Goal: Task Accomplishment & Management: Manage account settings

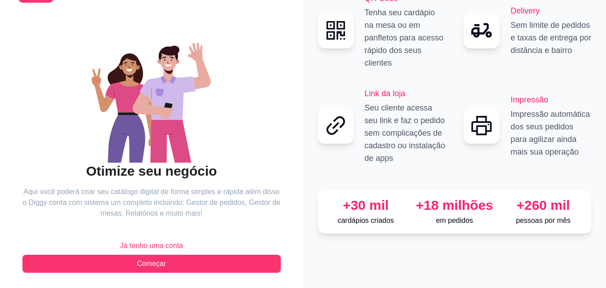
scroll to position [54, 0]
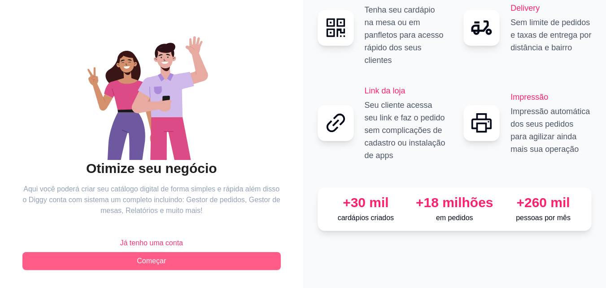
click at [199, 264] on button "Começar" at bounding box center [151, 261] width 259 height 18
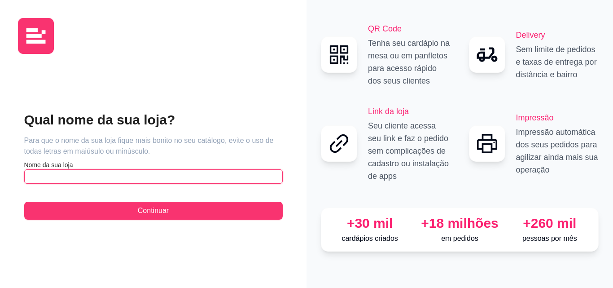
click at [41, 180] on input "text" at bounding box center [153, 176] width 259 height 14
click at [31, 178] on input "área 51 burguer" at bounding box center [153, 176] width 259 height 14
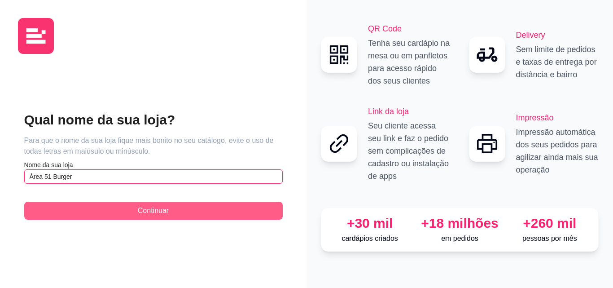
type input "Área 51 Burger"
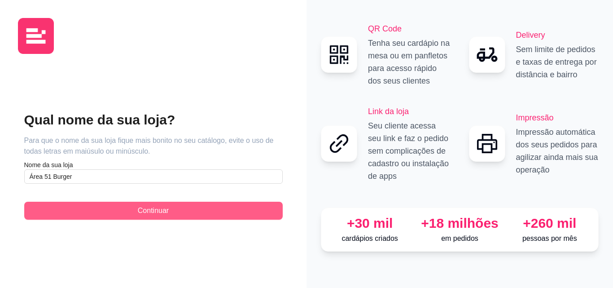
click at [129, 210] on button "Continuar" at bounding box center [153, 211] width 259 height 18
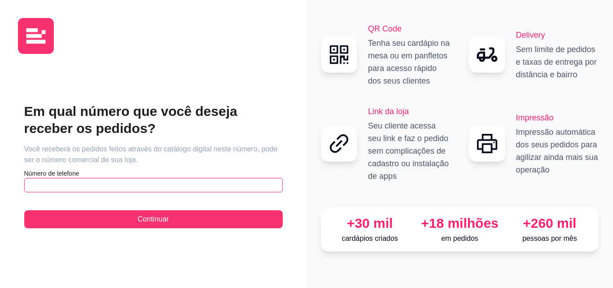
click at [114, 182] on input "text" at bounding box center [153, 185] width 259 height 14
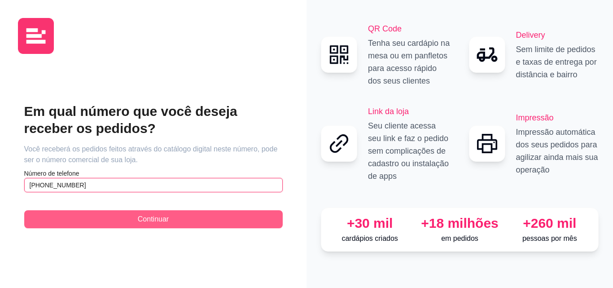
type input "[PHONE_NUMBER]"
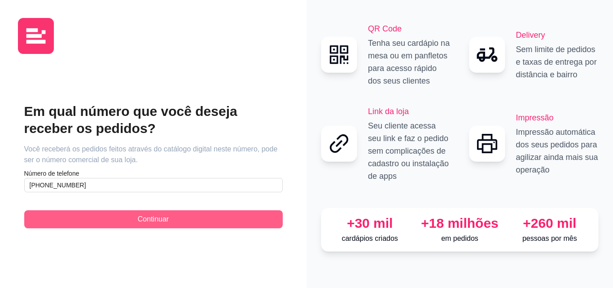
click at [112, 219] on button "Continuar" at bounding box center [153, 219] width 259 height 18
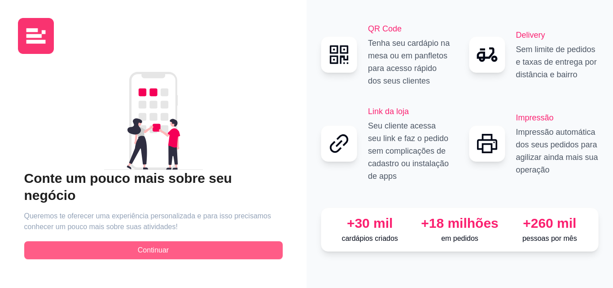
click at [121, 242] on button "Continuar" at bounding box center [153, 250] width 259 height 18
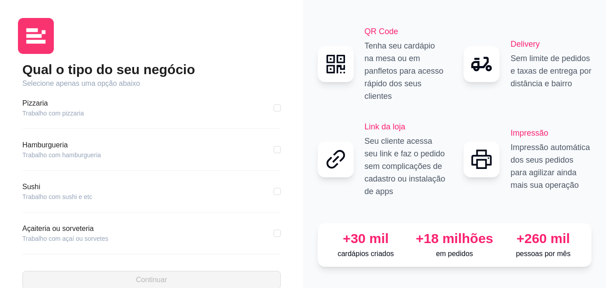
click at [62, 149] on article "Hamburgueria" at bounding box center [61, 145] width 79 height 11
click at [56, 146] on article "Hamburgueria" at bounding box center [61, 145] width 79 height 11
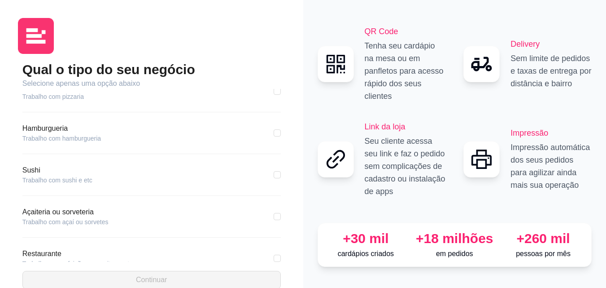
scroll to position [18, 0]
click at [33, 144] on div "Hamburgueria Trabalho com hamburgueria" at bounding box center [151, 137] width 259 height 31
click at [35, 140] on article "Trabalho com hamburgueria" at bounding box center [61, 136] width 79 height 9
click at [274, 135] on input "checkbox" at bounding box center [277, 131] width 7 height 7
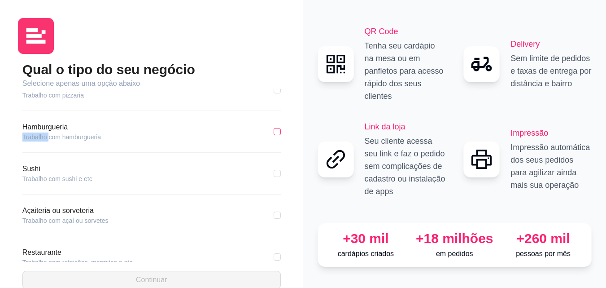
checkbox input "true"
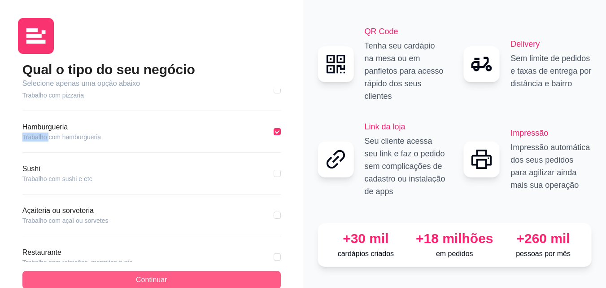
click at [168, 282] on button "Continuar" at bounding box center [151, 280] width 259 height 18
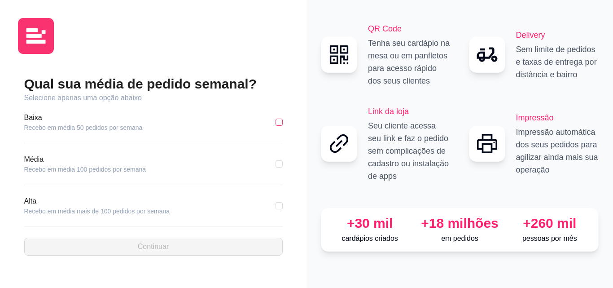
click at [277, 122] on input "checkbox" at bounding box center [279, 121] width 7 height 7
checkbox input "true"
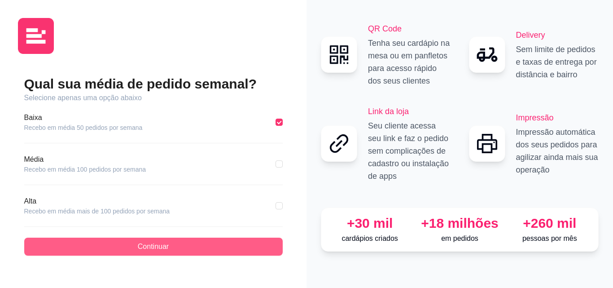
click at [193, 241] on button "Continuar" at bounding box center [153, 246] width 259 height 18
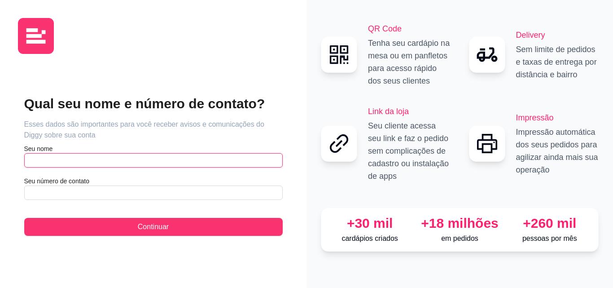
click at [143, 166] on input "text" at bounding box center [153, 160] width 259 height 14
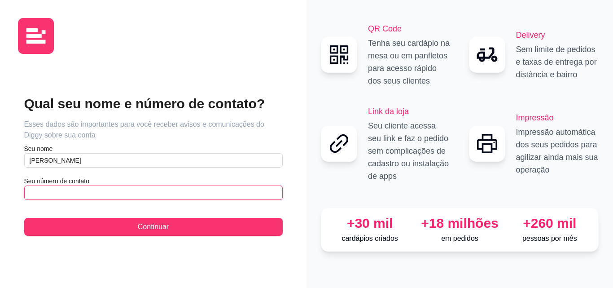
click at [109, 197] on input "text" at bounding box center [153, 192] width 259 height 14
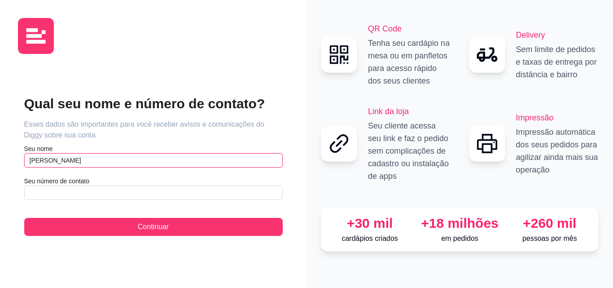
click at [44, 164] on input "MARI eduarda" at bounding box center [153, 160] width 259 height 14
click at [55, 163] on input "Mari eduarda" at bounding box center [153, 160] width 259 height 14
type input "Mari Eduarda"
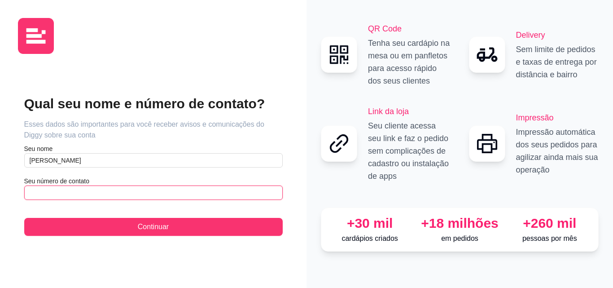
click at [49, 192] on input "text" at bounding box center [153, 192] width 259 height 14
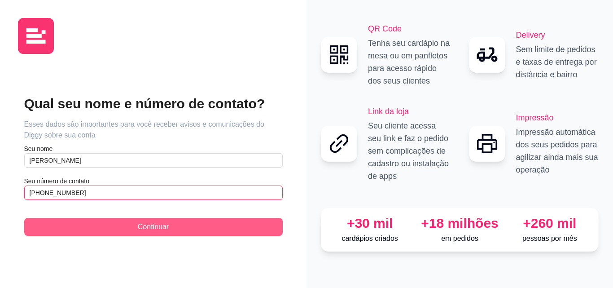
type input "(31) 9 9341-5763"
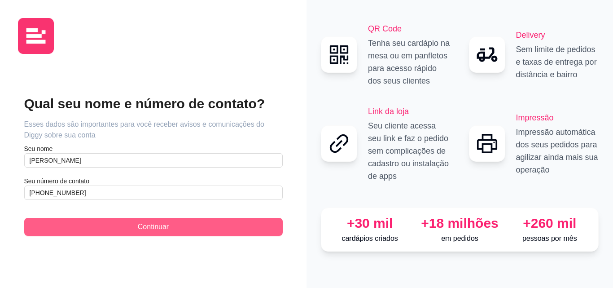
click at [53, 223] on button "Continuar" at bounding box center [153, 227] width 259 height 18
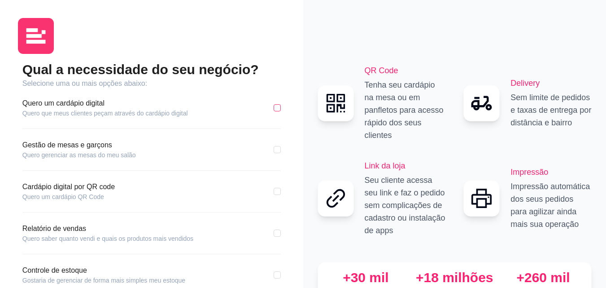
click at [277, 111] on input "checkbox" at bounding box center [277, 107] width 7 height 7
checkbox input "true"
click at [279, 194] on input "checkbox" at bounding box center [277, 191] width 7 height 7
checkbox input "true"
click at [277, 151] on input "checkbox" at bounding box center [277, 149] width 7 height 7
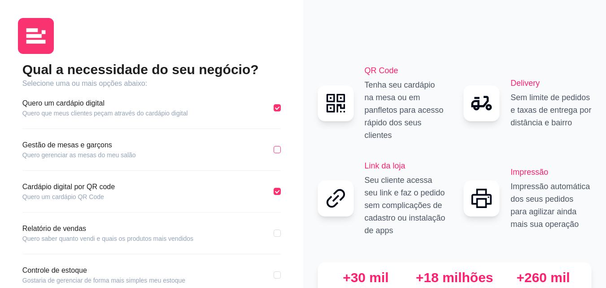
checkbox input "true"
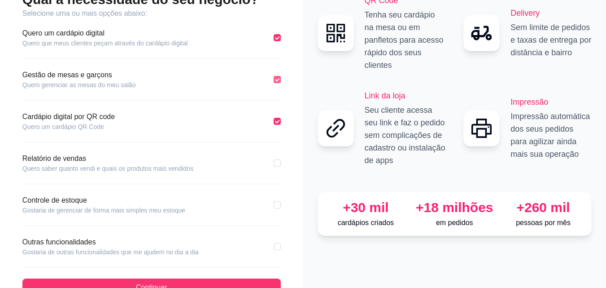
scroll to position [72, 0]
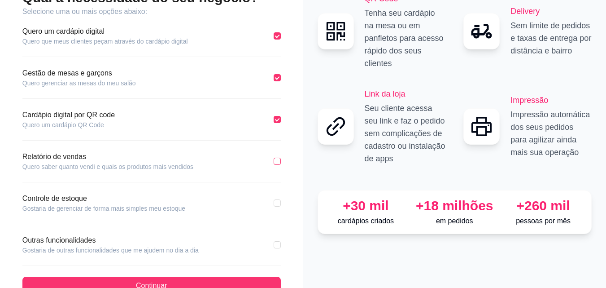
click at [277, 158] on input "checkbox" at bounding box center [277, 161] width 7 height 7
checkbox input "true"
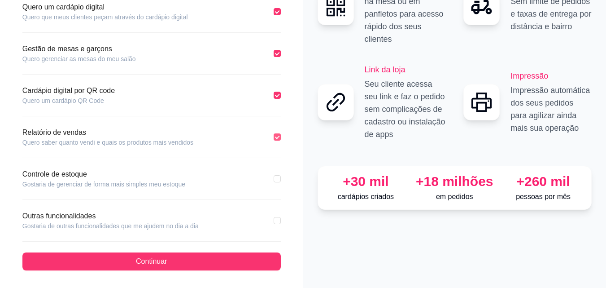
scroll to position [96, 0]
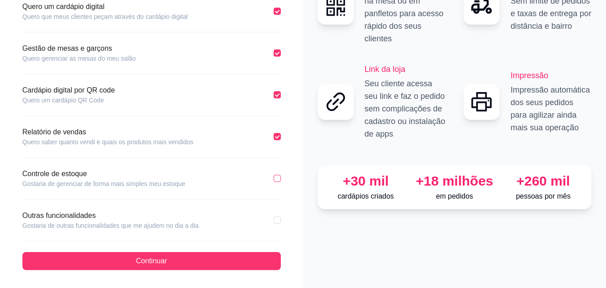
click at [279, 179] on input "checkbox" at bounding box center [277, 178] width 7 height 7
checkbox input "true"
click at [277, 219] on input "checkbox" at bounding box center [277, 219] width 7 height 7
checkbox input "true"
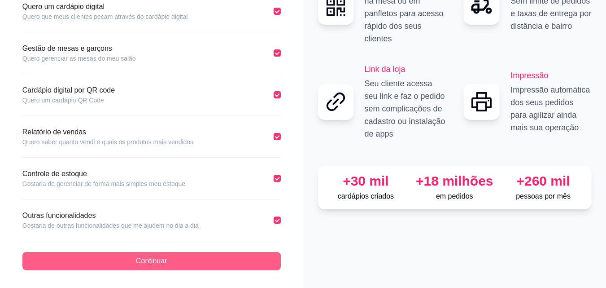
click at [230, 261] on button "Continuar" at bounding box center [151, 261] width 259 height 18
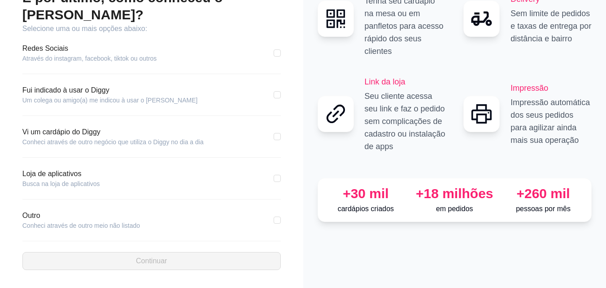
scroll to position [55, 0]
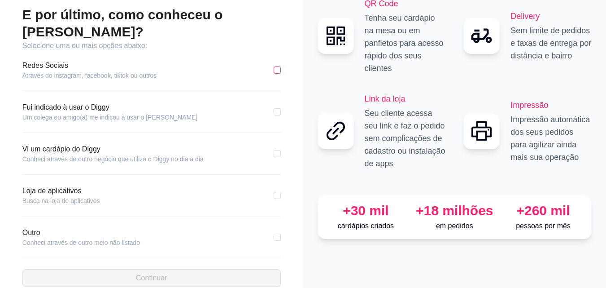
click at [275, 66] on input "checkbox" at bounding box center [277, 69] width 7 height 7
checkbox input "true"
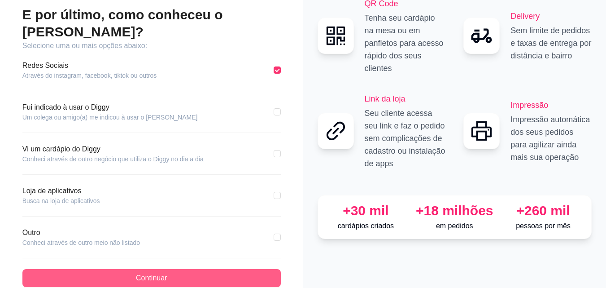
click at [209, 269] on button "Continuar" at bounding box center [151, 278] width 259 height 18
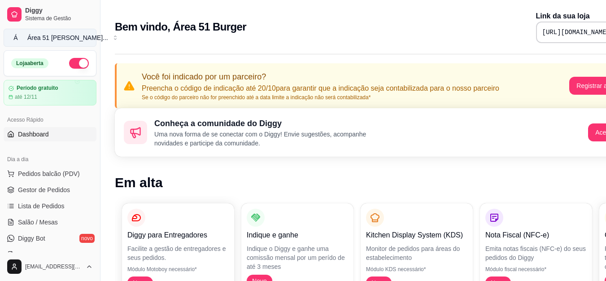
click at [84, 40] on button "Á Área 51 Burge ..." at bounding box center [50, 38] width 93 height 18
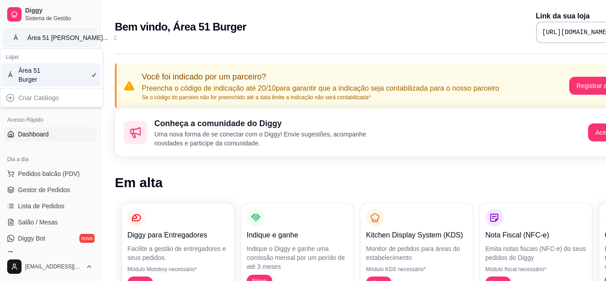
click at [84, 40] on button "Á Área 51 Burge ..." at bounding box center [50, 38] width 93 height 18
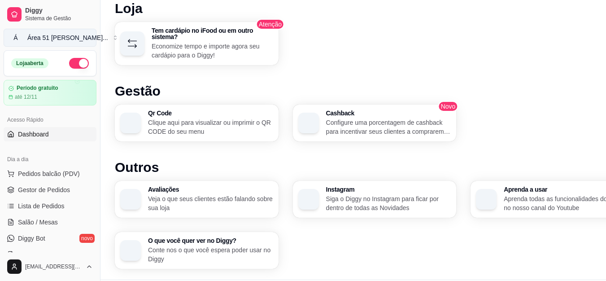
scroll to position [627, 0]
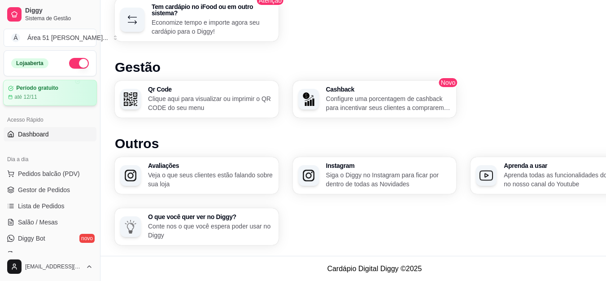
click at [37, 86] on article "Período gratuito" at bounding box center [37, 88] width 42 height 7
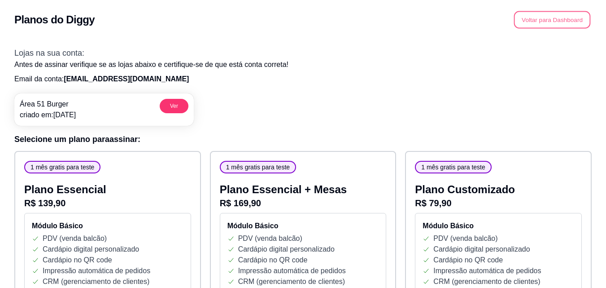
click at [522, 19] on button "Voltar para Dashboard" at bounding box center [552, 20] width 77 height 18
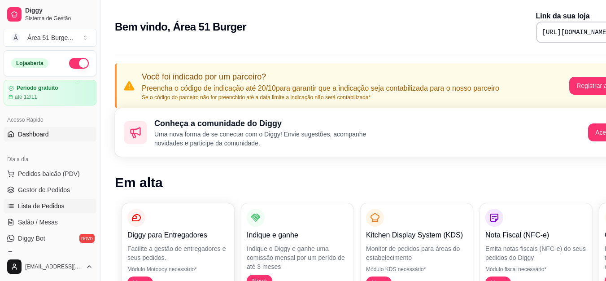
click at [67, 206] on link "Lista de Pedidos" at bounding box center [50, 206] width 93 height 14
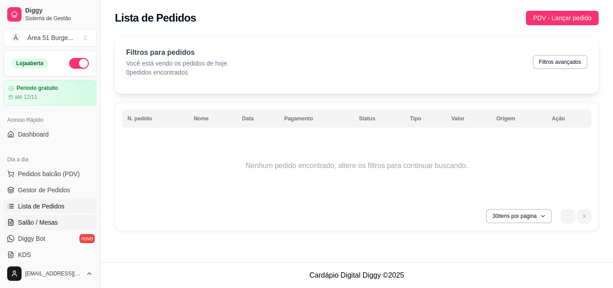
click at [48, 220] on span "Salão / Mesas" at bounding box center [38, 222] width 40 height 9
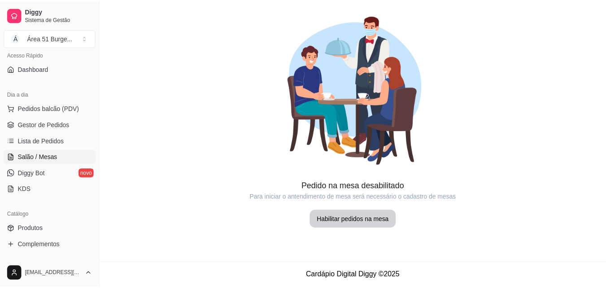
scroll to position [72, 0]
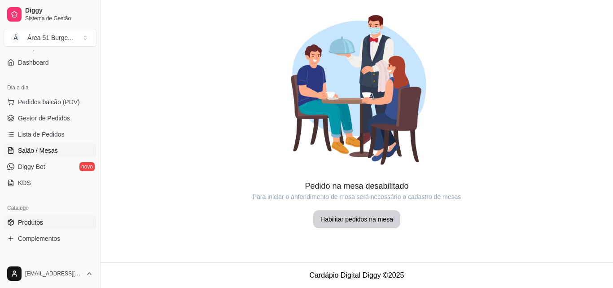
click at [38, 225] on span "Produtos" at bounding box center [30, 222] width 25 height 9
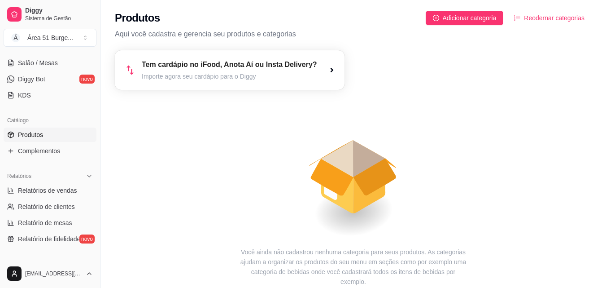
scroll to position [162, 0]
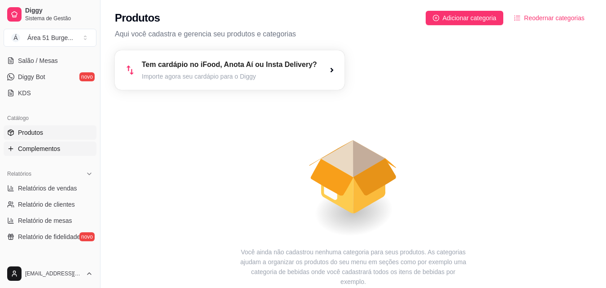
click at [28, 150] on span "Complementos" at bounding box center [39, 148] width 42 height 9
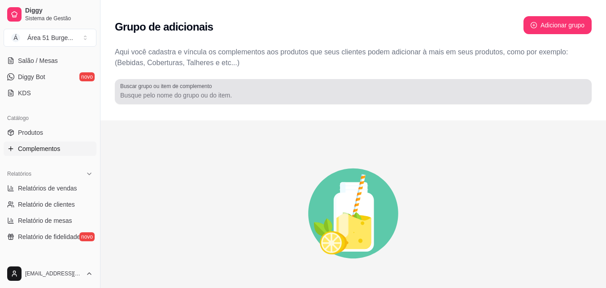
click at [239, 88] on div at bounding box center [353, 92] width 466 height 18
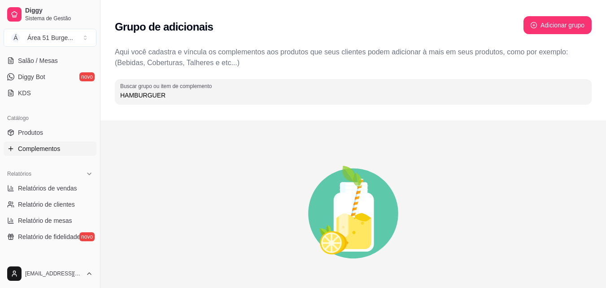
click at [42, 151] on span "Complementos" at bounding box center [39, 148] width 42 height 9
click at [167, 95] on input "HAMBURGUER" at bounding box center [353, 95] width 466 height 9
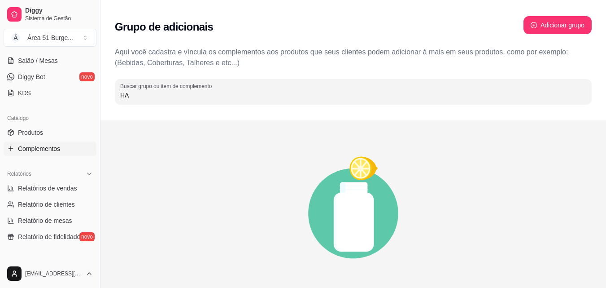
type input "H"
type input "HOT DOG"
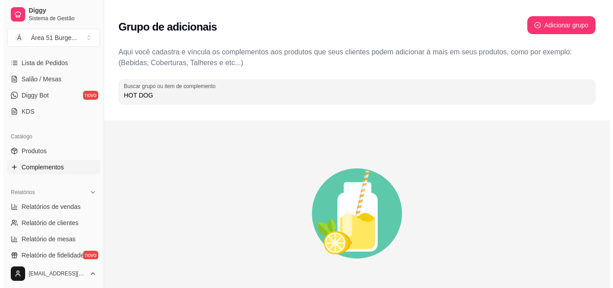
scroll to position [144, 0]
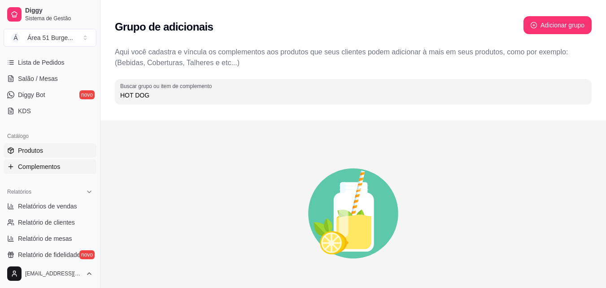
click at [9, 150] on icon at bounding box center [10, 150] width 7 height 7
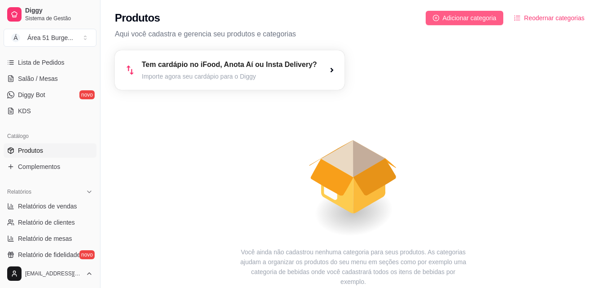
click at [444, 19] on span "Adicionar categoria" at bounding box center [470, 18] width 54 height 10
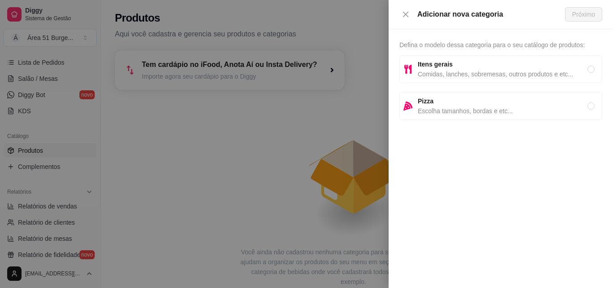
click at [456, 68] on span "Itens gerais" at bounding box center [503, 64] width 170 height 10
radio input "true"
click at [572, 13] on span "Próximo" at bounding box center [583, 14] width 23 height 10
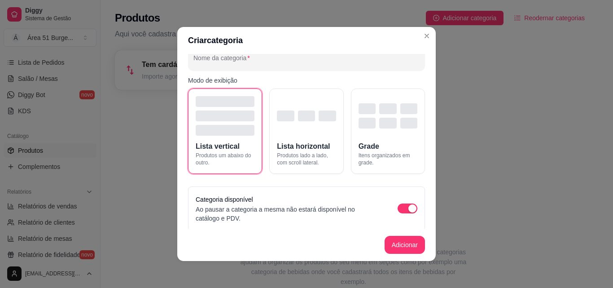
scroll to position [18, 0]
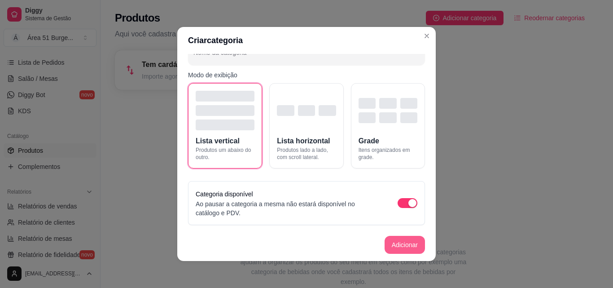
click at [389, 247] on button "Adicionar" at bounding box center [405, 245] width 40 height 18
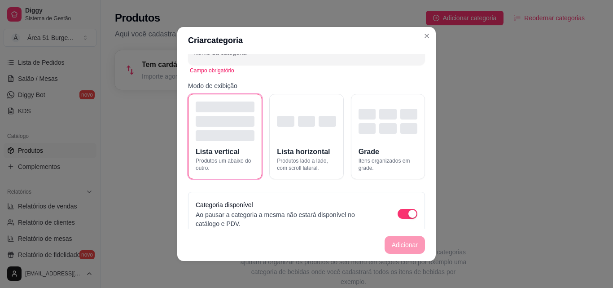
scroll to position [28, 0]
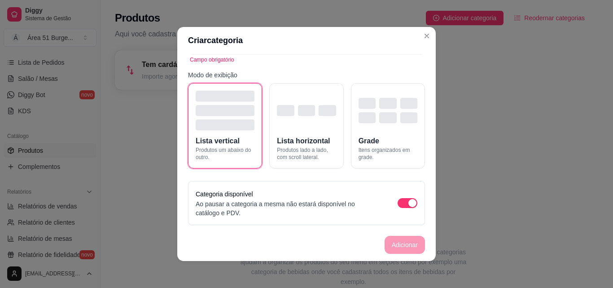
click at [306, 59] on div "Campo obrigatório" at bounding box center [306, 59] width 233 height 7
click at [304, 70] on div "Nome da categoria Campo obrigatório Modo de exibição Lista vertical Produtos um…" at bounding box center [306, 141] width 259 height 175
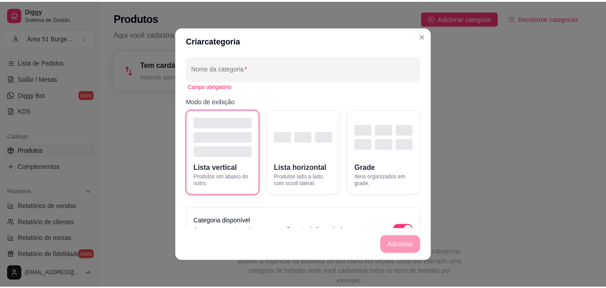
scroll to position [0, 0]
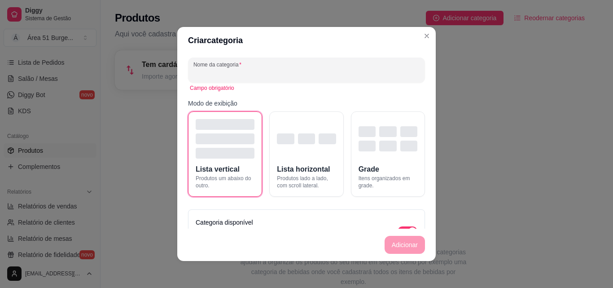
click at [345, 73] on input "Nome da categoria" at bounding box center [306, 73] width 226 height 9
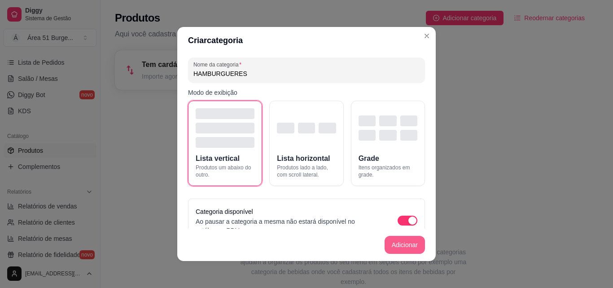
type input "HAMBURGUERES"
click at [395, 243] on button "Adicionar" at bounding box center [404, 245] width 39 height 18
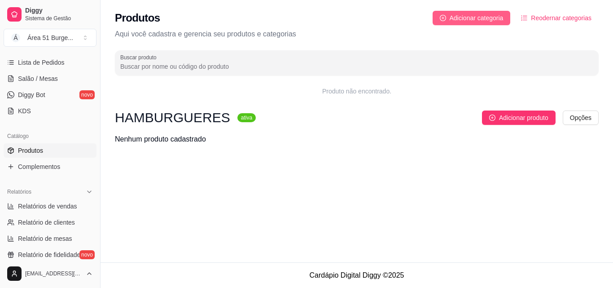
click at [452, 20] on span "Adicionar categoria" at bounding box center [477, 18] width 54 height 10
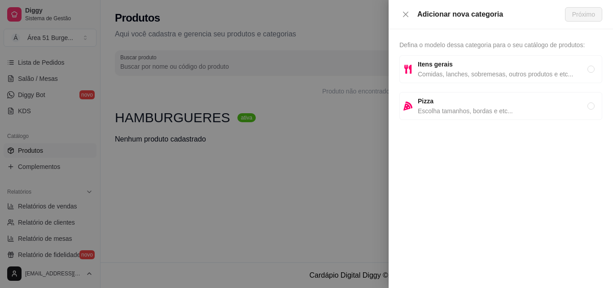
click at [446, 67] on strong "Itens gerais" at bounding box center [435, 64] width 35 height 7
radio input "true"
click at [574, 15] on span "Próximo" at bounding box center [583, 14] width 23 height 10
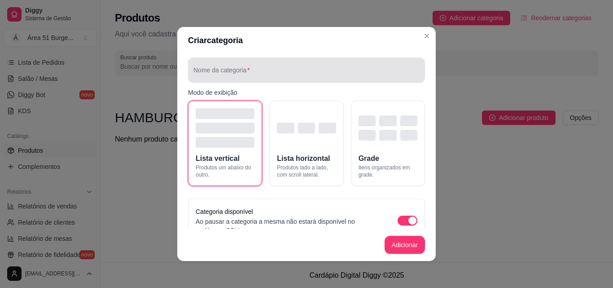
click at [350, 75] on input "Nome da categoria" at bounding box center [306, 73] width 226 height 9
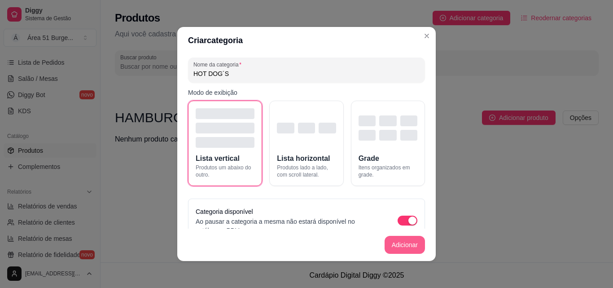
type input "HOT DOG´S"
click at [400, 244] on button "Adicionar" at bounding box center [404, 245] width 39 height 18
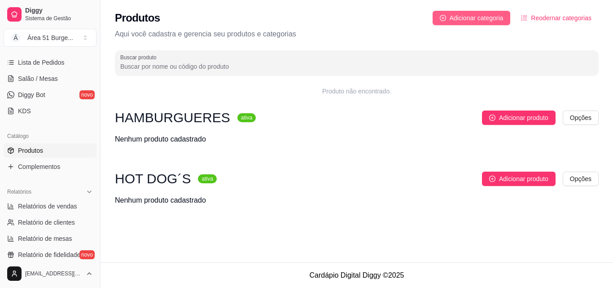
click at [470, 18] on span "Adicionar categoria" at bounding box center [477, 18] width 54 height 10
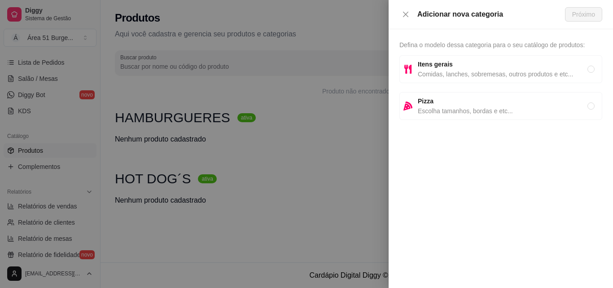
click at [461, 62] on span "Itens gerais" at bounding box center [503, 64] width 170 height 10
radio input "true"
click at [583, 13] on span "Próximo" at bounding box center [583, 14] width 23 height 10
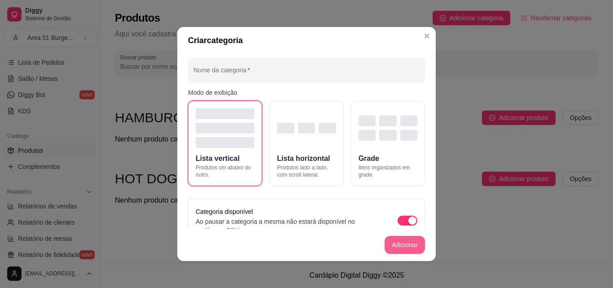
click at [410, 247] on button "Adicionar" at bounding box center [405, 245] width 40 height 18
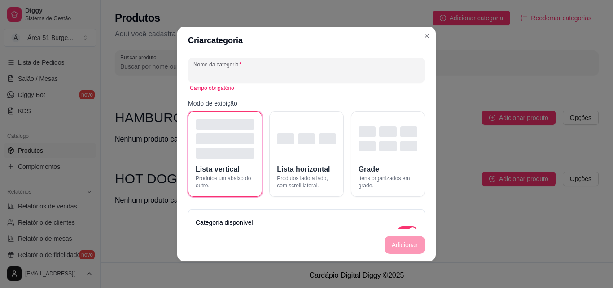
click at [306, 70] on input "Nome da categoria" at bounding box center [306, 73] width 226 height 9
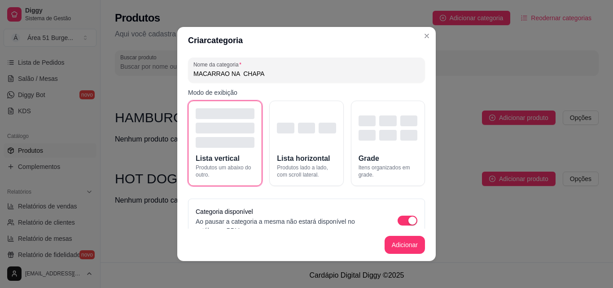
click at [212, 77] on input "MACARRAO NA CHAPA" at bounding box center [306, 73] width 226 height 9
drag, startPoint x: 212, startPoint y: 77, endPoint x: 281, endPoint y: 71, distance: 69.4
click at [281, 71] on input "MACARRAO NA CHAPA" at bounding box center [306, 73] width 226 height 9
click at [219, 77] on input "MACARRAO NA CHAPA" at bounding box center [306, 73] width 226 height 9
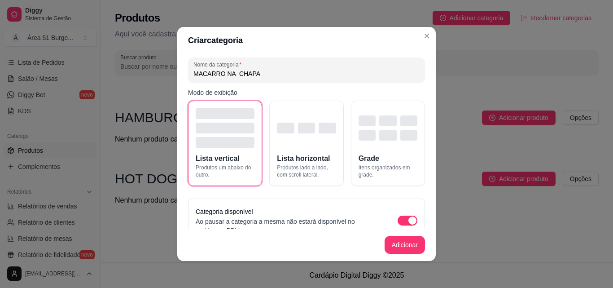
type input "MACARRO NA CHAPA"
click at [221, 73] on input "MACARRO NA CHAPA" at bounding box center [306, 73] width 226 height 9
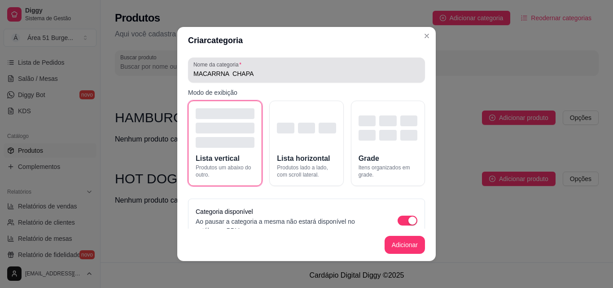
click at [251, 75] on input "MACARRNA CHAPA" at bounding box center [306, 73] width 226 height 9
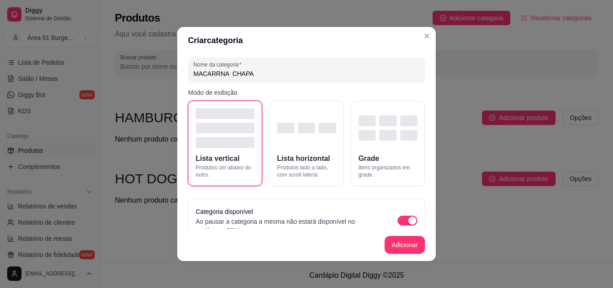
click at [214, 74] on input "MACARRNA CHAPA" at bounding box center [306, 73] width 226 height 9
type input "MACARRÃO NA CHAPA"
click at [395, 244] on button "Adicionar" at bounding box center [405, 245] width 40 height 18
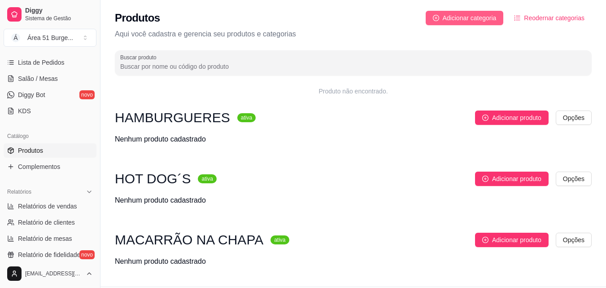
click at [454, 15] on span "Adicionar categoria" at bounding box center [470, 18] width 54 height 10
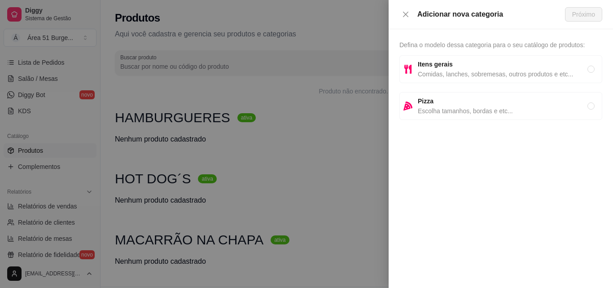
click at [441, 61] on strong "Itens gerais" at bounding box center [435, 64] width 35 height 7
radio input "true"
click at [438, 69] on span "Itens gerais" at bounding box center [503, 64] width 170 height 10
click at [574, 11] on span "Próximo" at bounding box center [583, 14] width 23 height 10
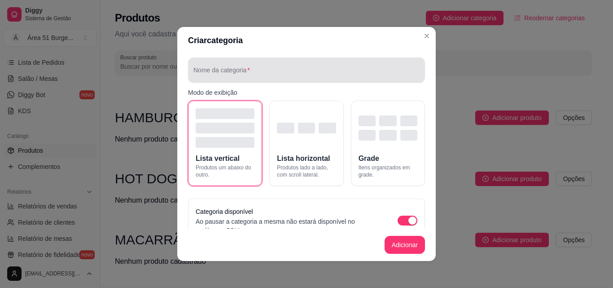
click at [369, 69] on div at bounding box center [306, 70] width 226 height 18
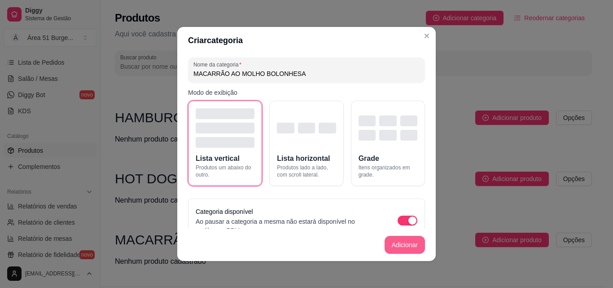
type input "MACARRÃO AO MOLHO BOLONHESA"
click at [400, 252] on button "Adicionar" at bounding box center [405, 245] width 40 height 18
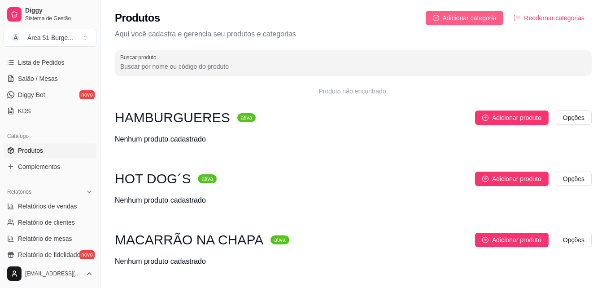
click at [450, 18] on span "Adicionar categoria" at bounding box center [470, 18] width 54 height 10
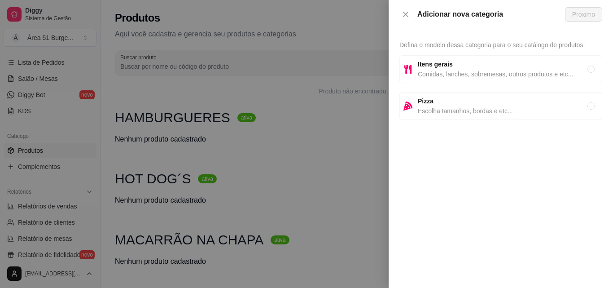
click at [474, 59] on span "Itens gerais" at bounding box center [503, 64] width 170 height 10
radio input "true"
click at [572, 18] on button "Próximo" at bounding box center [583, 14] width 37 height 14
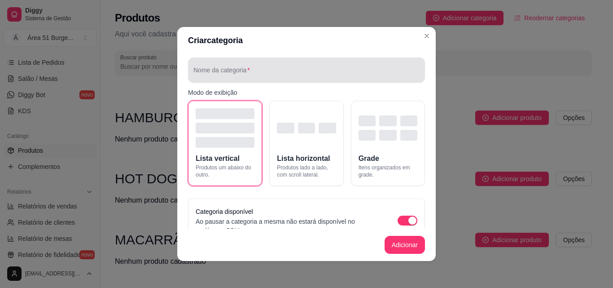
click at [384, 65] on div at bounding box center [306, 70] width 226 height 18
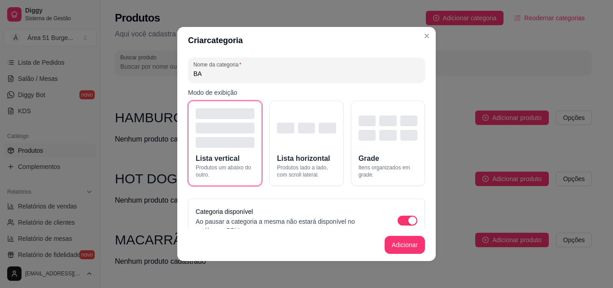
type input "B"
type input "FRITAS"
click at [405, 244] on button "Adicionar" at bounding box center [404, 245] width 39 height 18
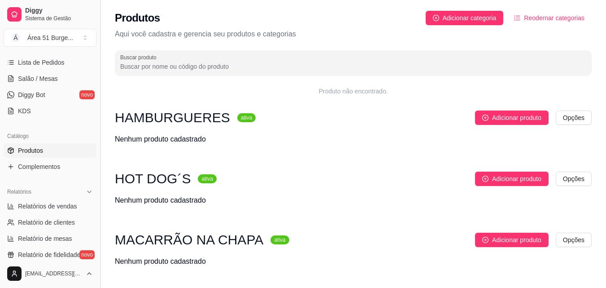
click at [97, 54] on button "Toggle Sidebar" at bounding box center [99, 144] width 7 height 288
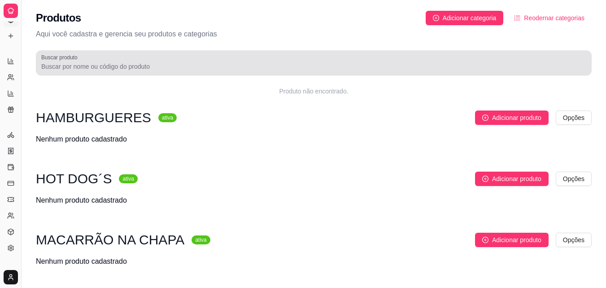
scroll to position [61, 0]
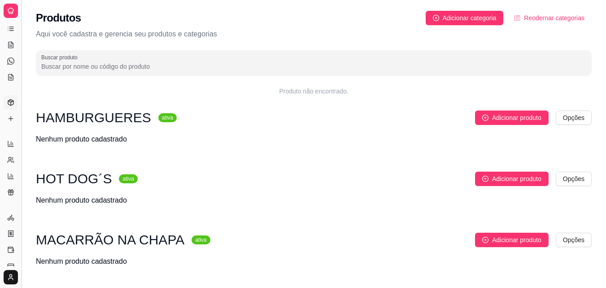
click at [18, 26] on button "Toggle Sidebar" at bounding box center [21, 144] width 7 height 288
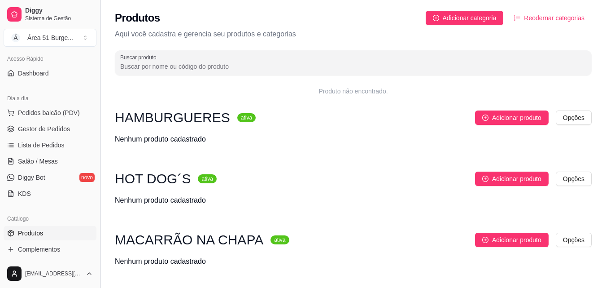
scroll to position [149, 0]
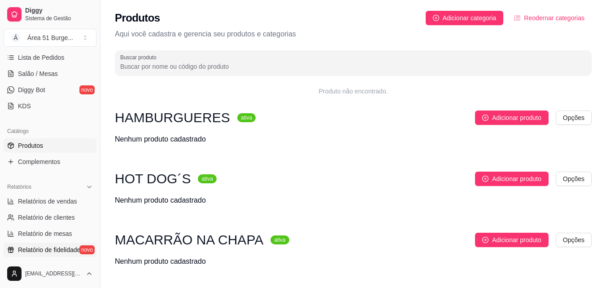
click at [65, 245] on span "Relatório de fidelidade" at bounding box center [49, 249] width 62 height 9
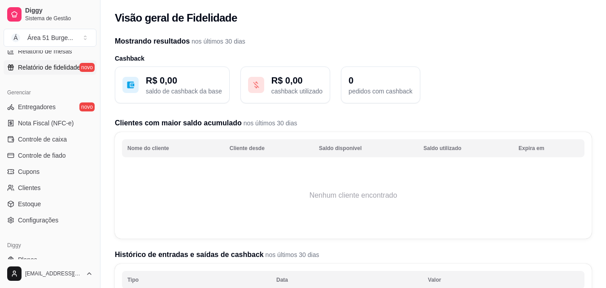
scroll to position [358, 0]
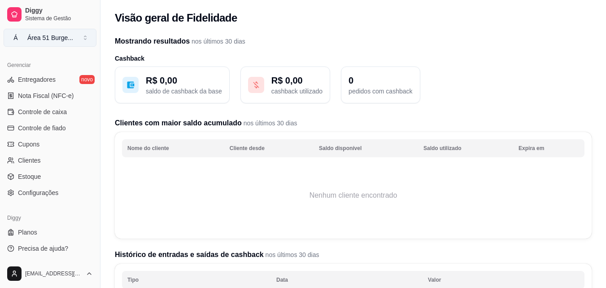
click at [19, 39] on span "Á" at bounding box center [15, 37] width 9 height 9
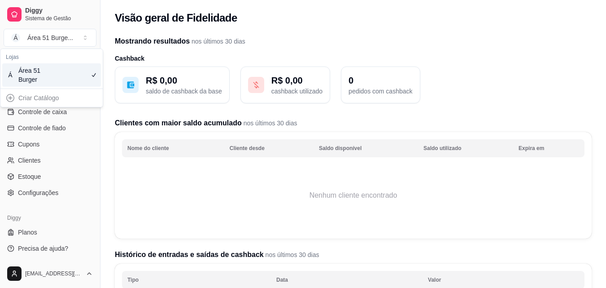
click at [38, 78] on div "Área 51 Burger" at bounding box center [38, 75] width 40 height 18
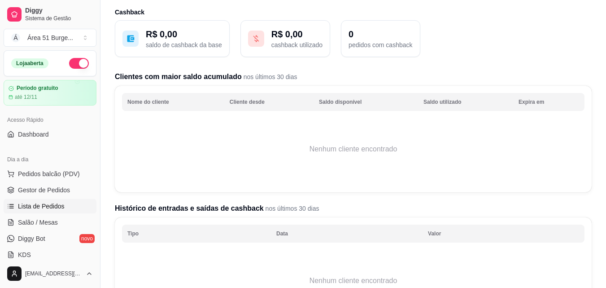
scroll to position [54, 0]
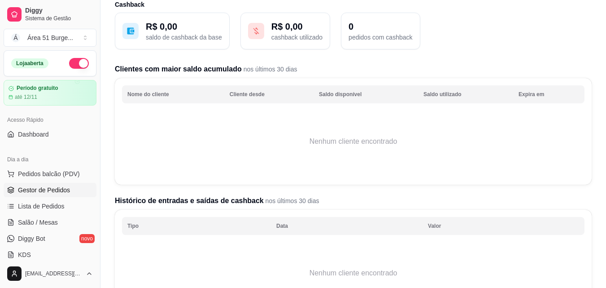
click at [79, 193] on link "Gestor de Pedidos" at bounding box center [50, 190] width 93 height 14
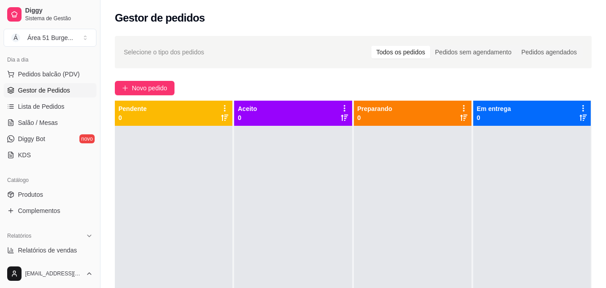
scroll to position [108, 0]
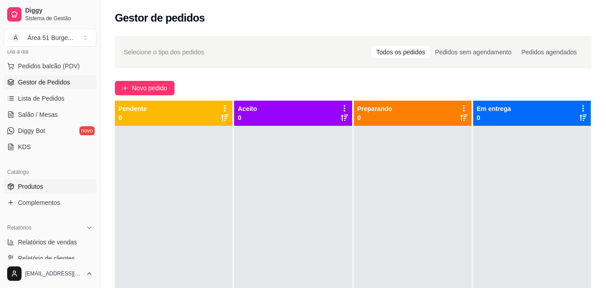
click at [41, 182] on span "Produtos" at bounding box center [30, 186] width 25 height 9
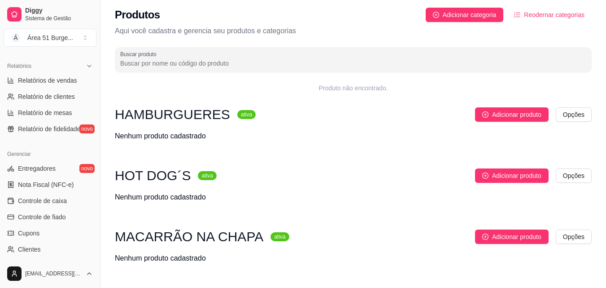
scroll to position [3, 0]
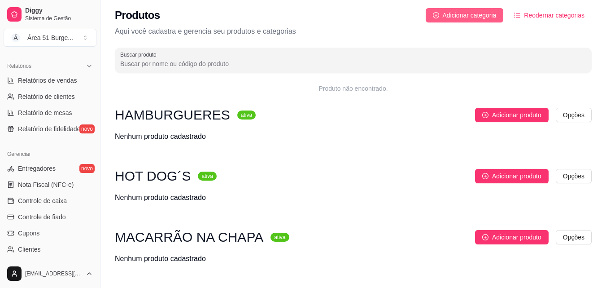
click at [482, 18] on span "Adicionar categoria" at bounding box center [470, 15] width 54 height 10
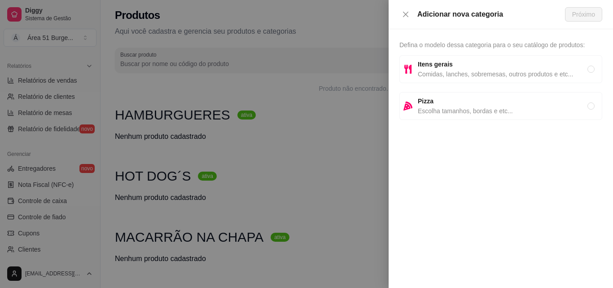
click at [460, 78] on span "Comidas, lanches, sobremesas, outros produtos e etc..." at bounding box center [503, 74] width 170 height 10
radio input "true"
click at [571, 11] on button "Próximo" at bounding box center [583, 14] width 37 height 14
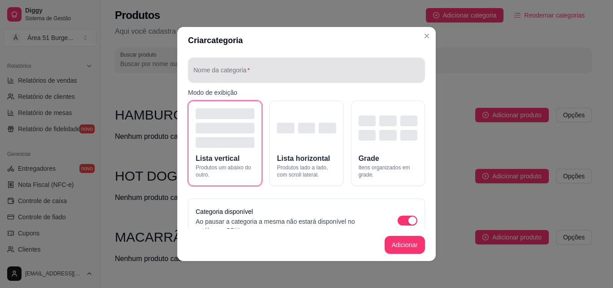
click at [336, 72] on input "Nome da categoria" at bounding box center [306, 73] width 226 height 9
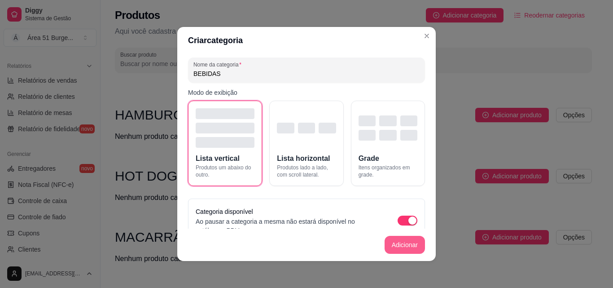
type input "BEBIDAS"
click at [403, 249] on button "Adicionar" at bounding box center [405, 245] width 40 height 18
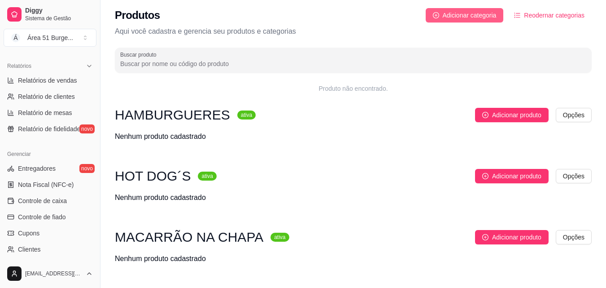
click at [472, 18] on span "Adicionar categoria" at bounding box center [470, 15] width 54 height 10
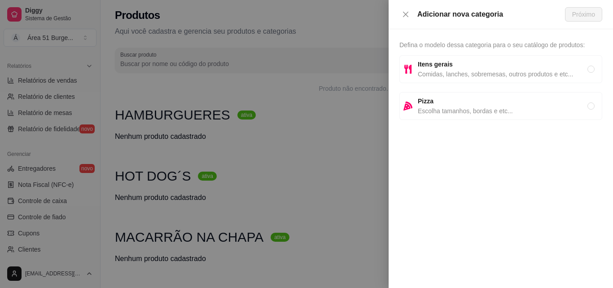
click at [457, 67] on span "Itens gerais" at bounding box center [503, 64] width 170 height 10
radio input "true"
click at [583, 14] on span "Próximo" at bounding box center [583, 14] width 23 height 10
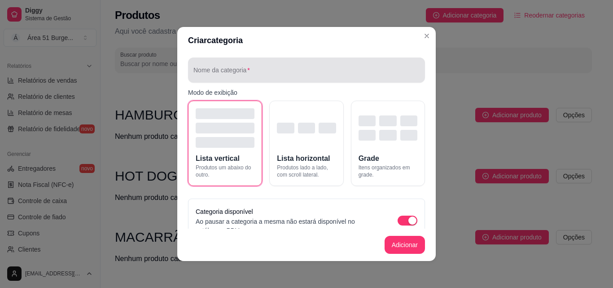
click at [354, 67] on div at bounding box center [306, 70] width 226 height 18
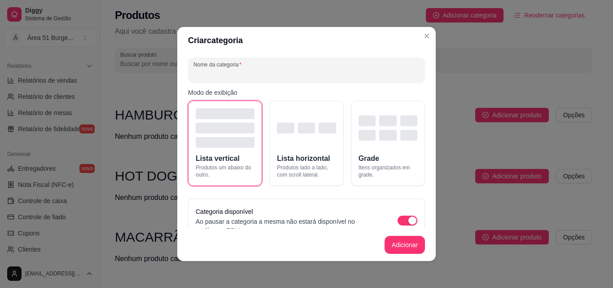
type input "B"
type input "COMBOS"
click at [396, 242] on button "Adicionar" at bounding box center [405, 245] width 40 height 18
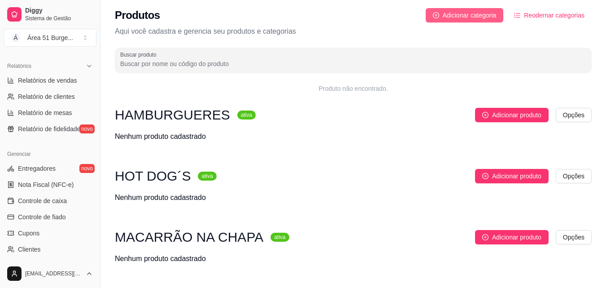
click at [467, 18] on span "Adicionar categoria" at bounding box center [470, 15] width 54 height 10
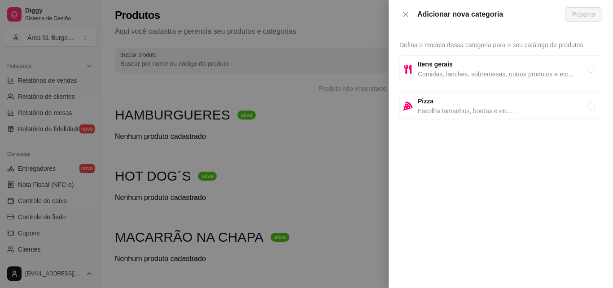
click at [452, 73] on span "Comidas, lanches, sobremesas, outros produtos e etc..." at bounding box center [503, 74] width 170 height 10
radio input "true"
click at [577, 7] on button "Próximo" at bounding box center [583, 14] width 37 height 14
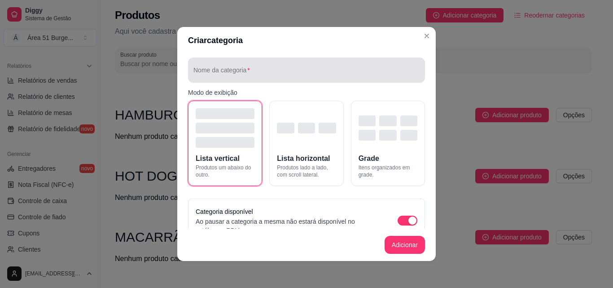
click at [363, 68] on div at bounding box center [306, 70] width 226 height 18
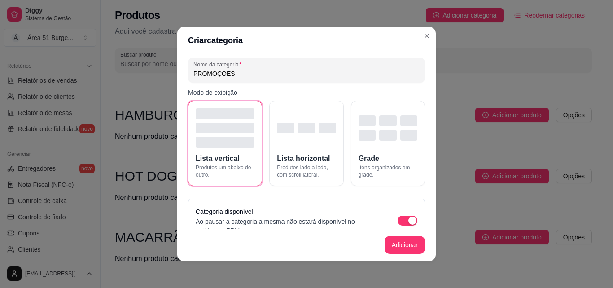
click at [220, 73] on input "PROMOÇOES" at bounding box center [306, 73] width 226 height 9
click at [250, 75] on input "PROMOÇOES" at bounding box center [306, 73] width 226 height 9
click at [250, 75] on input "PROMOÇÕES" at bounding box center [306, 73] width 226 height 9
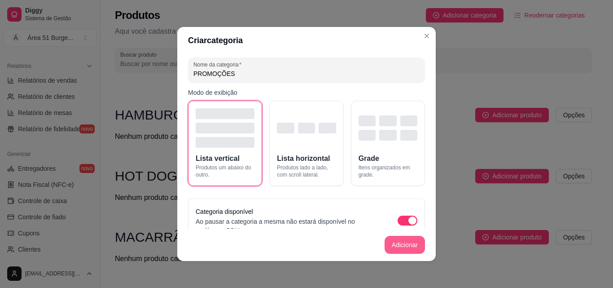
type input "PROMOÇÕES"
click at [392, 247] on button "Adicionar" at bounding box center [404, 245] width 39 height 18
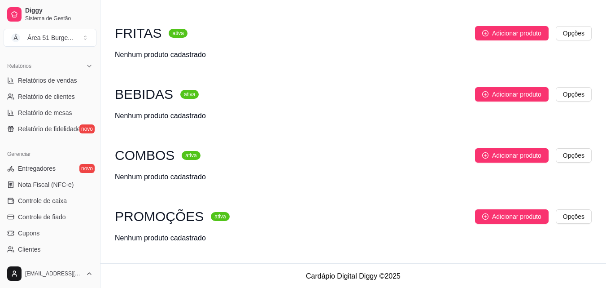
scroll to position [329, 0]
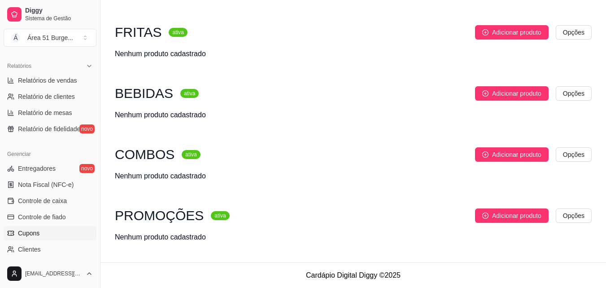
click at [28, 233] on span "Cupons" at bounding box center [29, 232] width 22 height 9
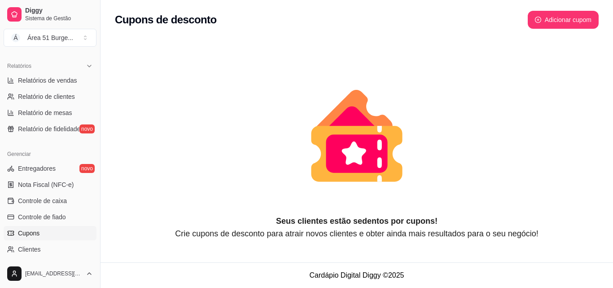
click at [286, 236] on article "Crie cupons de desconto para atrair novos clientes e obter ainda mais resultado…" at bounding box center [357, 233] width 484 height 13
click at [539, 20] on icon "plus-circle" at bounding box center [538, 20] width 6 height 6
select select "FIXED_VALUE"
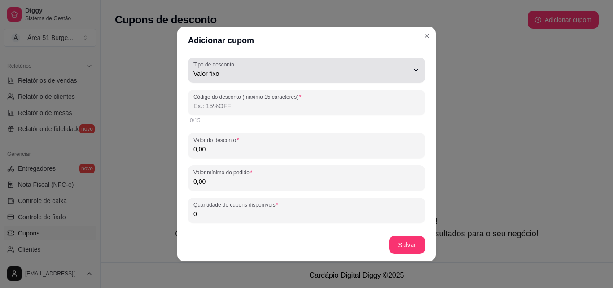
click at [261, 66] on div "Valor fixo" at bounding box center [300, 70] width 215 height 18
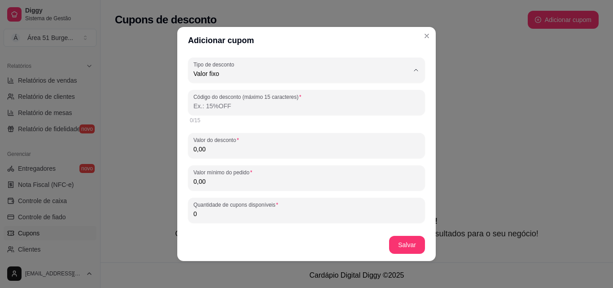
click at [237, 112] on span "Porcentagem" at bounding box center [295, 109] width 199 height 9
type input "PERCENTAGE"
select select "PERCENTAGE"
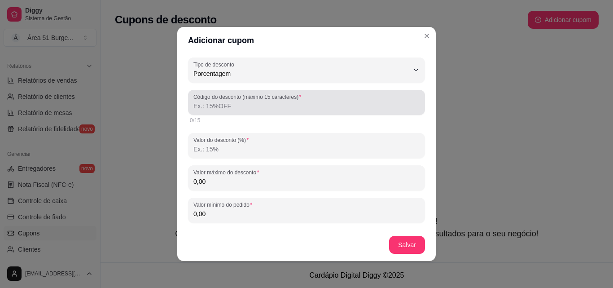
click at [207, 107] on input "Código do desconto (máximo 15 caracteres)" at bounding box center [306, 105] width 226 height 9
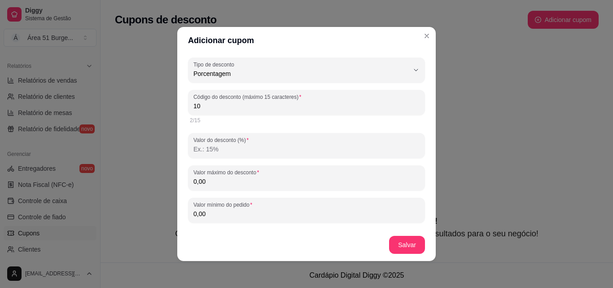
click at [204, 122] on div "2/15" at bounding box center [306, 120] width 233 height 7
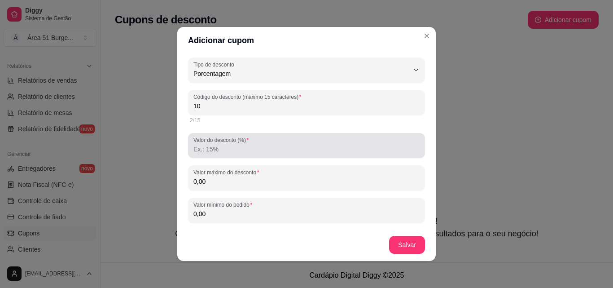
click at [215, 147] on input "Valor do desconto (%)" at bounding box center [306, 149] width 226 height 9
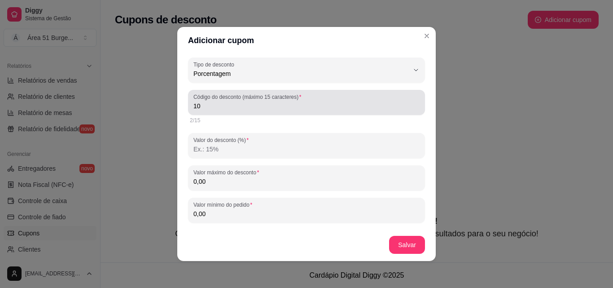
click at [205, 106] on input "10" at bounding box center [306, 105] width 226 height 9
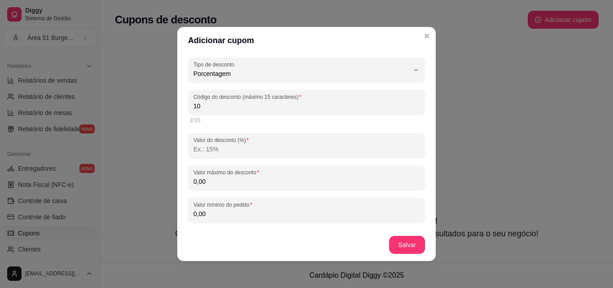
type input "1"
type input "T"
type input "3"
type input "2"
type input "3"
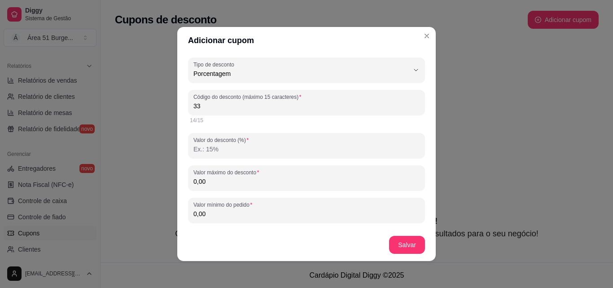
type input "3"
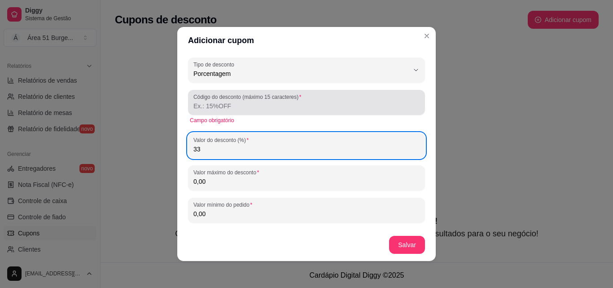
type input "33"
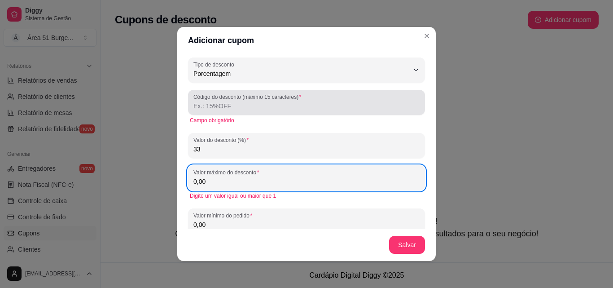
type input "0,00"
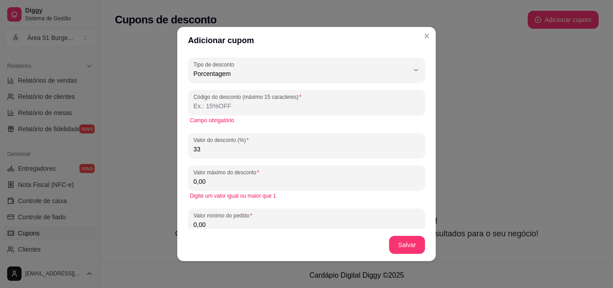
click at [202, 152] on input "33" at bounding box center [306, 149] width 226 height 9
type input "3"
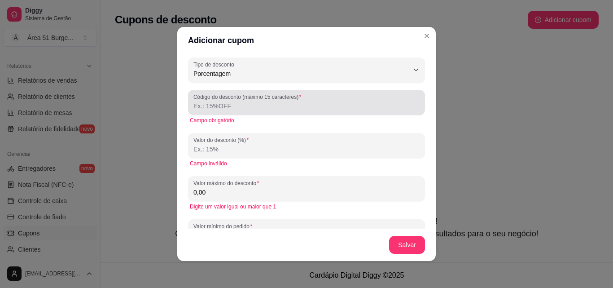
click at [216, 105] on input "Código do desconto (máximo 15 caracteres)" at bounding box center [306, 105] width 226 height 9
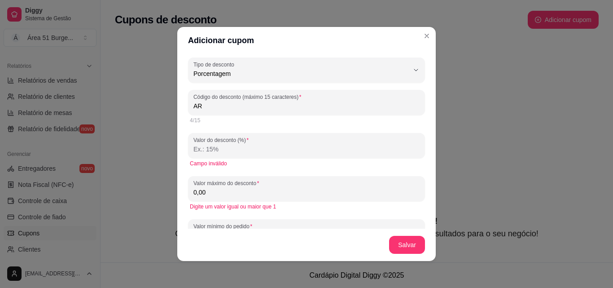
type input "A"
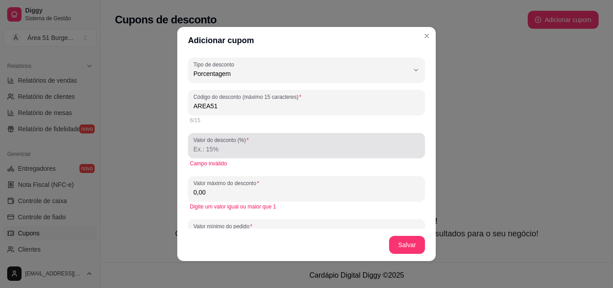
type input "AREA51"
click at [210, 141] on label "Valor do desconto (%)" at bounding box center [222, 140] width 58 height 8
click at [210, 145] on input "Valor do desconto (%)" at bounding box center [306, 149] width 226 height 9
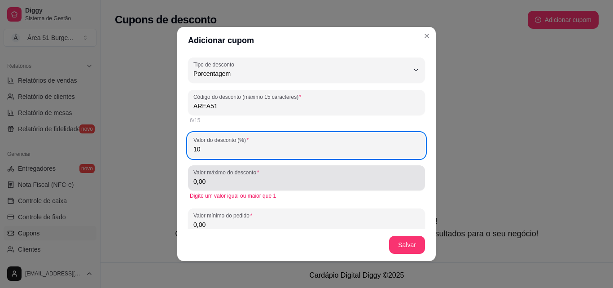
type input "10"
click at [204, 179] on input "0,00" at bounding box center [306, 181] width 226 height 9
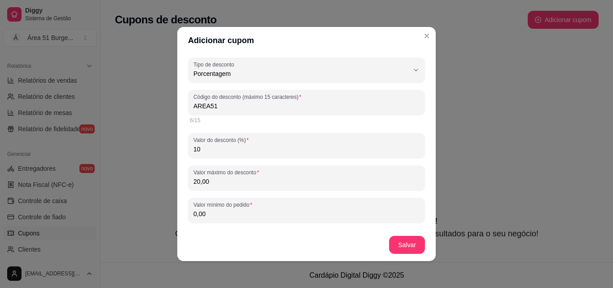
click at [205, 215] on input "0,00" at bounding box center [306, 213] width 226 height 9
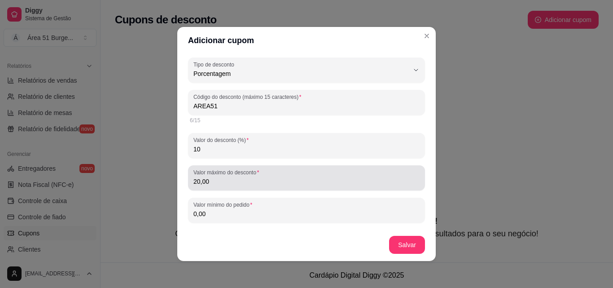
click at [206, 183] on input "20,00" at bounding box center [306, 181] width 226 height 9
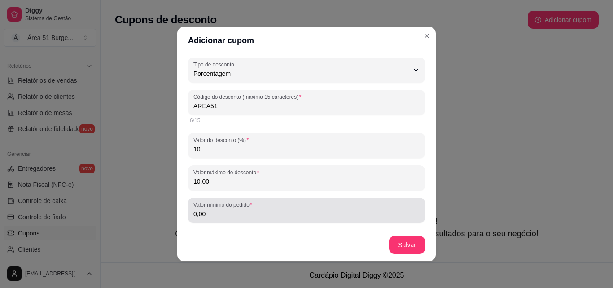
type input "10,00"
click at [207, 206] on label "Valor mínimo do pedido" at bounding box center [224, 205] width 62 height 8
click at [207, 209] on input "0,00" at bounding box center [306, 213] width 226 height 9
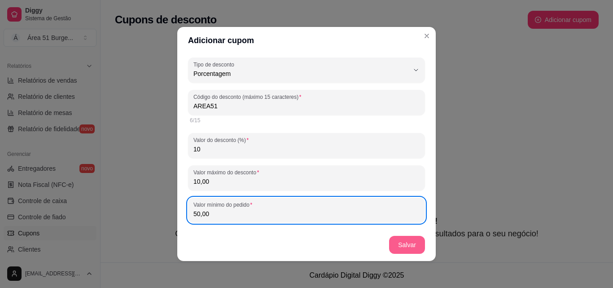
type input "50,00"
click at [396, 249] on button "Salvar" at bounding box center [407, 245] width 36 height 18
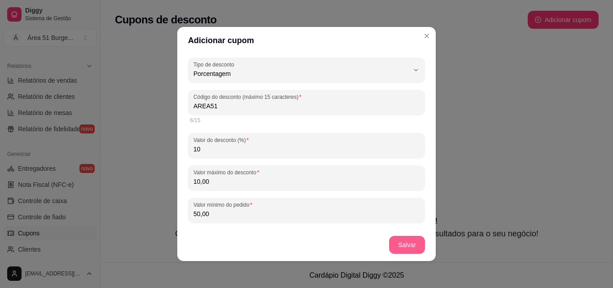
click at [396, 249] on button "Salvar" at bounding box center [407, 245] width 36 height 18
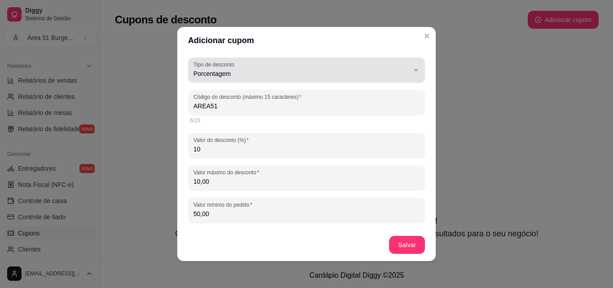
click at [412, 70] on icon "button" at bounding box center [415, 69] width 7 height 7
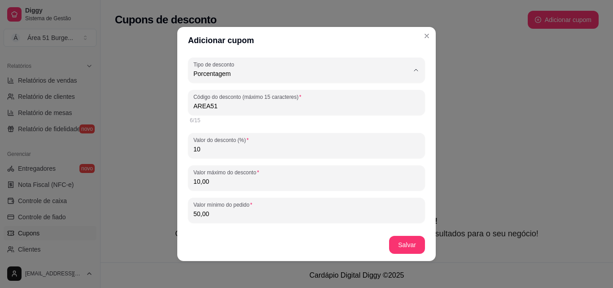
click at [309, 100] on li "Valor fixo" at bounding box center [300, 95] width 214 height 14
type input "FIXED_VALUE"
select select "FIXED_VALUE"
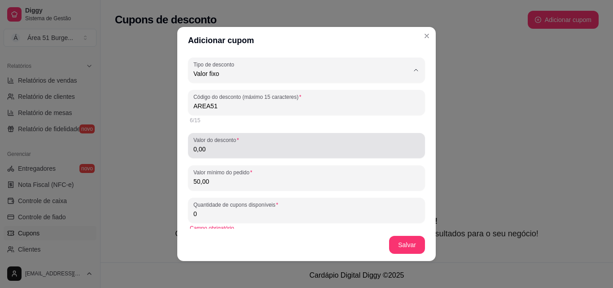
type input "FREE_DELIVERY_FEE"
select select "FREE_DELIVERY_FEE"
type input "FRETEGRATIS"
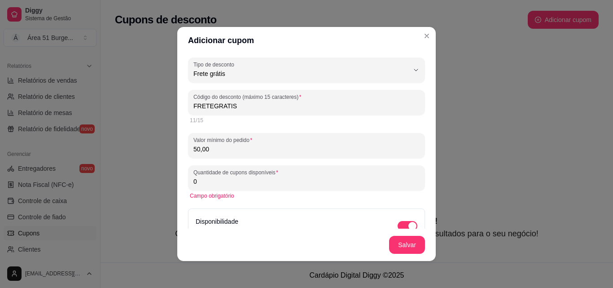
click at [223, 177] on input "0" at bounding box center [306, 181] width 226 height 9
type input "1"
type input "50"
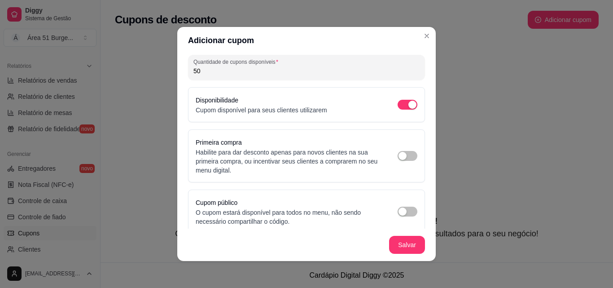
scroll to position [119, 0]
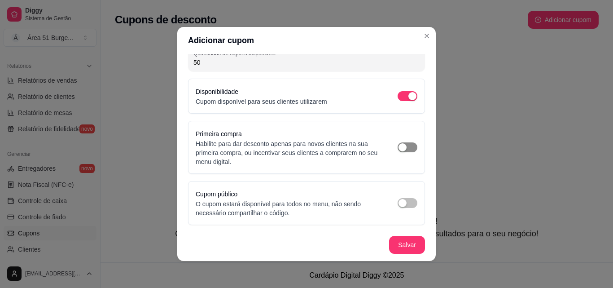
click at [399, 148] on div "button" at bounding box center [403, 147] width 8 height 8
click at [399, 200] on div "button" at bounding box center [403, 203] width 8 height 8
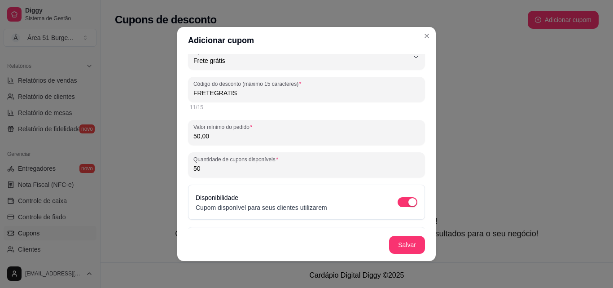
scroll to position [11, 0]
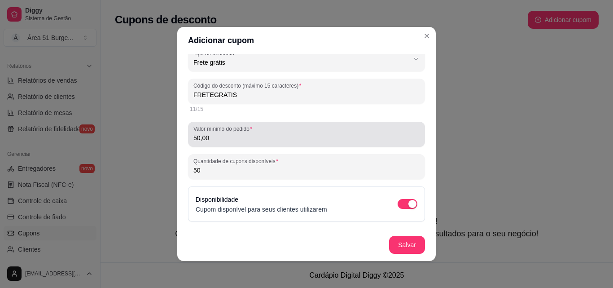
click at [330, 146] on div "Valor mínimo do pedido 50,00" at bounding box center [306, 134] width 237 height 25
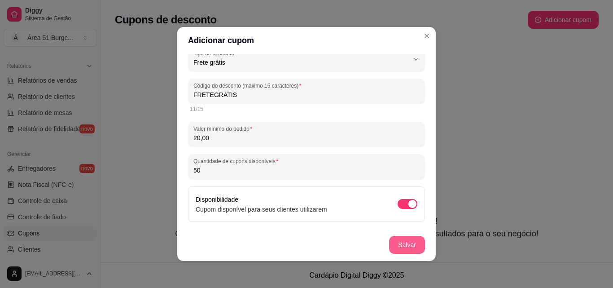
type input "20,00"
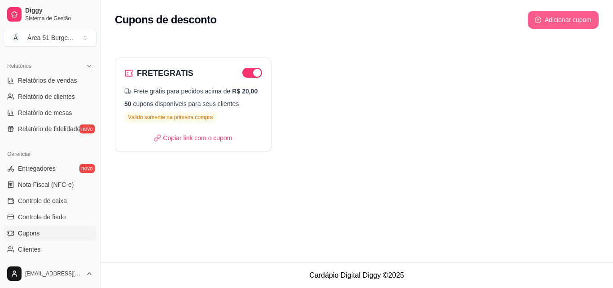
click at [555, 24] on button "Adicionar cupom" at bounding box center [563, 20] width 71 height 18
select select "FIXED_VALUE"
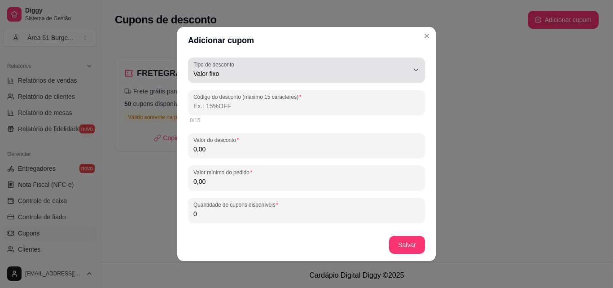
click at [412, 67] on icon "button" at bounding box center [415, 69] width 7 height 7
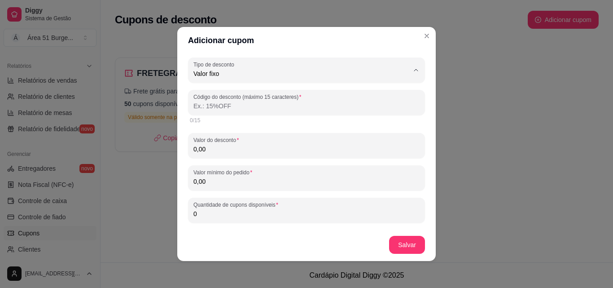
click at [296, 114] on span "Porcentagem" at bounding box center [295, 109] width 199 height 9
type input "PERCENTAGE"
select select "PERCENTAGE"
click at [285, 127] on div "PERCENTAGE Tipo de desconto Valor fixo Porcentagem Frete grátis Tipo de descont…" at bounding box center [306, 232] width 237 height 351
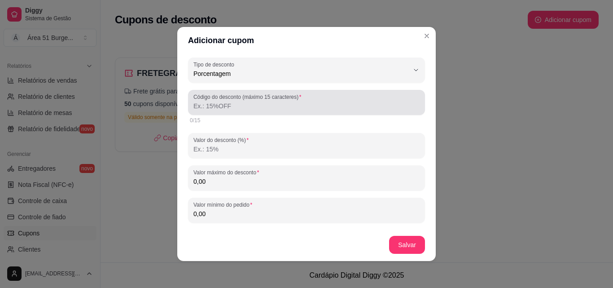
click at [285, 110] on input "Código do desconto (máximo 15 caracteres)" at bounding box center [306, 105] width 226 height 9
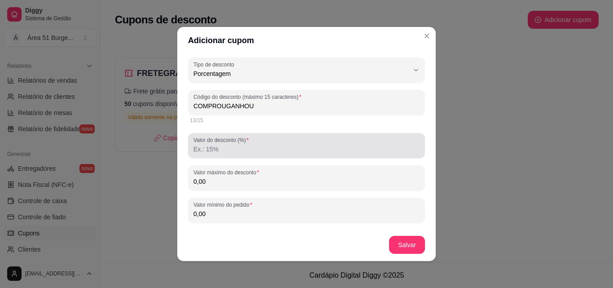
type input "COMPROUGANHOU"
click at [250, 138] on div at bounding box center [306, 145] width 226 height 18
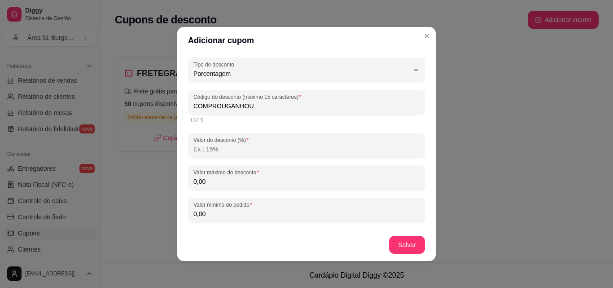
type input "1"
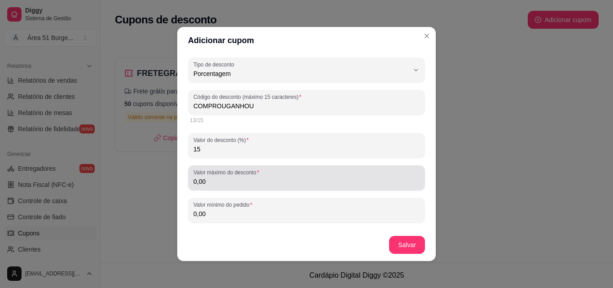
type input "15"
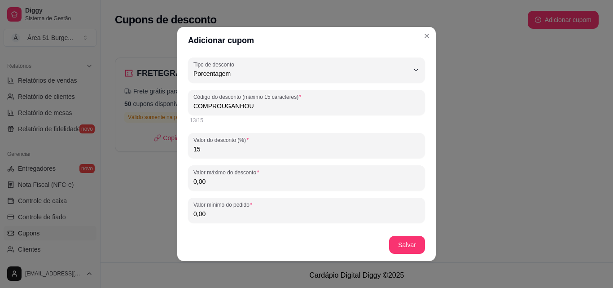
click at [274, 177] on input "0,00" at bounding box center [306, 181] width 226 height 9
click at [282, 152] on input "15" at bounding box center [306, 149] width 226 height 9
click at [226, 184] on input "0,00" at bounding box center [306, 181] width 226 height 9
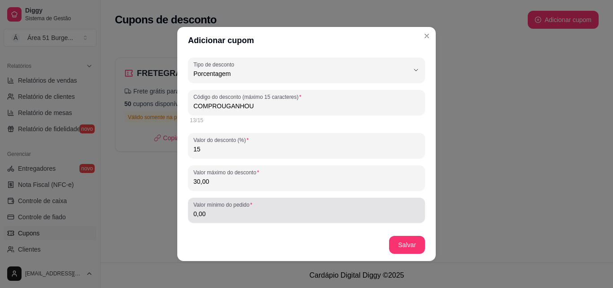
type input "30,00"
click at [228, 209] on input "0,00" at bounding box center [306, 213] width 226 height 9
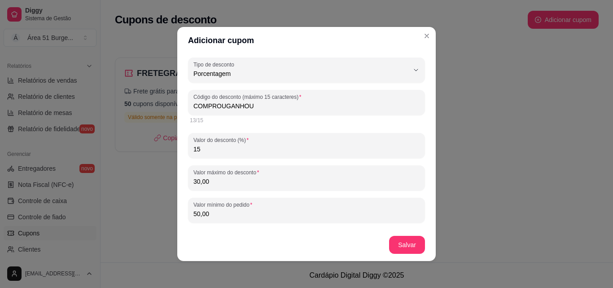
type input "50,00"
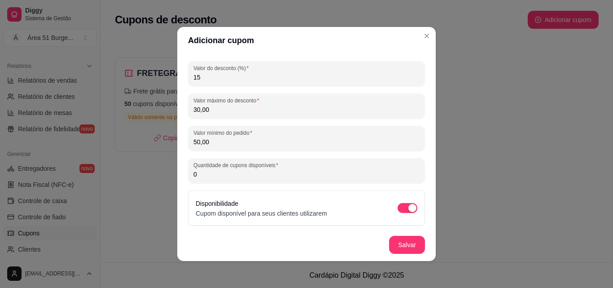
scroll to position [90, 0]
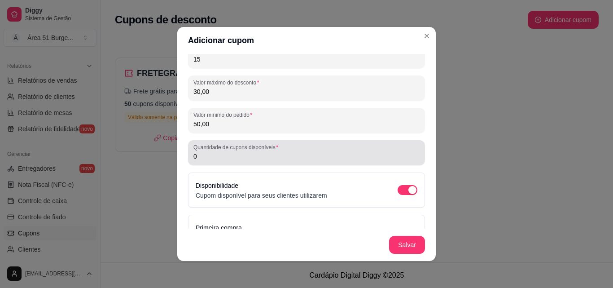
click at [354, 150] on div "0" at bounding box center [306, 153] width 226 height 18
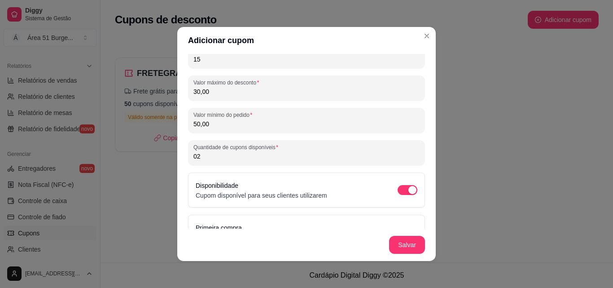
type input "0"
type input "20"
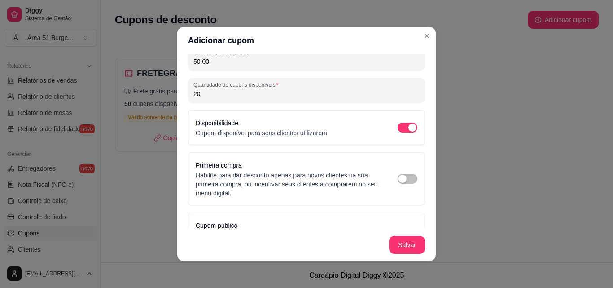
scroll to position [162, 0]
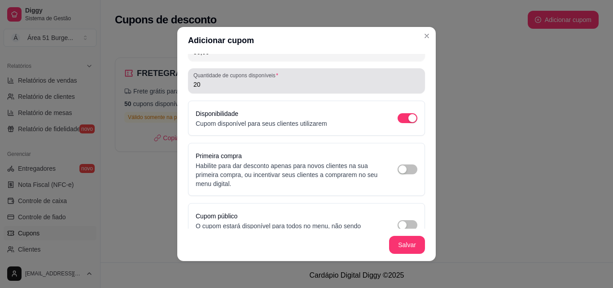
click at [310, 83] on input "20" at bounding box center [306, 84] width 226 height 9
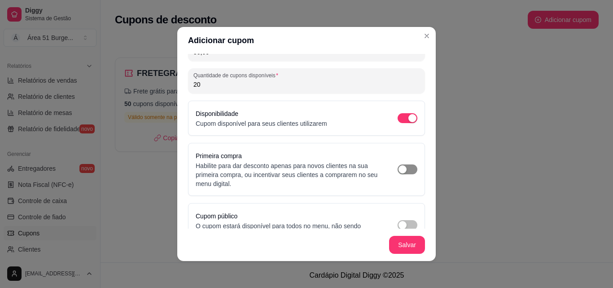
click at [399, 168] on div "button" at bounding box center [403, 169] width 8 height 8
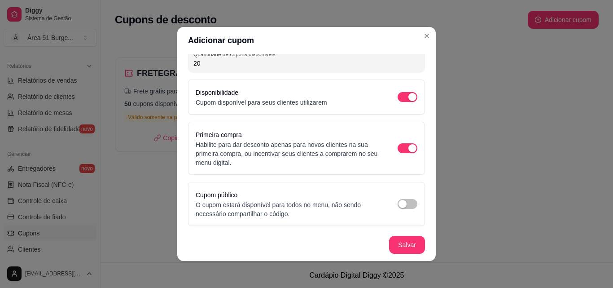
scroll to position [184, 0]
click at [399, 202] on span "button" at bounding box center [408, 203] width 20 height 10
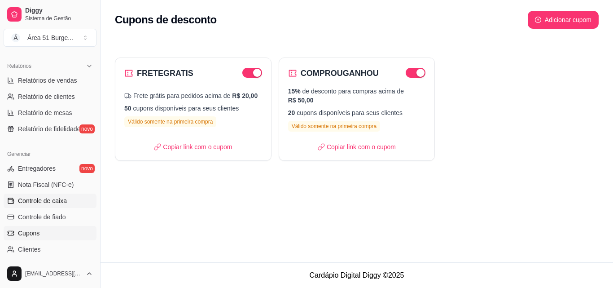
click at [61, 199] on span "Controle de caixa" at bounding box center [42, 200] width 49 height 9
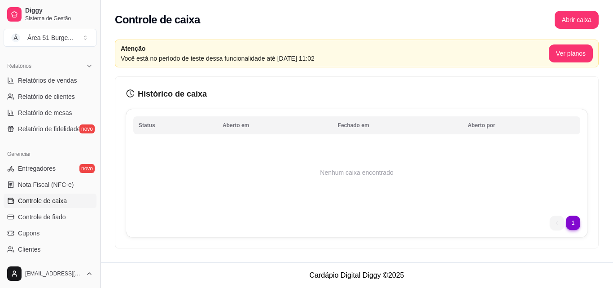
click at [97, 53] on button "Toggle Sidebar" at bounding box center [99, 144] width 7 height 288
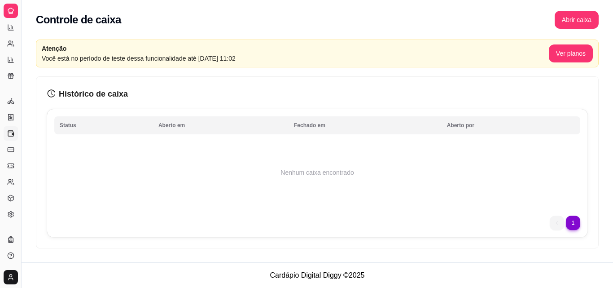
scroll to position [177, 0]
click at [19, 79] on button "Toggle Sidebar" at bounding box center [21, 144] width 7 height 288
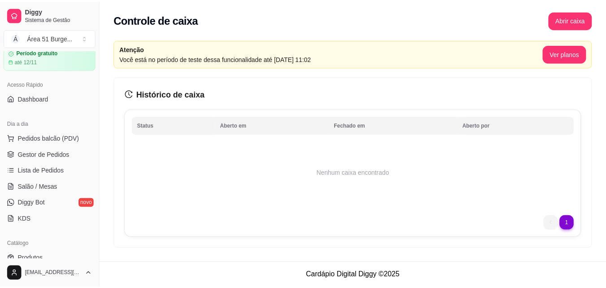
scroll to position [54, 0]
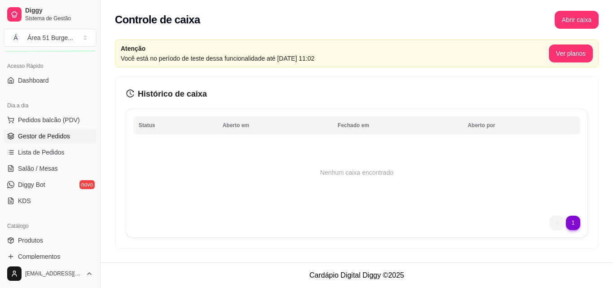
click at [37, 142] on link "Gestor de Pedidos" at bounding box center [50, 136] width 93 height 14
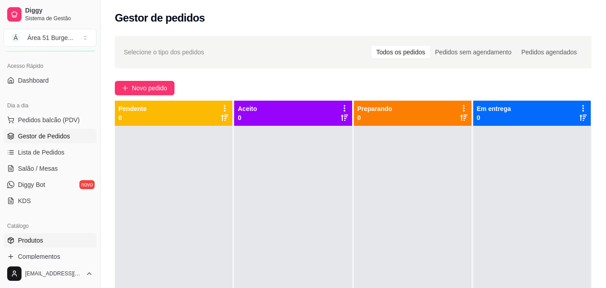
click at [58, 241] on link "Produtos" at bounding box center [50, 240] width 93 height 14
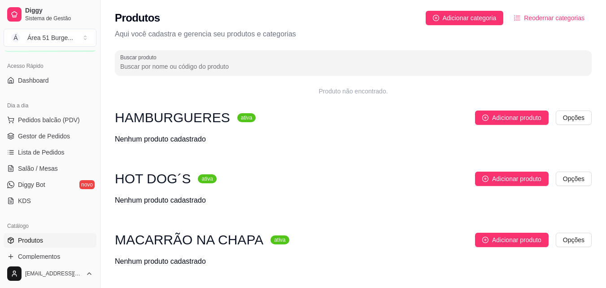
click at [521, 22] on button "Reodernar categorias" at bounding box center [549, 18] width 85 height 14
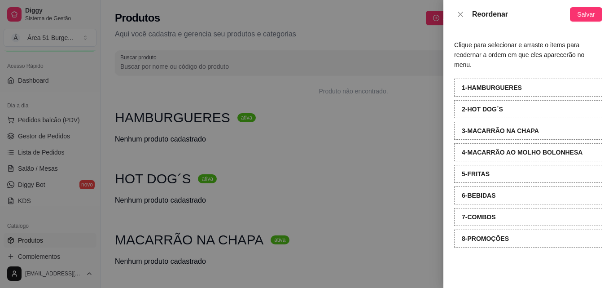
click at [475, 190] on div "6 - BEBIDAS" at bounding box center [528, 195] width 148 height 18
click at [473, 235] on strong "8 - PROMOÇÕES" at bounding box center [485, 238] width 47 height 7
click at [465, 235] on strong "8 - PROMOÇÕES" at bounding box center [485, 238] width 47 height 7
click at [462, 192] on strong "6 - BEBIDAS" at bounding box center [479, 195] width 34 height 7
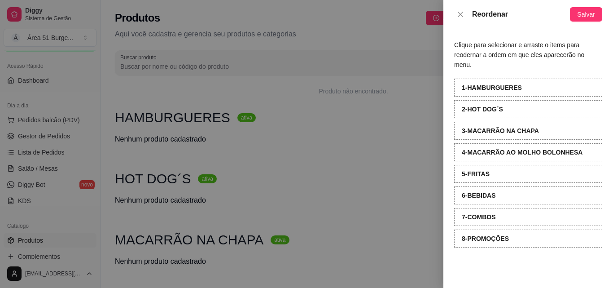
click at [456, 186] on div "6 - BEBIDAS" at bounding box center [528, 195] width 148 height 18
click at [454, 182] on div "Clique para selecionar e arraste o items para reodernar a ordem em que eles apa…" at bounding box center [528, 158] width 170 height 259
click at [464, 213] on strong "7 - COMBOS" at bounding box center [479, 216] width 34 height 7
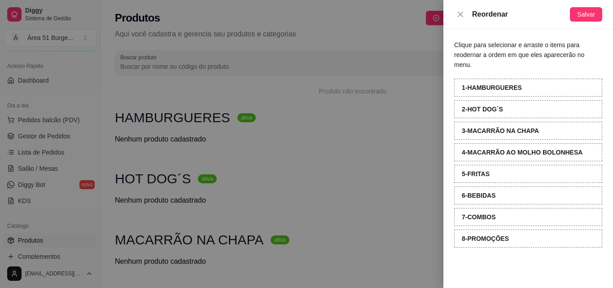
drag, startPoint x: 464, startPoint y: 206, endPoint x: 482, endPoint y: 187, distance: 26.7
click at [482, 187] on div "1 - HAMBURGUERES 2 - HOT DOG´S 3 - MACARRÃO NA CHAPA 4 - MACARRÃO AO MOLHO BOLO…" at bounding box center [528, 163] width 148 height 169
click at [482, 192] on strong "6 - BEBIDAS" at bounding box center [479, 195] width 34 height 7
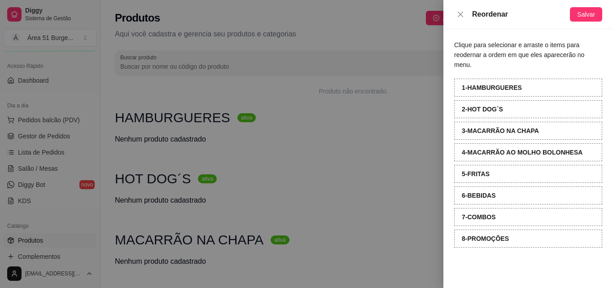
click at [482, 192] on strong "6 - BEBIDAS" at bounding box center [479, 195] width 34 height 7
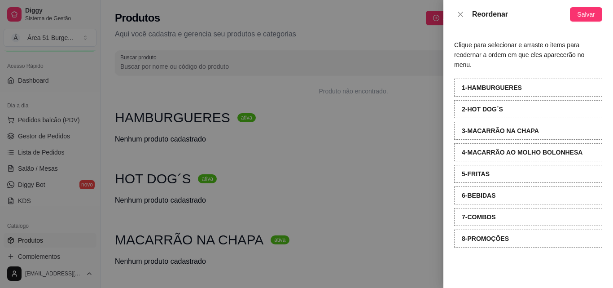
click at [482, 192] on strong "6 - BEBIDAS" at bounding box center [479, 195] width 34 height 7
click at [481, 192] on strong "6 - BEBIDAS" at bounding box center [479, 195] width 34 height 7
click at [482, 192] on strong "6 - BEBIDAS" at bounding box center [479, 195] width 34 height 7
click at [483, 192] on strong "6 - BEBIDAS" at bounding box center [479, 195] width 34 height 7
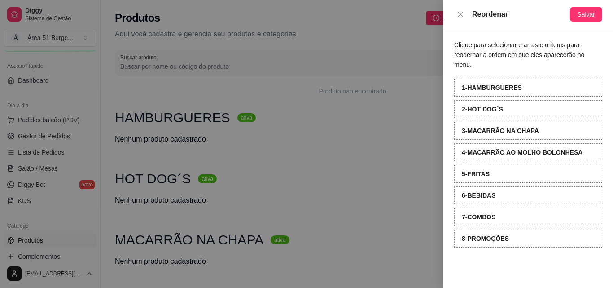
click at [483, 192] on strong "6 - BEBIDAS" at bounding box center [479, 195] width 34 height 7
drag, startPoint x: 483, startPoint y: 186, endPoint x: 503, endPoint y: 185, distance: 20.2
click at [503, 186] on div "6 - BEBIDAS" at bounding box center [528, 195] width 148 height 18
click at [502, 193] on div "6 - BEBIDAS" at bounding box center [528, 195] width 148 height 18
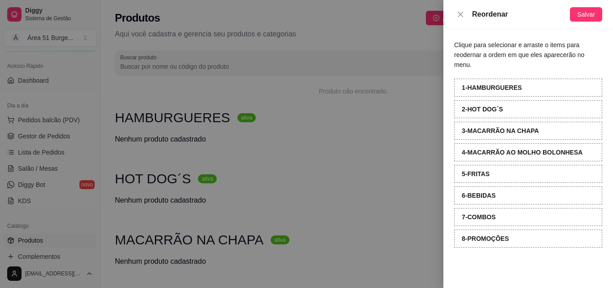
click at [502, 193] on div "6 - BEBIDAS" at bounding box center [528, 195] width 148 height 18
click at [489, 235] on strong "8 - PROMOÇÕES" at bounding box center [485, 238] width 47 height 7
click at [488, 235] on strong "8 - PROMOÇÕES" at bounding box center [485, 238] width 47 height 7
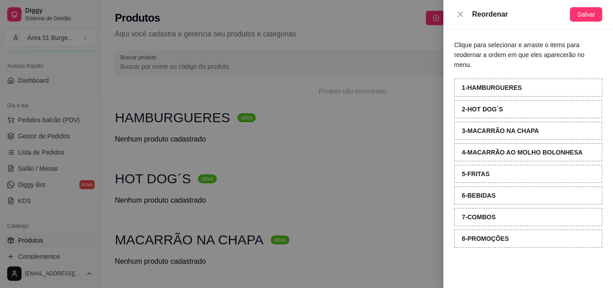
click at [486, 236] on div "8 - PROMOÇÕES" at bounding box center [528, 238] width 148 height 18
click at [486, 235] on strong "8 - PROMOÇÕES" at bounding box center [485, 238] width 47 height 7
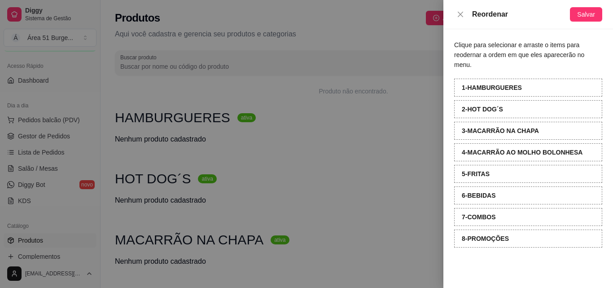
click at [486, 235] on strong "8 - PROMOÇÕES" at bounding box center [485, 238] width 47 height 7
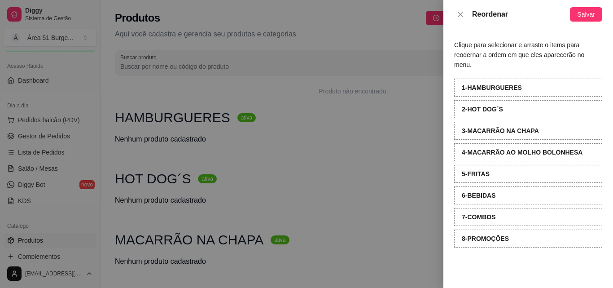
click at [500, 229] on div "8 - PROMOÇÕES" at bounding box center [528, 238] width 148 height 18
click at [499, 235] on strong "8 - PROMOÇÕES" at bounding box center [485, 238] width 47 height 7
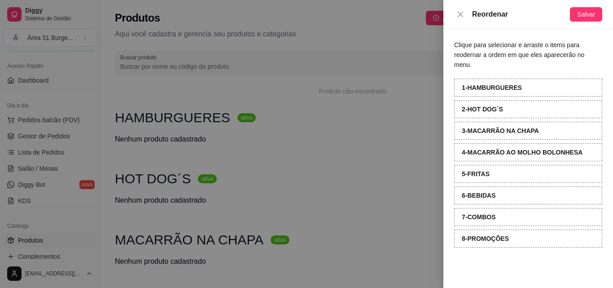
click at [499, 235] on strong "8 - PROMOÇÕES" at bounding box center [485, 238] width 47 height 7
click at [496, 235] on strong "8 - PROMOÇÕES" at bounding box center [485, 238] width 47 height 7
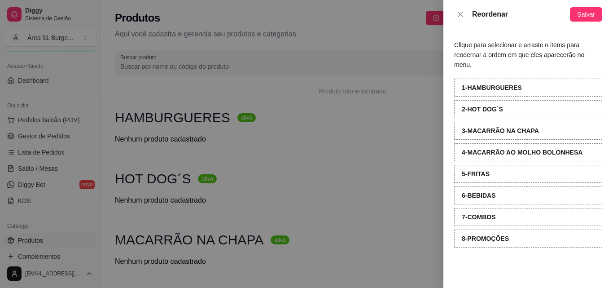
click at [486, 235] on strong "8 - PROMOÇÕES" at bounding box center [485, 238] width 47 height 7
click at [490, 213] on strong "7 - COMBOS" at bounding box center [479, 216] width 34 height 7
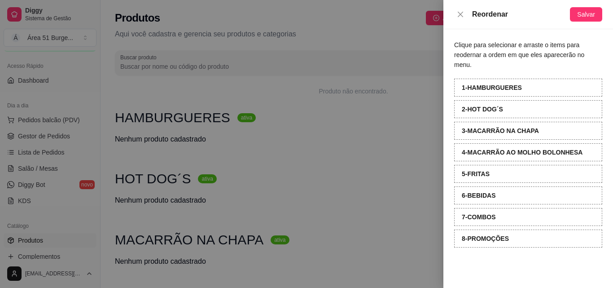
click at [490, 213] on strong "7 - COMBOS" at bounding box center [479, 216] width 34 height 7
click at [486, 192] on strong "6 - BEBIDAS" at bounding box center [479, 195] width 34 height 7
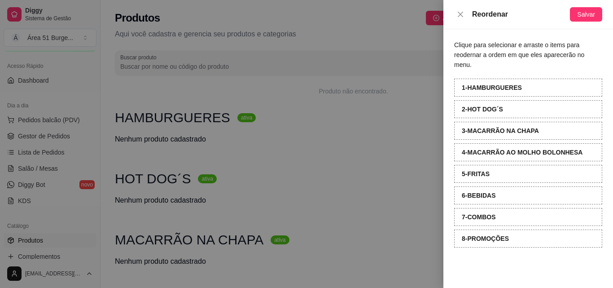
click at [486, 192] on strong "6 - BEBIDAS" at bounding box center [479, 195] width 34 height 7
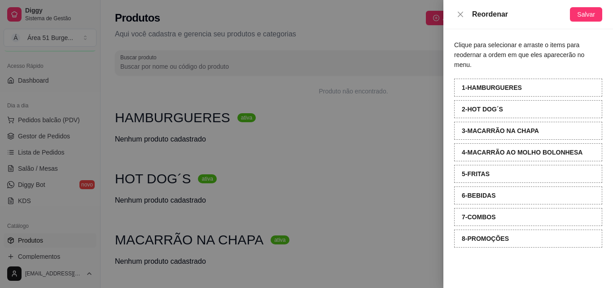
click at [474, 234] on div "8 - PROMOÇÕES" at bounding box center [528, 238] width 148 height 18
click at [472, 233] on div "8 - PROMOÇÕES" at bounding box center [528, 238] width 148 height 18
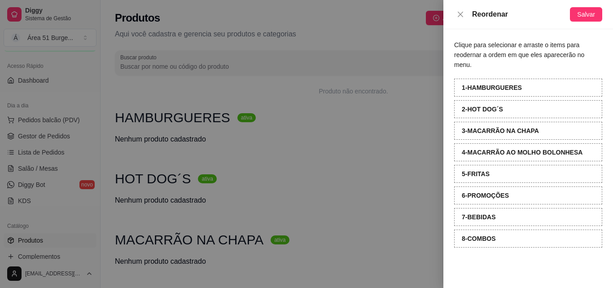
click at [494, 194] on div "1 - HAMBURGUERES 2 - HOT DOG´S 3 - MACARRÃO NA CHAPA 4 - MACARRÃO AO MOLHO BOLO…" at bounding box center [528, 163] width 148 height 169
click at [495, 214] on div "7 - BEBIDAS" at bounding box center [528, 217] width 148 height 18
click at [495, 235] on strong "8 - COMBOS" at bounding box center [479, 238] width 34 height 7
click at [457, 15] on icon "close" at bounding box center [460, 14] width 7 height 7
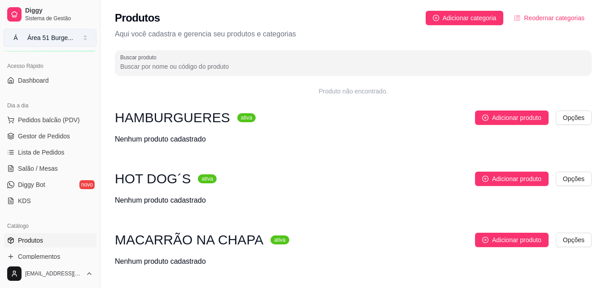
click at [84, 38] on button "Á Área 51 Burge ..." at bounding box center [50, 38] width 93 height 18
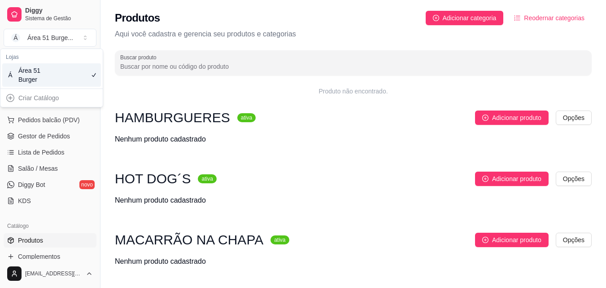
click at [10, 97] on div "Criar Catálogo" at bounding box center [51, 98] width 99 height 14
click at [9, 97] on div "Criar Catálogo" at bounding box center [51, 98] width 99 height 14
click at [22, 76] on div "Área 51 Burger" at bounding box center [38, 75] width 40 height 18
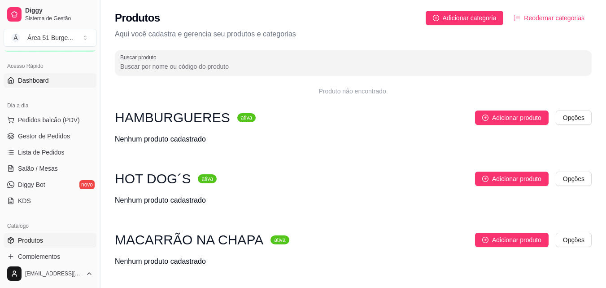
click at [21, 81] on span "Dashboard" at bounding box center [33, 80] width 31 height 9
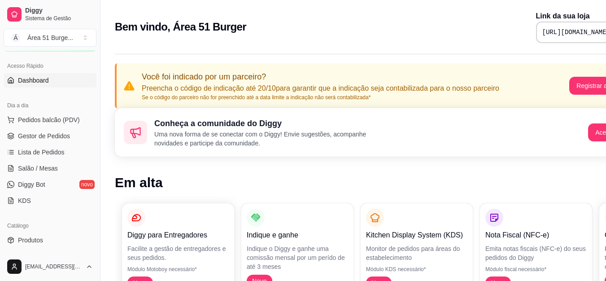
drag, startPoint x: 549, startPoint y: 31, endPoint x: 432, endPoint y: 17, distance: 117.6
click at [432, 17] on div "Bem vindo, Área 51 Burger Link da sua loja https://diggy.menu/68ed073c01dcbc6f1…" at bounding box center [375, 27] width 520 height 32
click at [536, 39] on div "[URL][DOMAIN_NAME]" at bounding box center [585, 33] width 98 height 22
drag, startPoint x: 458, startPoint y: 39, endPoint x: 480, endPoint y: 38, distance: 22.1
click at [536, 39] on div "[URL][DOMAIN_NAME]" at bounding box center [585, 33] width 98 height 22
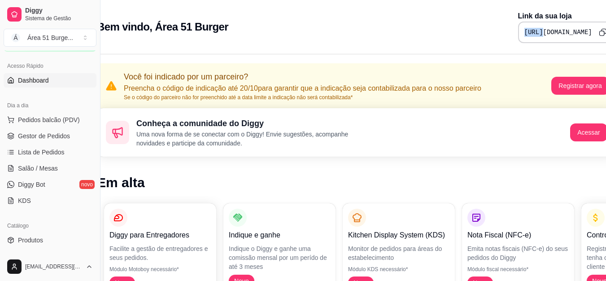
scroll to position [0, 40]
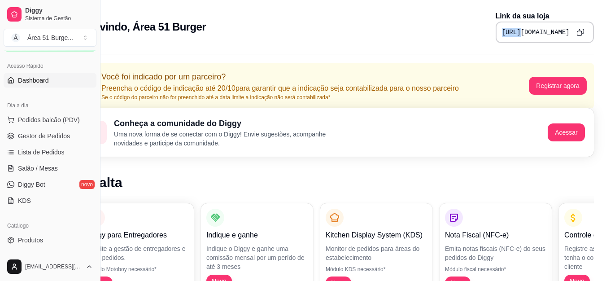
click at [507, 33] on pre "[URL][DOMAIN_NAME]" at bounding box center [536, 32] width 68 height 9
click at [515, 66] on div "Você foi indicado por um parceiro? Preencha o código de indicação até 20/10 par…" at bounding box center [335, 85] width 520 height 45
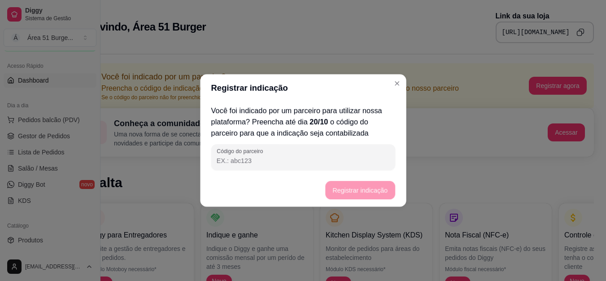
scroll to position [0, 34]
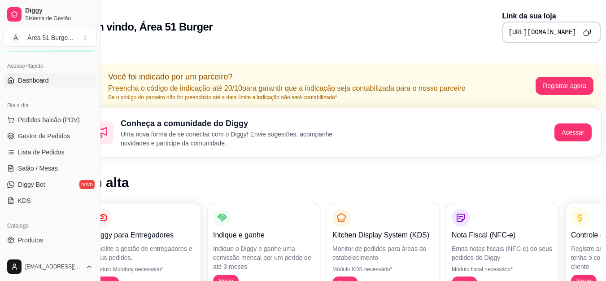
click at [586, 30] on icon "Copy to clipboard" at bounding box center [587, 32] width 8 height 8
click at [103, 200] on button "Toggle Sidebar" at bounding box center [99, 140] width 7 height 281
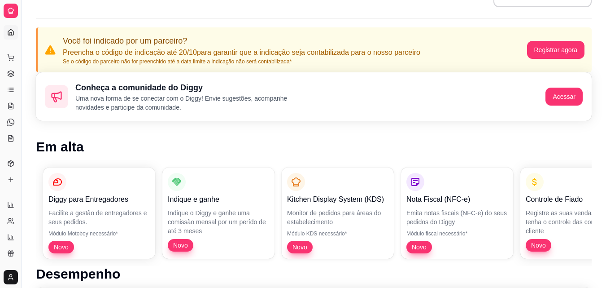
scroll to position [54, 0]
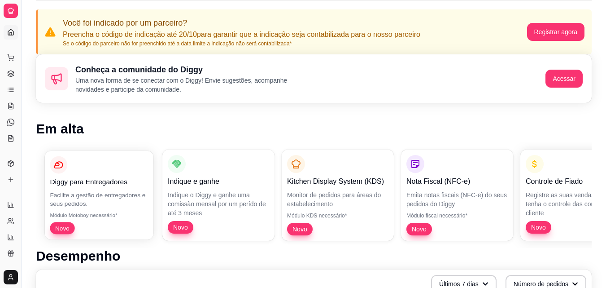
click at [66, 230] on span "Novo" at bounding box center [62, 228] width 21 height 9
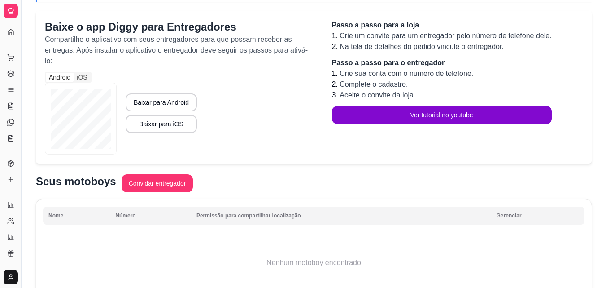
scroll to position [90, 0]
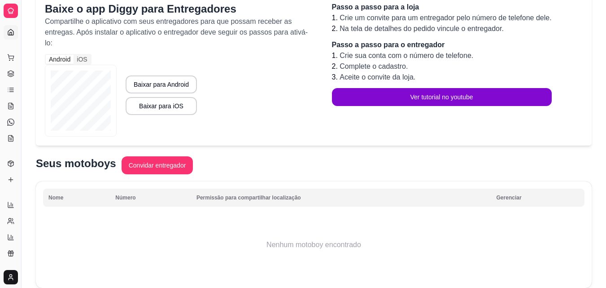
click at [12, 32] on icon at bounding box center [10, 32] width 7 height 7
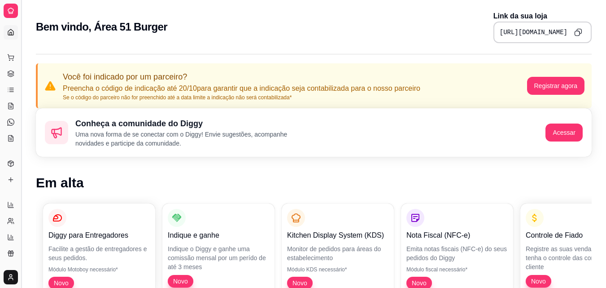
click at [20, 43] on button "Toggle Sidebar" at bounding box center [21, 144] width 7 height 288
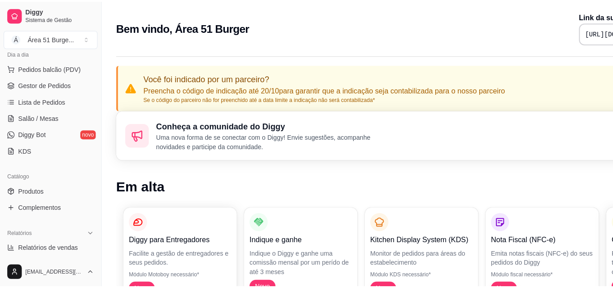
scroll to position [108, 0]
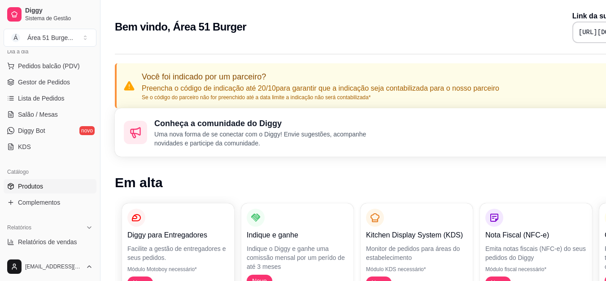
click at [10, 189] on icon at bounding box center [10, 186] width 5 height 6
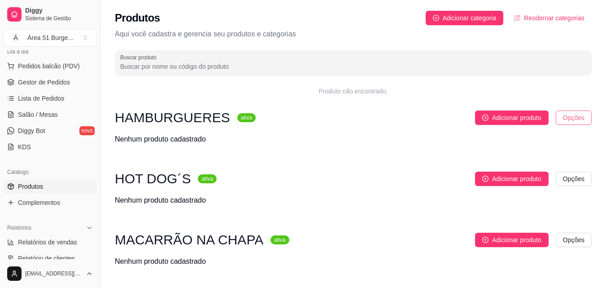
click at [569, 117] on html "Diggy Sistema de Gestão Á Área 51 Burge ... Loja aberta Período gratuito até 12…" at bounding box center [303, 144] width 606 height 288
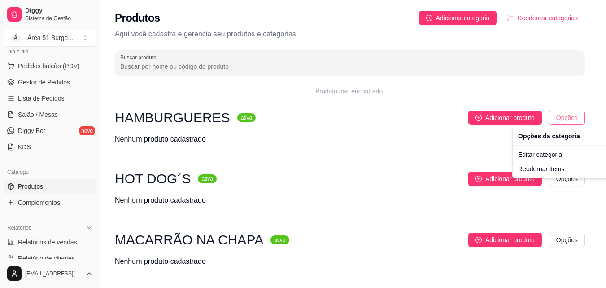
click at [569, 117] on html "Diggy Sistema de Gestão Á Área 51 Burge ... Loja aberta Período gratuito até 12…" at bounding box center [303, 144] width 606 height 288
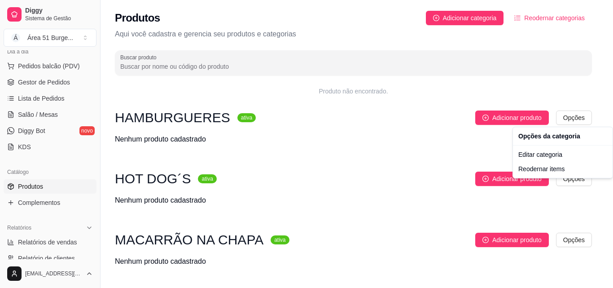
click at [436, 142] on html "Diggy Sistema de Gestão Á Área 51 Burge ... Loja aberta Período gratuito até 12…" at bounding box center [306, 144] width 613 height 288
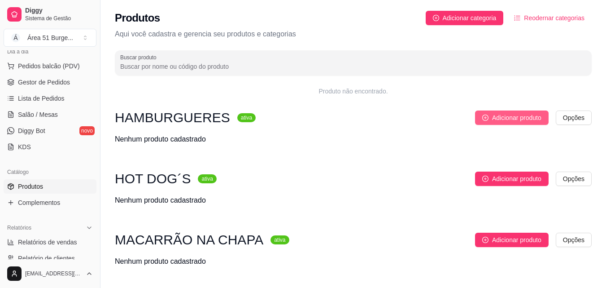
click at [496, 114] on span "Adicionar produto" at bounding box center [516, 118] width 49 height 10
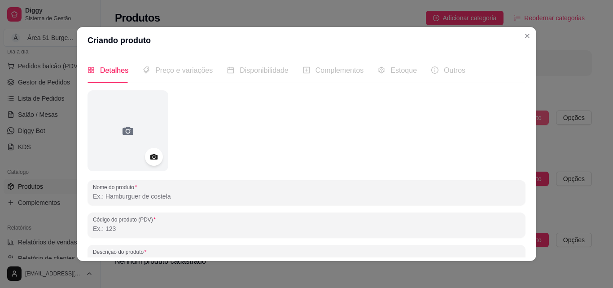
scroll to position [2, 0]
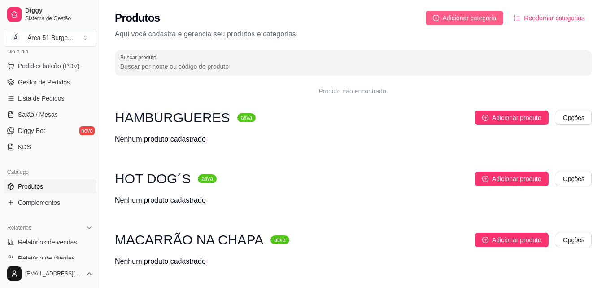
click at [489, 18] on span "Adicionar categoria" at bounding box center [470, 18] width 54 height 10
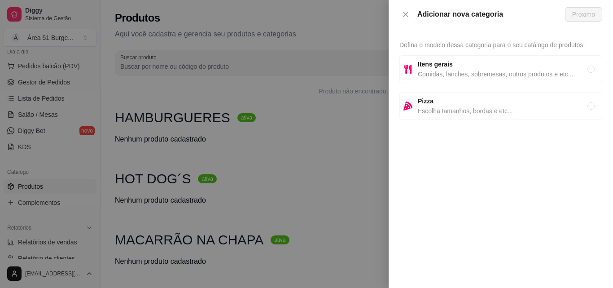
click at [510, 185] on div "Defina o modelo dessa categoria para o seu catálogo de produtos: Itens gerais C…" at bounding box center [501, 158] width 224 height 259
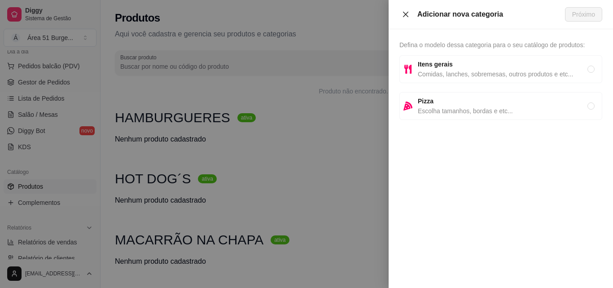
click at [400, 13] on button "Close" at bounding box center [405, 14] width 13 height 9
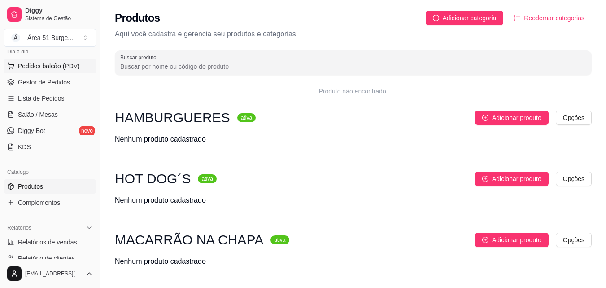
click at [39, 69] on span "Pedidos balcão (PDV)" at bounding box center [49, 65] width 62 height 9
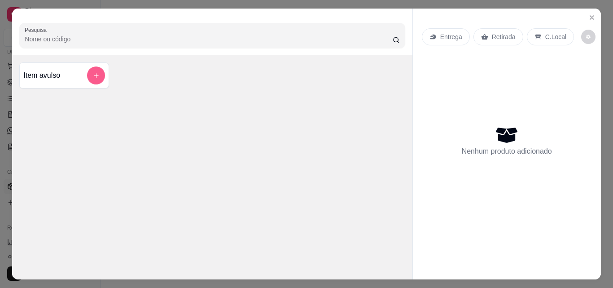
click at [93, 72] on icon "add-separate-item" at bounding box center [96, 75] width 7 height 7
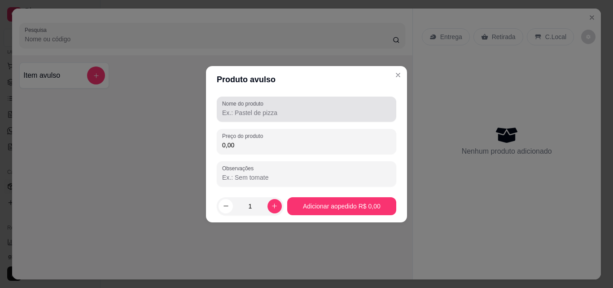
click at [258, 116] on input "Nome do produto" at bounding box center [306, 112] width 169 height 9
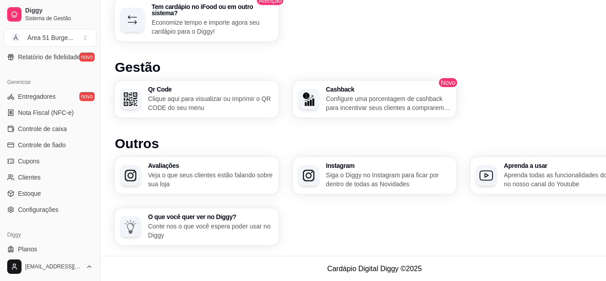
scroll to position [358, 0]
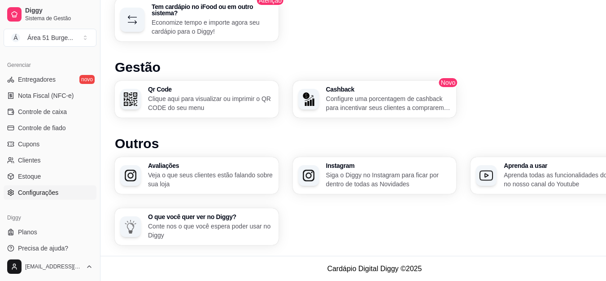
click at [41, 196] on span "Configurações" at bounding box center [38, 192] width 40 height 9
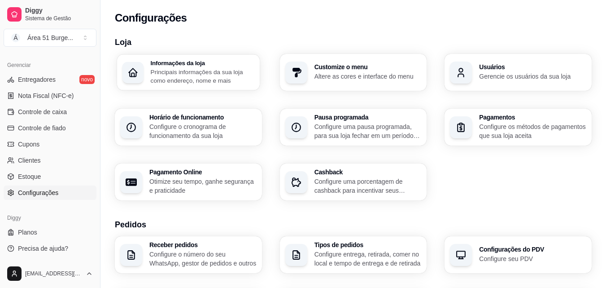
click at [168, 76] on p "Principais informações da sua loja como endereço, nome e mais" at bounding box center [203, 76] width 104 height 18
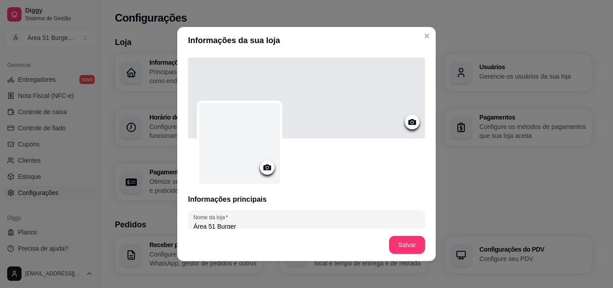
click at [266, 168] on circle at bounding box center [267, 168] width 2 height 2
click at [265, 169] on icon at bounding box center [267, 167] width 8 height 6
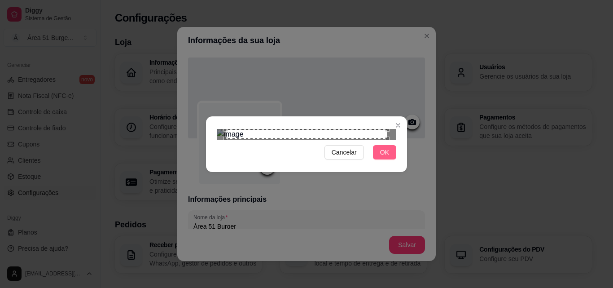
click at [379, 159] on button "OK" at bounding box center [384, 152] width 23 height 14
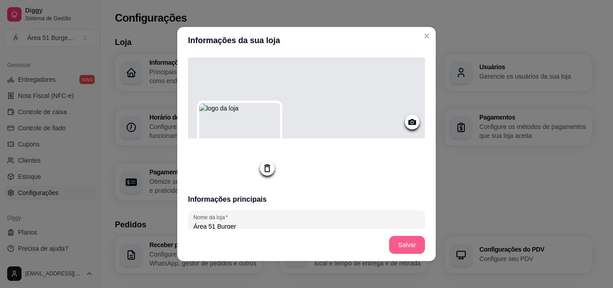
click at [395, 246] on button "Salvar" at bounding box center [407, 245] width 36 height 18
click at [254, 208] on div "Informações principais Nome da loja Área 51 Burger Número de contato Descrição …" at bounding box center [306, 141] width 259 height 175
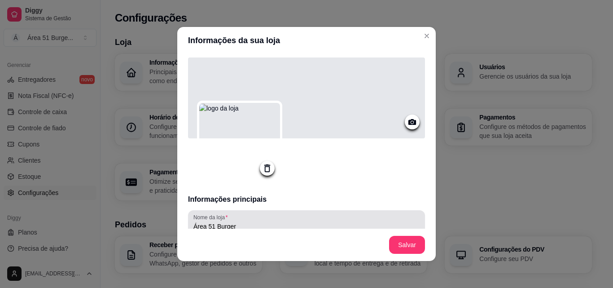
click at [248, 218] on div "Área 51 Burger" at bounding box center [306, 223] width 226 height 18
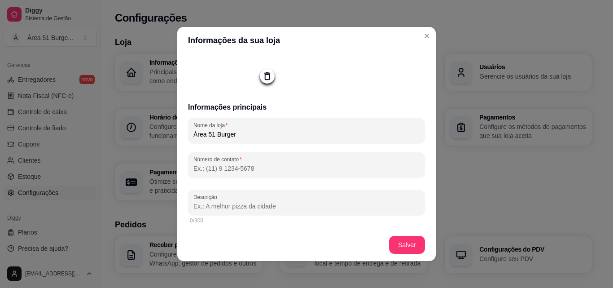
scroll to position [110, 0]
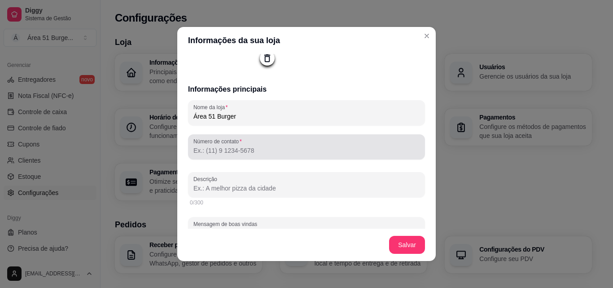
click at [294, 135] on div "Número de contato" at bounding box center [306, 146] width 237 height 25
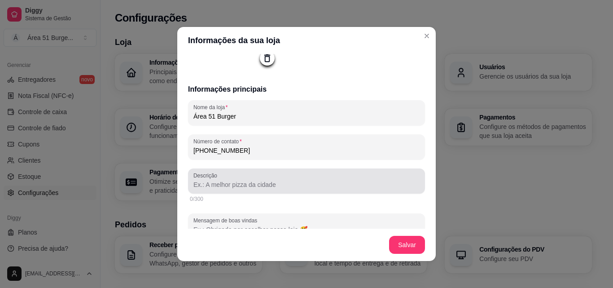
type input "[PHONE_NUMBER]"
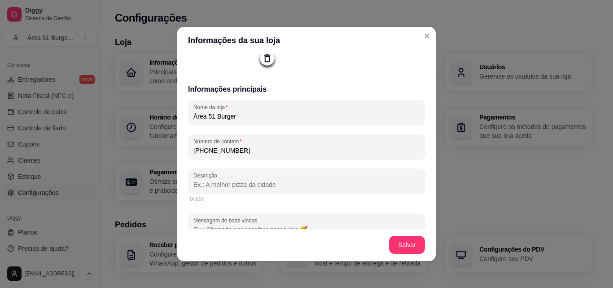
click at [262, 186] on input "Descrição" at bounding box center [306, 184] width 226 height 9
click at [262, 184] on input "UMA NOVA EXPERIÊ" at bounding box center [306, 184] width 226 height 9
click at [306, 187] on input "UMA NOVA EXPERIÊCIA E JM SABOR DE KOUTRO PLANETA......" at bounding box center [306, 184] width 226 height 9
click at [263, 184] on input "UMA NOVA EXPERIÊCIA E JM SABOR DE OUTRO PLANETA......" at bounding box center [306, 184] width 226 height 9
type input "UMA NOVA EXPERIÊCIA E UM SABOR DE OUTRO PLANETA......"
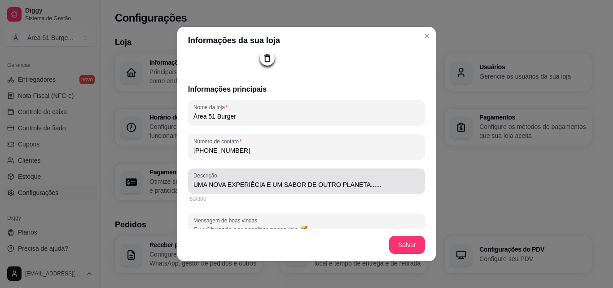
click at [371, 189] on div "UMA NOVA EXPERIÊCIA E UM SABOR DE OUTRO PLANETA......" at bounding box center [306, 181] width 226 height 18
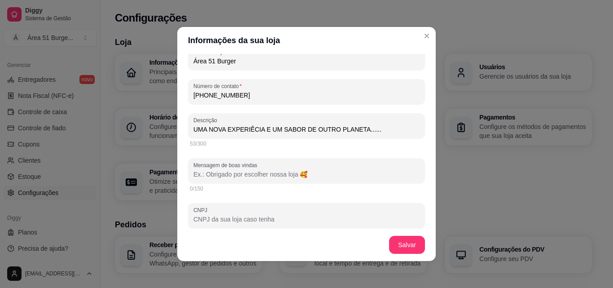
scroll to position [164, 0]
click at [368, 131] on input "UMA NOVA EXPERIÊCIA E UM SABOR DE OUTRO PLANETA......" at bounding box center [306, 130] width 226 height 9
click at [330, 176] on input "Mensagem de boas vindas" at bounding box center [306, 175] width 226 height 9
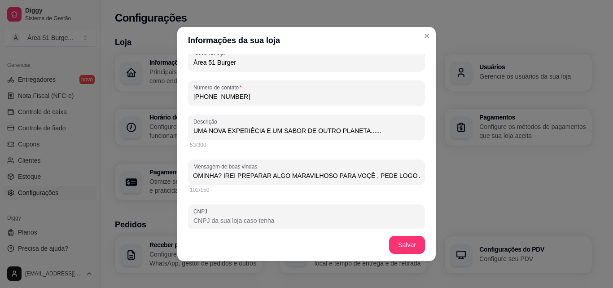
scroll to position [0, 133]
type input "OLÁ MEU HUMANO PREFERIDO! TA COM FOMINHA? IREI PREPARAR ALGO MARAVILHOSO PARA V…"
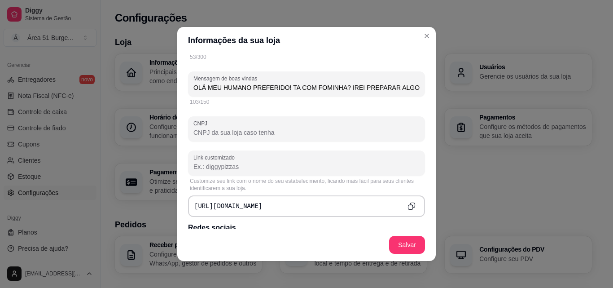
scroll to position [254, 0]
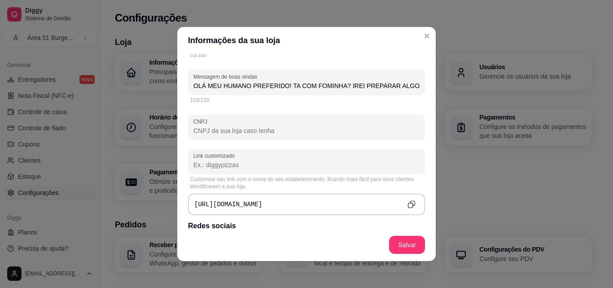
click at [345, 187] on div "Customize seu link com o nome do seu estabelecimento, ficando mais fácil para s…" at bounding box center [306, 182] width 233 height 14
click at [344, 198] on div "[URL][DOMAIN_NAME]" at bounding box center [306, 204] width 237 height 22
click at [344, 203] on div "[URL][DOMAIN_NAME]" at bounding box center [306, 204] width 237 height 22
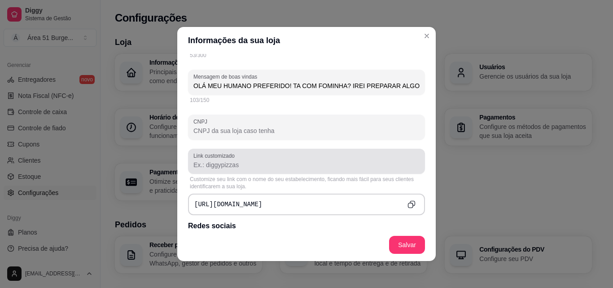
click at [333, 155] on div at bounding box center [306, 161] width 226 height 18
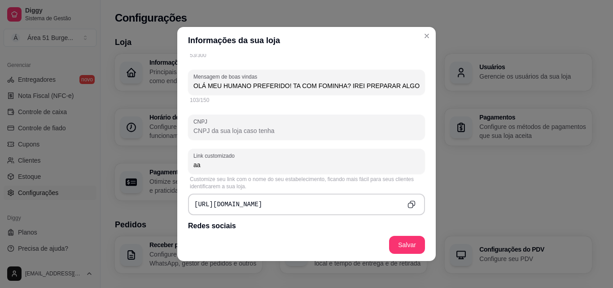
type input "a"
click at [291, 206] on div "[URL][DOMAIN_NAME]" at bounding box center [306, 204] width 237 height 22
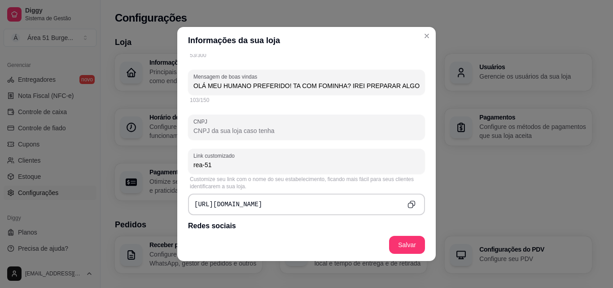
click at [279, 210] on div "[URL][DOMAIN_NAME]" at bounding box center [306, 204] width 237 height 22
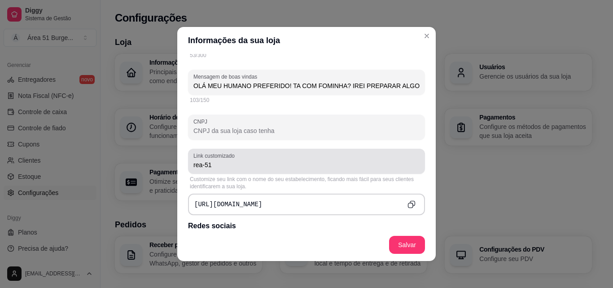
click at [280, 163] on input "rea-51" at bounding box center [306, 164] width 226 height 9
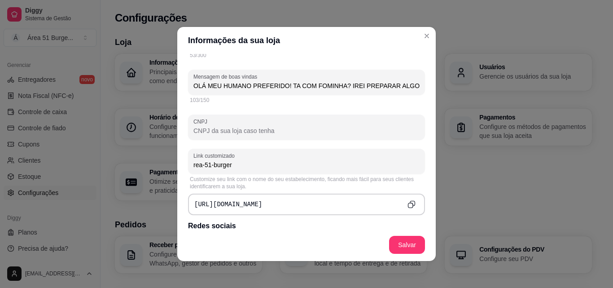
type input "rea-51-burger"
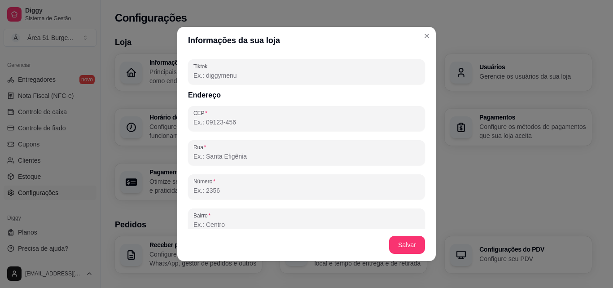
scroll to position [469, 0]
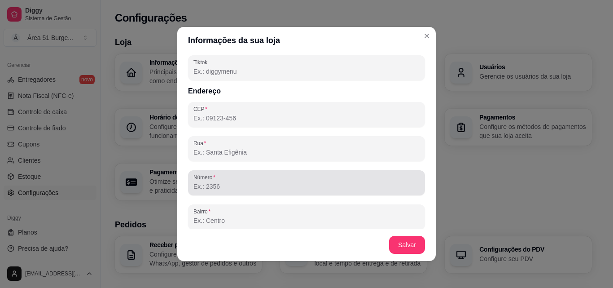
click at [337, 181] on div at bounding box center [306, 183] width 226 height 18
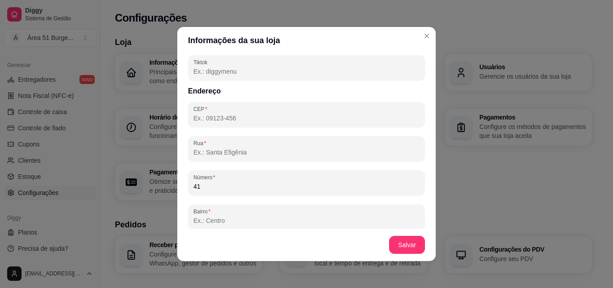
type input "410"
type input "31995-28"
type input "[GEOGRAPHIC_DATA]"
type input "[PERSON_NAME]"
type input "[GEOGRAPHIC_DATA]"
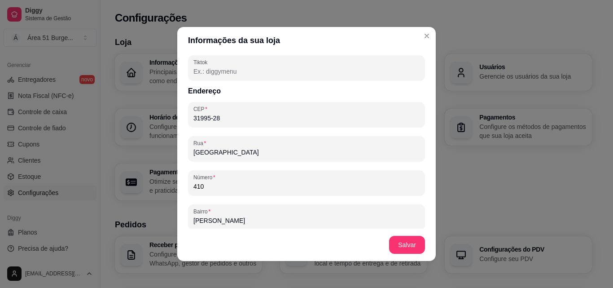
type input "MG"
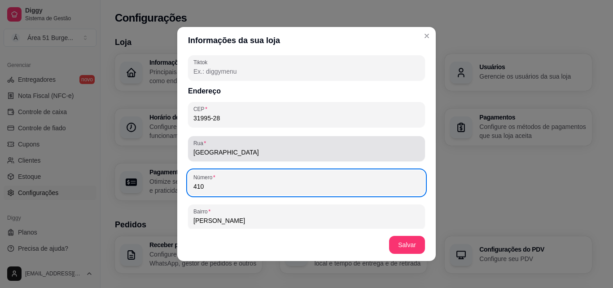
type input "410"
click at [239, 153] on input "[GEOGRAPHIC_DATA]" at bounding box center [306, 152] width 226 height 9
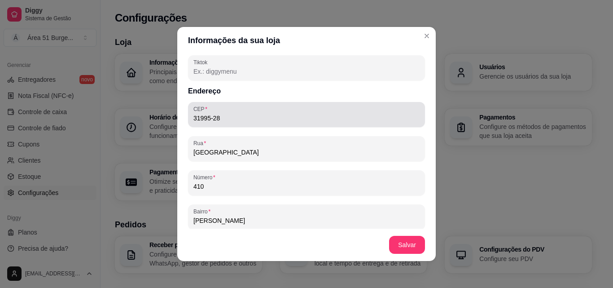
type input "[GEOGRAPHIC_DATA]"
click at [238, 118] on input "31995-28" at bounding box center [306, 118] width 226 height 9
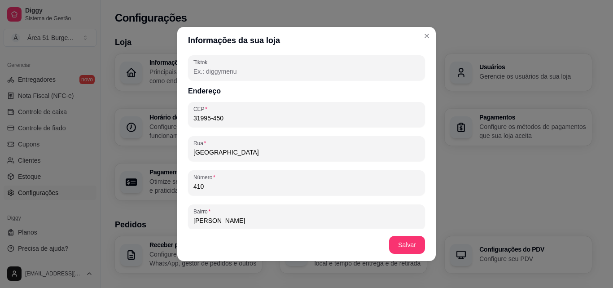
type input "31995-450"
type input "[GEOGRAPHIC_DATA]"
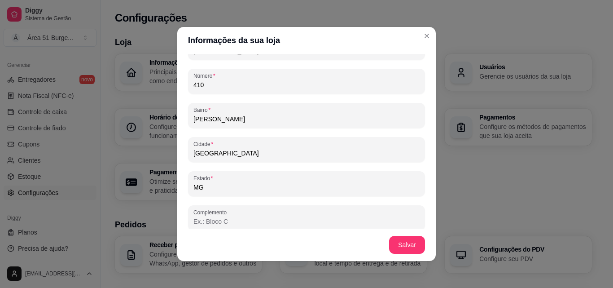
scroll to position [576, 0]
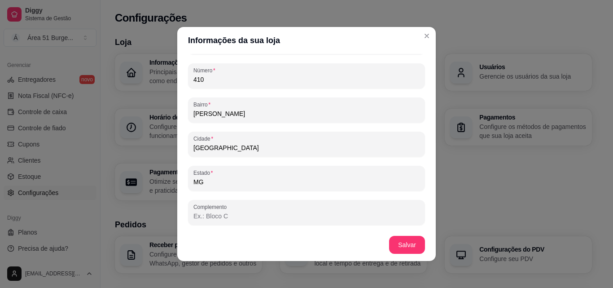
click at [318, 214] on input "Complemento" at bounding box center [306, 215] width 226 height 9
type input "LOJA"
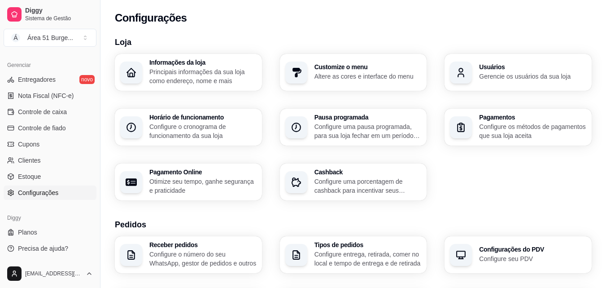
click at [535, 137] on p "Configure os métodos de pagamentos que sua loja aceita" at bounding box center [532, 131] width 107 height 18
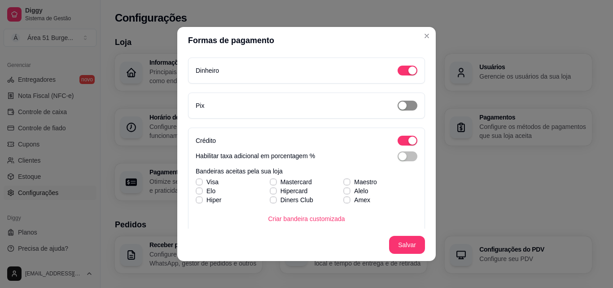
click at [403, 101] on span "button" at bounding box center [408, 106] width 20 height 10
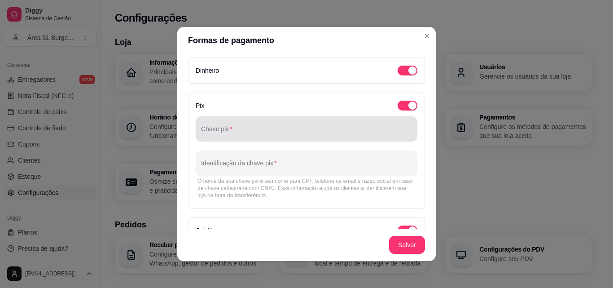
click at [306, 125] on div at bounding box center [306, 129] width 211 height 18
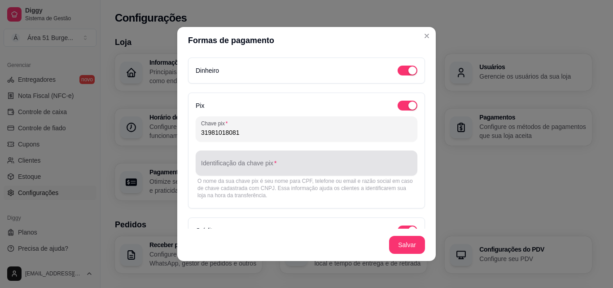
type input "31981018081"
click at [234, 161] on div at bounding box center [306, 163] width 211 height 18
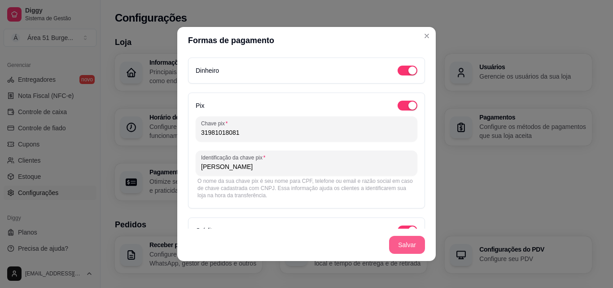
type input "[PERSON_NAME]"
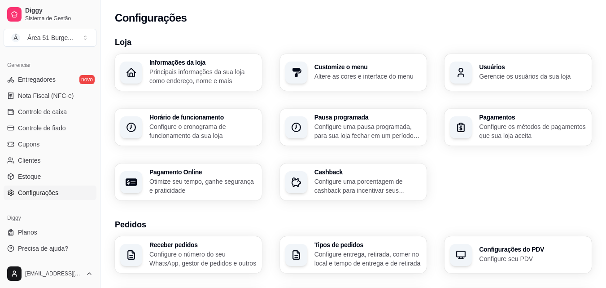
click at [513, 134] on p "Configure os métodos de pagamentos que sua loja aceita" at bounding box center [532, 131] width 107 height 18
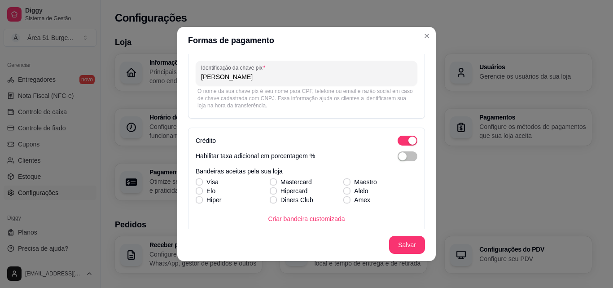
scroll to position [108, 0]
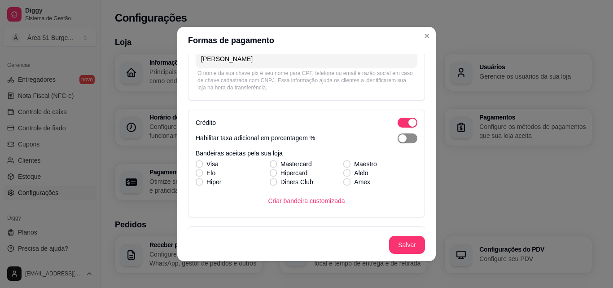
click at [399, 141] on div "button" at bounding box center [403, 138] width 8 height 8
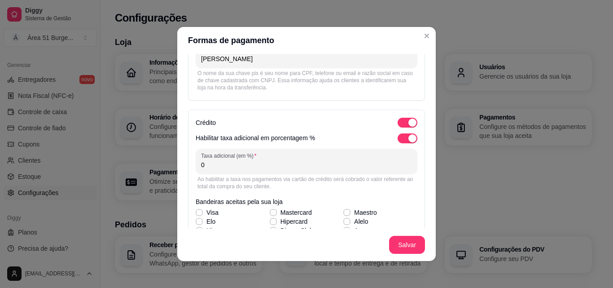
click at [331, 165] on input "0" at bounding box center [306, 164] width 211 height 9
type input "0"
type input "5"
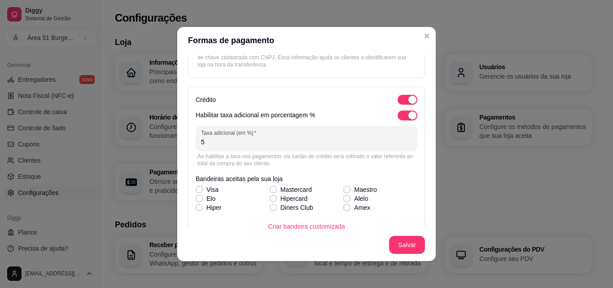
scroll to position [144, 0]
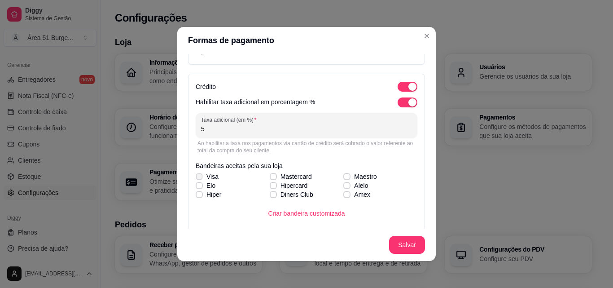
click at [197, 176] on icon at bounding box center [199, 177] width 5 height 4
click at [196, 178] on input "Visa" at bounding box center [198, 181] width 6 height 6
checkbox input "true"
click at [197, 185] on icon at bounding box center [199, 186] width 5 height 4
click at [196, 187] on input "Elo" at bounding box center [198, 190] width 6 height 6
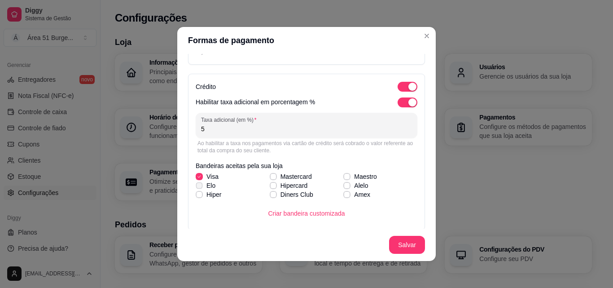
checkbox input "true"
click at [196, 192] on span at bounding box center [199, 194] width 7 height 7
click at [196, 196] on input "Hiper" at bounding box center [198, 199] width 6 height 6
checkbox input "true"
click at [271, 176] on icon at bounding box center [273, 177] width 5 height 4
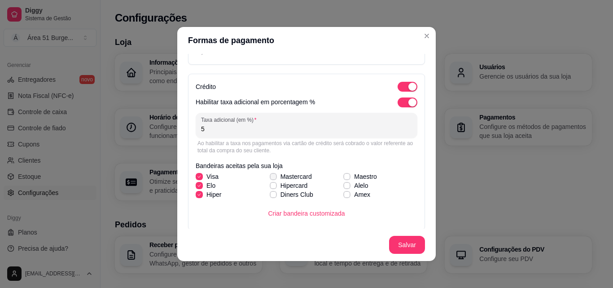
click at [269, 178] on input "Mastercard" at bounding box center [272, 181] width 6 height 6
checkbox input "true"
click at [267, 187] on label "Diners Club" at bounding box center [291, 194] width 51 height 16
click at [269, 196] on input "Diners Club" at bounding box center [272, 199] width 6 height 6
click at [267, 187] on label "Diners Club" at bounding box center [291, 194] width 51 height 16
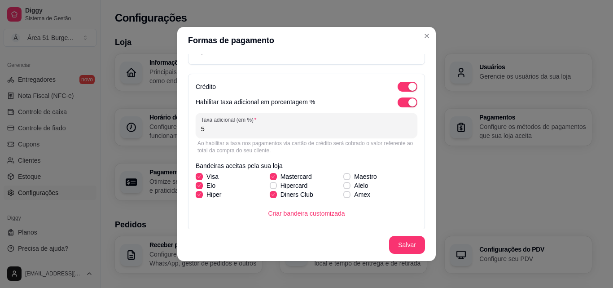
click at [269, 196] on input "Diners Club" at bounding box center [272, 199] width 6 height 6
click at [267, 187] on div "Visa Mastercard Maestro [PERSON_NAME] Alelo Hiper Diners Club Amex" at bounding box center [307, 185] width 222 height 27
click at [267, 186] on div "Visa Mastercard Maestro [PERSON_NAME] Alelo Hiper Diners Club Amex" at bounding box center [307, 185] width 222 height 27
click at [270, 191] on span at bounding box center [273, 194] width 7 height 7
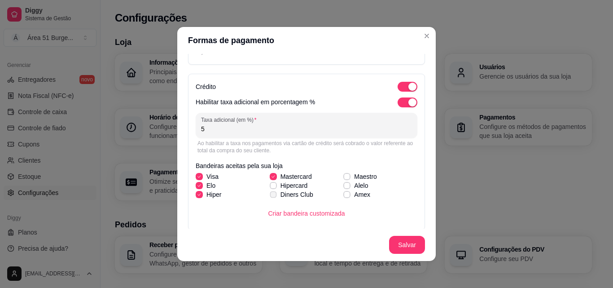
click at [269, 196] on input "Diners Club" at bounding box center [272, 199] width 6 height 6
click at [270, 191] on span at bounding box center [273, 194] width 7 height 7
click at [269, 196] on input "Diners Club" at bounding box center [272, 199] width 6 height 6
click at [270, 191] on span at bounding box center [273, 194] width 7 height 7
click at [269, 196] on input "Diners Club" at bounding box center [272, 199] width 6 height 6
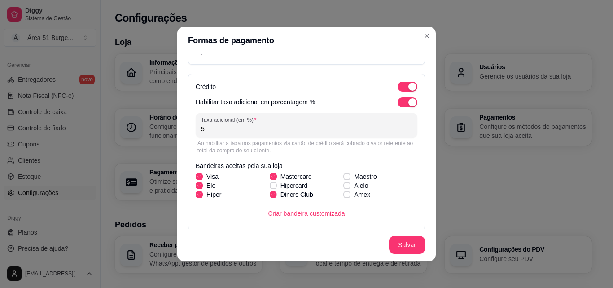
click at [270, 191] on span at bounding box center [273, 194] width 7 height 7
click at [269, 196] on input "Diners Club" at bounding box center [272, 199] width 6 height 6
click at [270, 191] on span at bounding box center [273, 194] width 7 height 7
click at [269, 196] on input "Diners Club" at bounding box center [272, 199] width 6 height 6
click at [270, 191] on span at bounding box center [273, 194] width 7 height 7
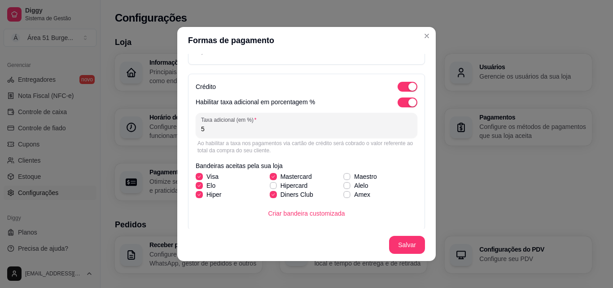
click at [269, 196] on input "Diners Club" at bounding box center [272, 199] width 6 height 6
click at [270, 191] on span at bounding box center [273, 194] width 7 height 7
click at [269, 196] on input "Diners Club" at bounding box center [272, 199] width 6 height 6
click at [270, 191] on span at bounding box center [273, 194] width 7 height 7
click at [269, 196] on input "Diners Club" at bounding box center [272, 199] width 6 height 6
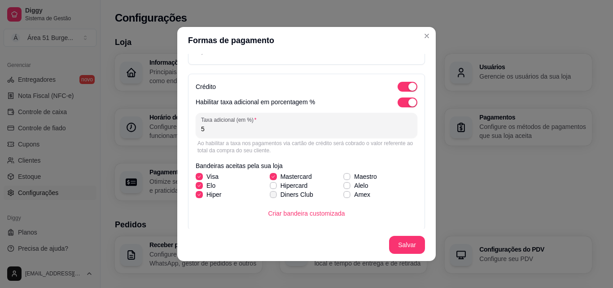
click at [270, 191] on span at bounding box center [273, 194] width 7 height 7
click at [269, 196] on input "Diners Club" at bounding box center [272, 199] width 6 height 6
checkbox input "true"
click at [271, 184] on icon at bounding box center [273, 186] width 5 height 4
click at [269, 187] on input "Hipercard" at bounding box center [272, 190] width 6 height 6
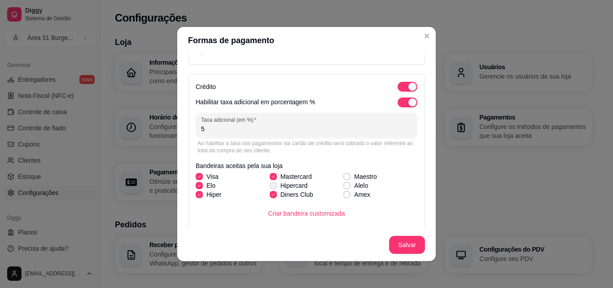
checkbox input "true"
click at [344, 195] on icon at bounding box center [346, 195] width 5 height 4
click at [343, 196] on input "Amex" at bounding box center [346, 199] width 6 height 6
checkbox input "true"
click at [345, 186] on icon at bounding box center [347, 186] width 5 height 4
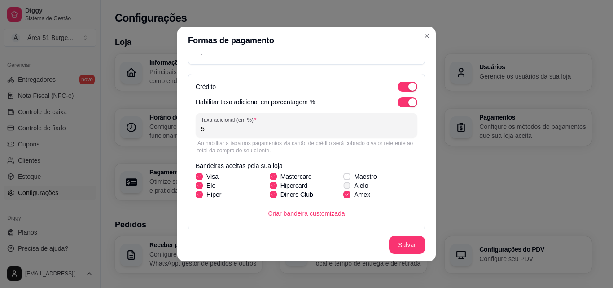
click at [343, 187] on input "Alelo" at bounding box center [346, 190] width 6 height 6
click at [340, 178] on label "Alelo" at bounding box center [356, 185] width 32 height 16
click at [343, 187] on input "Alelo" at bounding box center [346, 190] width 6 height 6
click at [340, 178] on label "Alelo" at bounding box center [356, 185] width 32 height 16
click at [343, 187] on input "Alelo" at bounding box center [346, 190] width 6 height 6
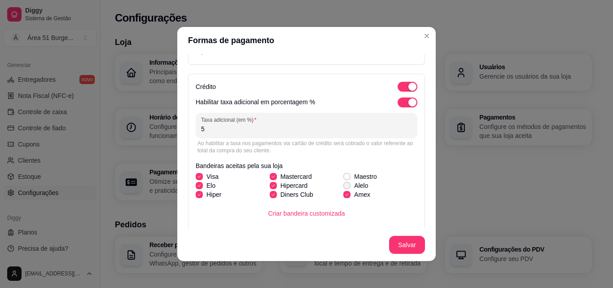
checkbox input "true"
click at [344, 175] on icon at bounding box center [346, 177] width 5 height 4
click at [343, 178] on input "Maestro" at bounding box center [346, 181] width 6 height 6
checkbox input "true"
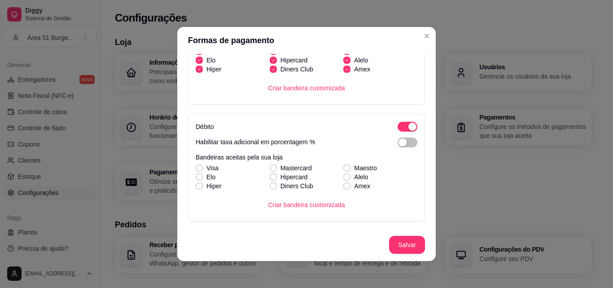
scroll to position [269, 0]
click at [197, 167] on icon at bounding box center [199, 168] width 5 height 4
click at [195, 169] on input "Visa" at bounding box center [198, 172] width 6 height 6
checkbox input "true"
click at [197, 176] on icon at bounding box center [199, 177] width 5 height 4
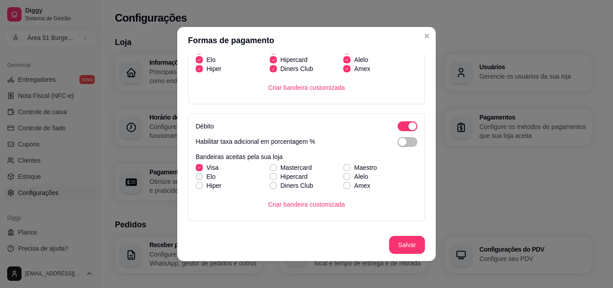
click at [197, 178] on input "Elo" at bounding box center [198, 181] width 6 height 6
checkbox input "true"
click at [196, 182] on span at bounding box center [199, 185] width 7 height 7
click at [196, 187] on input "Hiper" at bounding box center [198, 190] width 6 height 6
checkbox input "true"
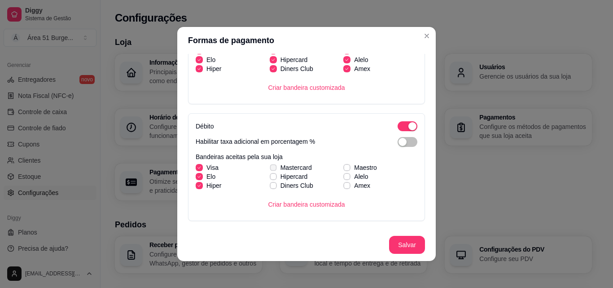
click at [271, 167] on icon at bounding box center [273, 168] width 5 height 4
click at [269, 169] on input "Mastercard" at bounding box center [272, 172] width 6 height 6
checkbox input "true"
click at [271, 176] on icon at bounding box center [273, 177] width 5 height 4
click at [269, 178] on input "Hipercard" at bounding box center [272, 181] width 6 height 6
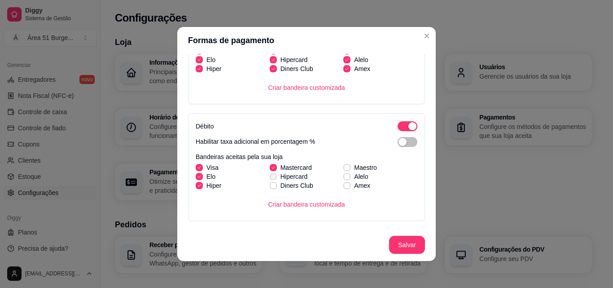
checkbox input "true"
click at [271, 187] on icon at bounding box center [273, 186] width 5 height 4
click at [269, 187] on input "Diners Club" at bounding box center [272, 190] width 6 height 6
checkbox input "true"
click at [343, 167] on span at bounding box center [346, 167] width 7 height 7
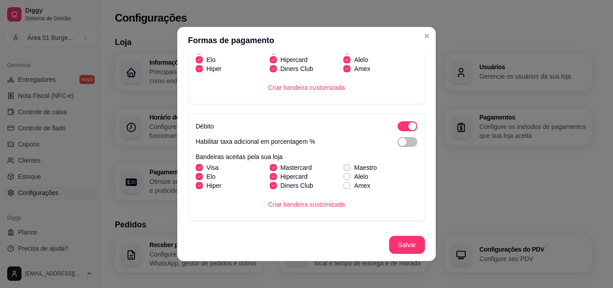
click at [343, 169] on input "Maestro" at bounding box center [346, 172] width 6 height 6
checkbox input "true"
click at [345, 176] on icon at bounding box center [347, 177] width 5 height 4
click at [343, 178] on input "Alelo" at bounding box center [346, 181] width 6 height 6
checkbox input "true"
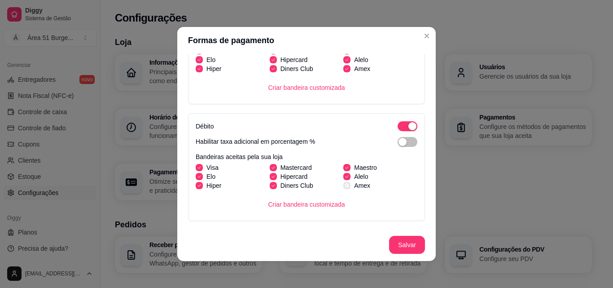
click at [345, 184] on icon at bounding box center [347, 186] width 5 height 4
click at [343, 187] on input "Amex" at bounding box center [346, 190] width 6 height 6
checkbox input "true"
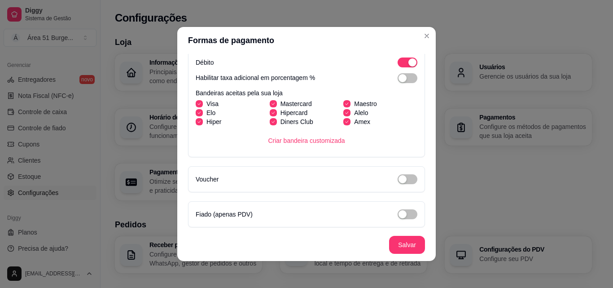
scroll to position [335, 0]
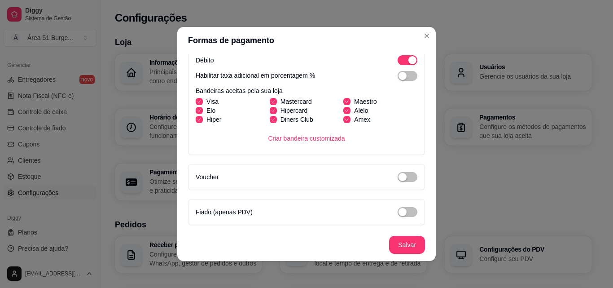
click at [386, 174] on div "Voucher" at bounding box center [307, 176] width 222 height 11
click at [399, 175] on div "button" at bounding box center [403, 177] width 8 height 8
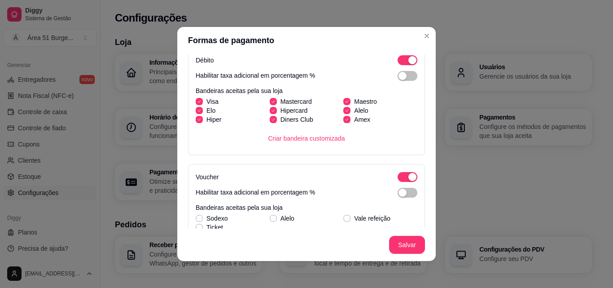
scroll to position [353, 0]
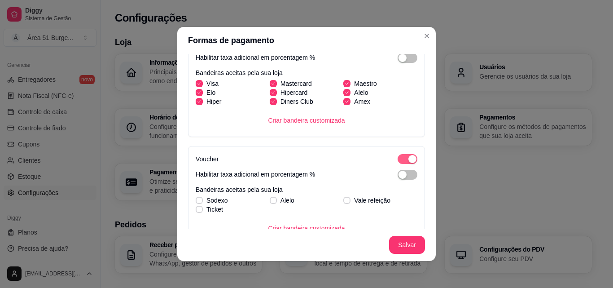
click at [398, 154] on span "button" at bounding box center [408, 159] width 20 height 10
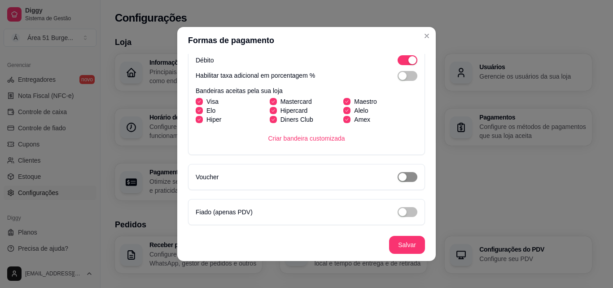
scroll to position [335, 0]
click at [399, 210] on div "button" at bounding box center [403, 212] width 8 height 8
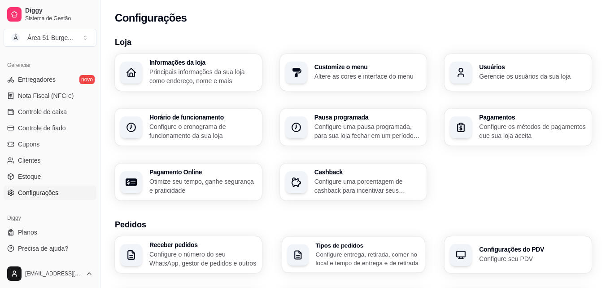
click at [397, 251] on p "Configure entrega, retirada, comer no local e tempo de entrega e de retirada" at bounding box center [368, 259] width 104 height 18
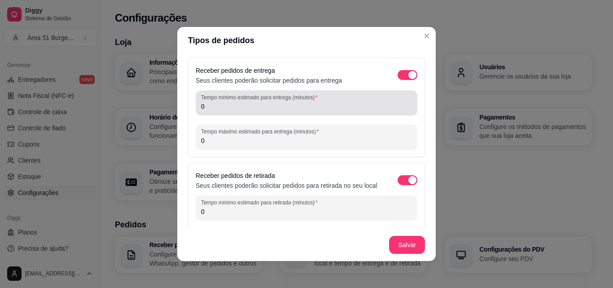
click at [264, 102] on input "0" at bounding box center [306, 106] width 211 height 9
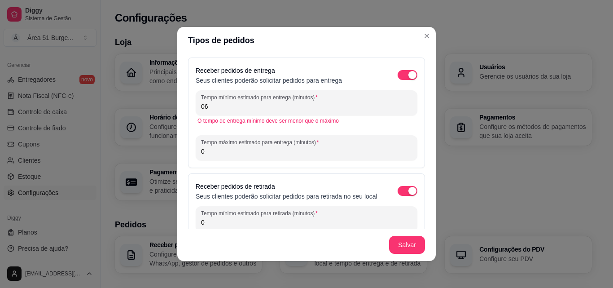
type input "0"
type input "6"
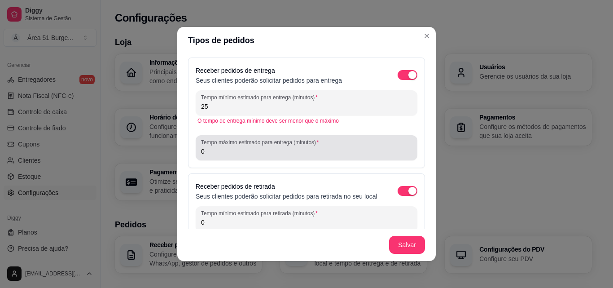
type input "25"
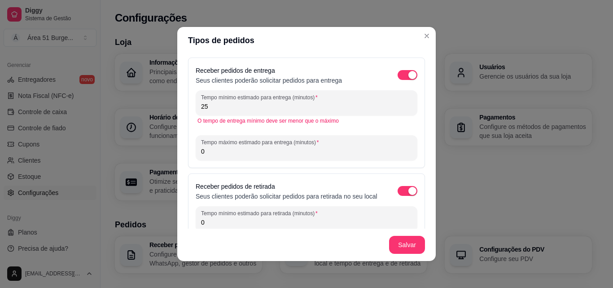
click at [247, 149] on input "0" at bounding box center [306, 151] width 211 height 9
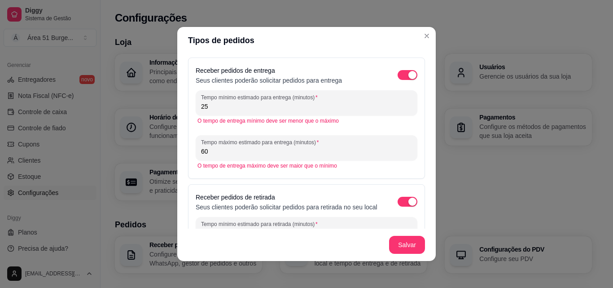
type input "60"
click at [245, 173] on div "Receber pedidos de entrega Seus clientes poderão solicitar pedidos para entrega…" at bounding box center [306, 117] width 237 height 121
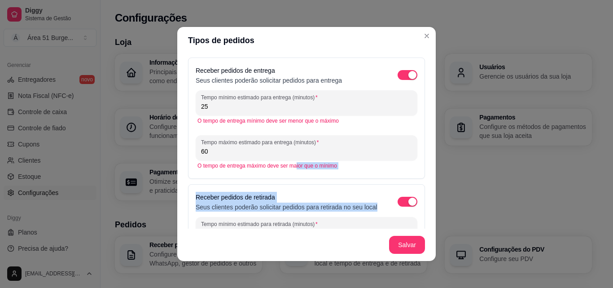
drag, startPoint x: 293, startPoint y: 181, endPoint x: 324, endPoint y: 216, distance: 47.3
click at [324, 216] on div "Receber pedidos de entrega Seus clientes poderão solicitar pedidos para entrega…" at bounding box center [306, 141] width 259 height 175
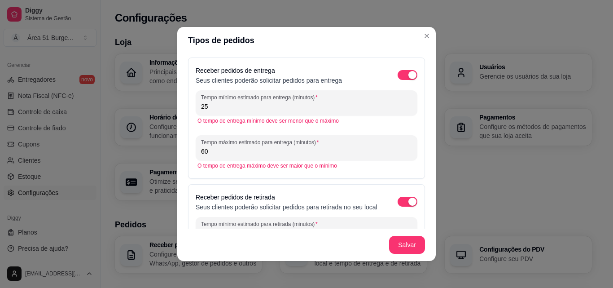
click at [324, 242] on footer "Salvar" at bounding box center [306, 244] width 259 height 32
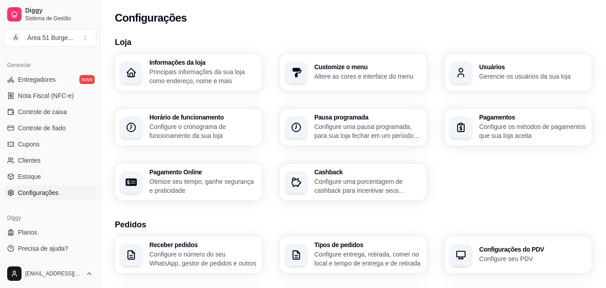
click at [188, 263] on p "Configure o número do seu WhatsApp, gestor de pedidos e outros" at bounding box center [202, 259] width 107 height 18
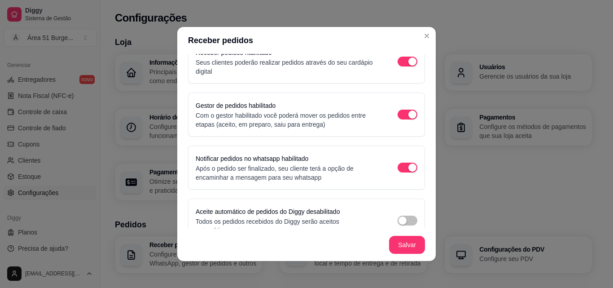
scroll to position [36, 0]
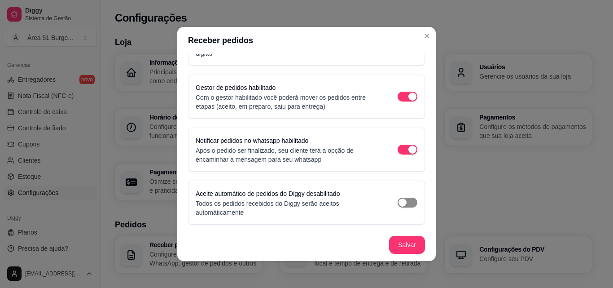
click at [399, 202] on div "button" at bounding box center [403, 202] width 8 height 8
click at [398, 202] on span "button" at bounding box center [408, 202] width 20 height 10
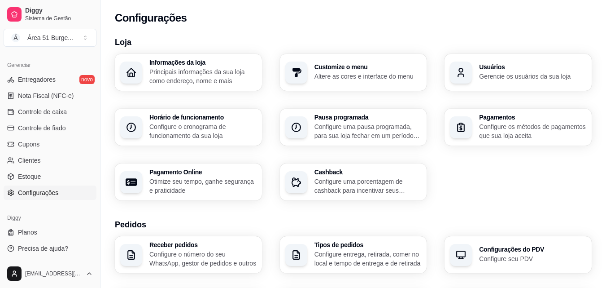
click at [213, 181] on p "Otimize seu tempo, ganhe segurança e praticidade" at bounding box center [202, 186] width 107 height 18
select select "4.98"
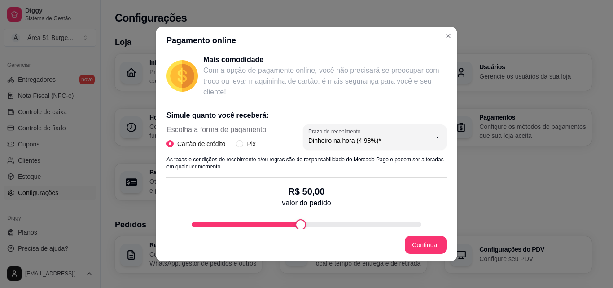
scroll to position [126, 0]
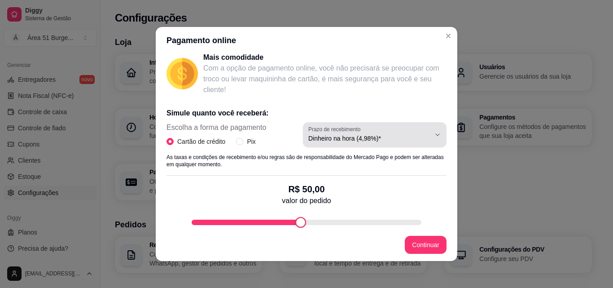
click at [427, 138] on button "Prazo de recebimento Dinheiro na hora (4,98%)*" at bounding box center [375, 134] width 144 height 25
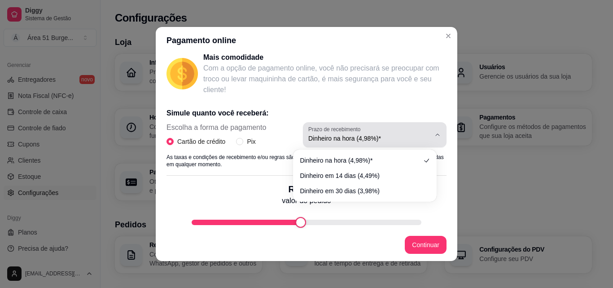
click at [427, 138] on button "Prazo de recebimento Dinheiro na hora (4,98%)*" at bounding box center [375, 134] width 144 height 25
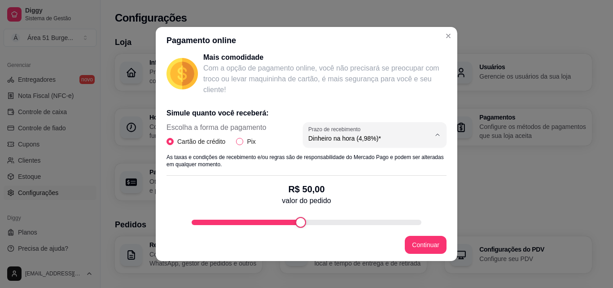
click at [236, 142] on input "Pix" at bounding box center [239, 141] width 7 height 7
radio input "true"
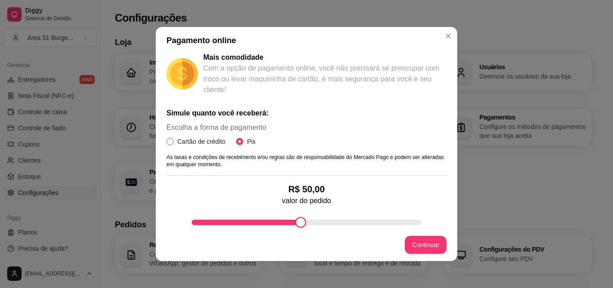
click at [167, 142] on input "Cartão de crédito" at bounding box center [170, 141] width 7 height 7
radio input "true"
radio input "false"
select select "4.98"
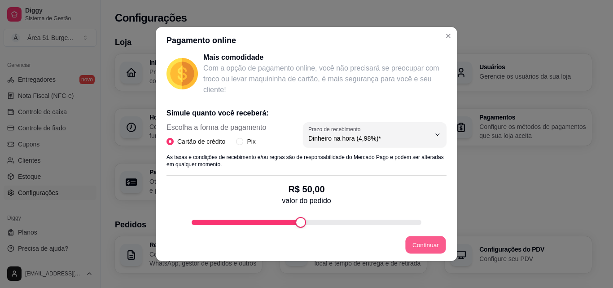
click at [416, 250] on button "Continuar" at bounding box center [426, 245] width 40 height 18
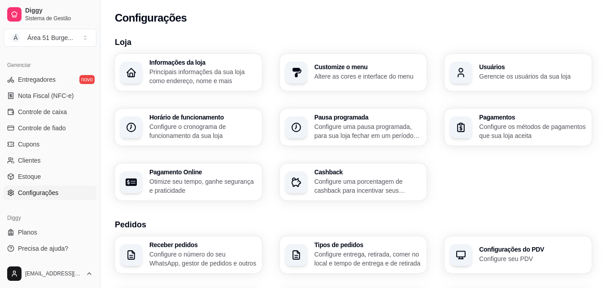
click at [355, 127] on p "Configure uma pausa programada, para sua loja fechar em um período específico" at bounding box center [368, 131] width 107 height 18
click at [381, 184] on p "Configure uma porcentagem de cashback para incentivar seus clientes a comprarem…" at bounding box center [368, 186] width 104 height 18
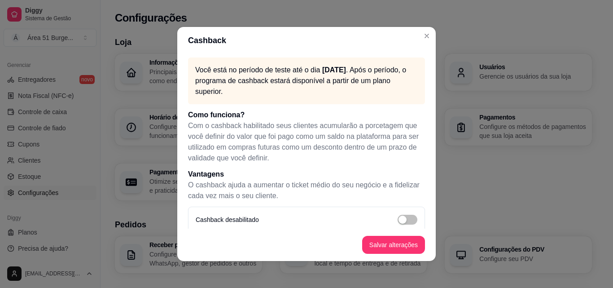
scroll to position [11, 0]
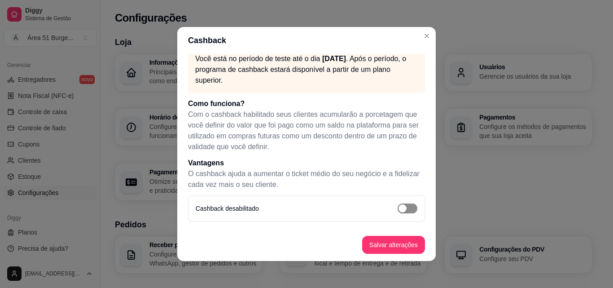
click at [402, 206] on span "button" at bounding box center [408, 208] width 20 height 10
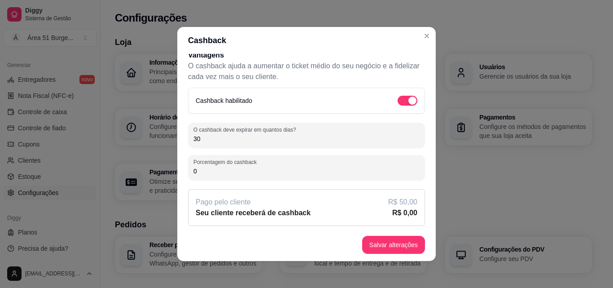
scroll to position [120, 0]
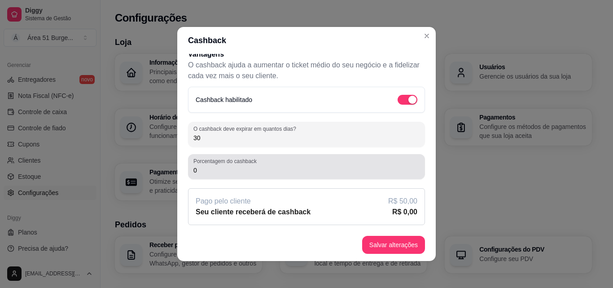
click at [248, 174] on input "0" at bounding box center [306, 170] width 226 height 9
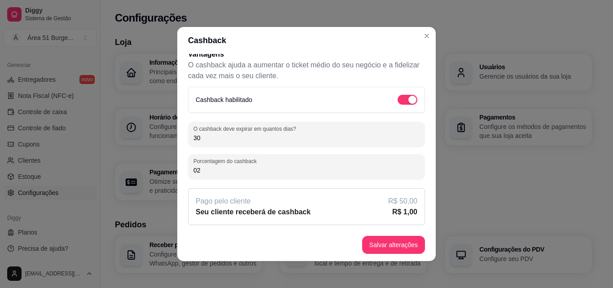
type input "0"
type input "2"
click at [398, 200] on article "R$ 50,00" at bounding box center [402, 201] width 29 height 11
click at [396, 214] on article "R$ 1,00" at bounding box center [404, 211] width 25 height 11
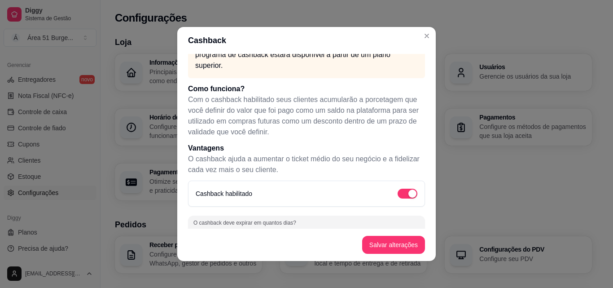
scroll to position [12, 0]
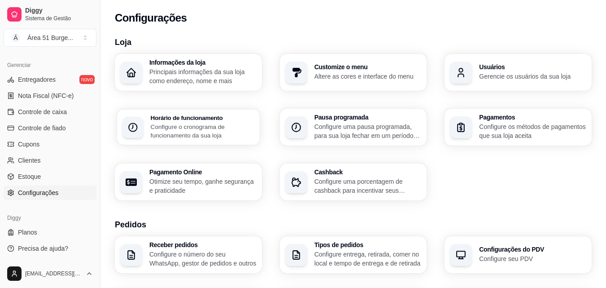
click at [212, 142] on div "Horário de funcionamento Configure o cronograma de funcionamento da sua loja" at bounding box center [188, 127] width 143 height 36
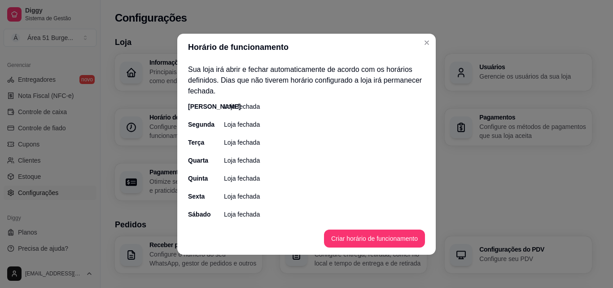
click at [206, 110] on div "[PERSON_NAME]" at bounding box center [197, 106] width 18 height 9
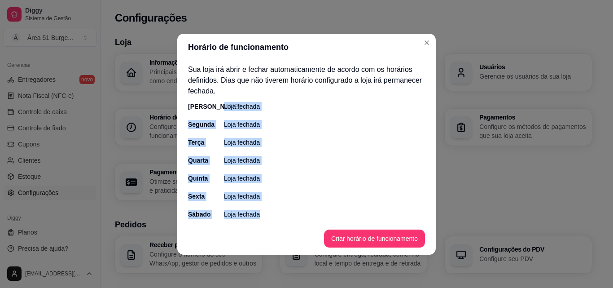
drag, startPoint x: 221, startPoint y: 109, endPoint x: 319, endPoint y: 230, distance: 155.1
click at [319, 230] on section "Horário de funcionamento Sua loja irá abrir e fechar automaticamente de acordo …" at bounding box center [306, 144] width 259 height 221
click at [350, 122] on div "Segunda Loja fechada" at bounding box center [306, 124] width 237 height 9
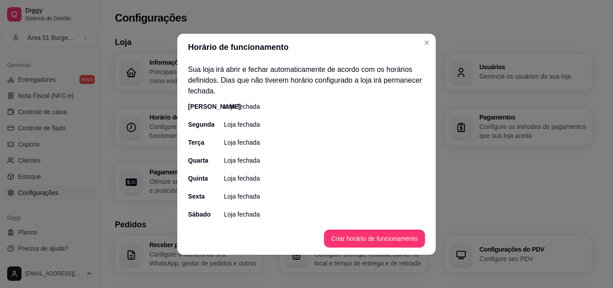
click at [350, 122] on div "Segunda Loja fechada" at bounding box center [306, 124] width 237 height 9
drag, startPoint x: 202, startPoint y: 107, endPoint x: 226, endPoint y: 107, distance: 24.2
click at [226, 107] on div "[PERSON_NAME] fechada" at bounding box center [306, 106] width 237 height 9
click at [226, 107] on p "Loja fechada" at bounding box center [242, 106] width 36 height 9
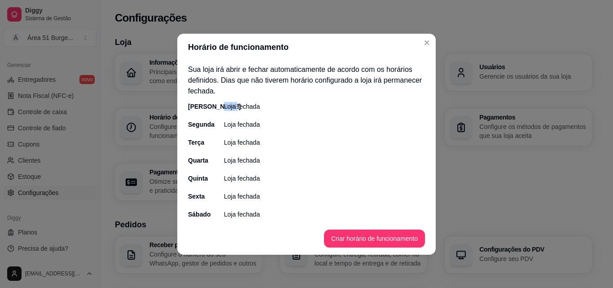
click at [226, 107] on p "Loja fechada" at bounding box center [242, 106] width 36 height 9
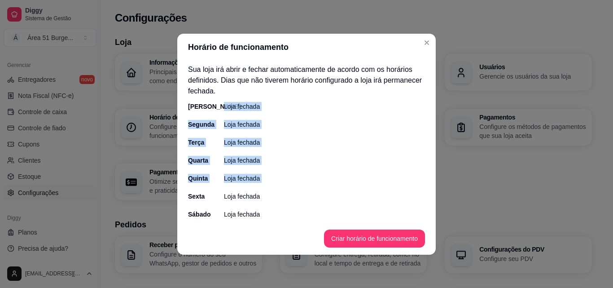
drag, startPoint x: 228, startPoint y: 145, endPoint x: 238, endPoint y: 184, distance: 39.3
click at [238, 184] on div "[PERSON_NAME] fechada Segunda Loja fechada Terça Loja fechada Quarta Loja fecha…" at bounding box center [306, 160] width 237 height 117
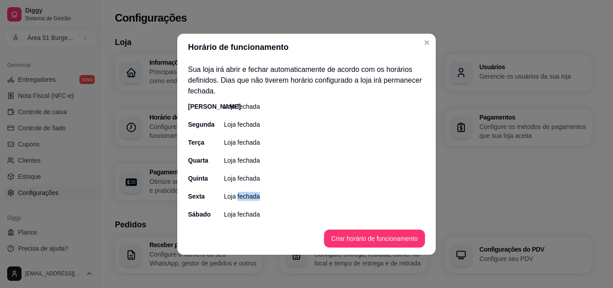
click at [238, 184] on div "[PERSON_NAME] fechada Segunda Loja fechada Terça Loja fechada Quarta Loja fecha…" at bounding box center [306, 160] width 237 height 117
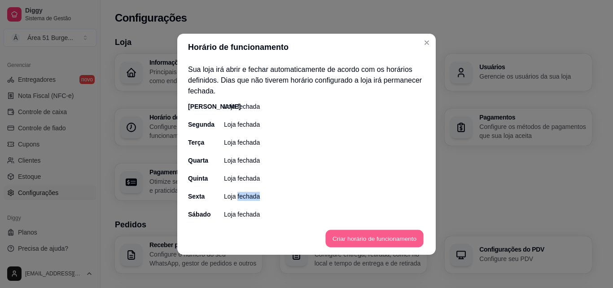
click at [361, 240] on button "Criar horário de funcionamento" at bounding box center [374, 238] width 98 height 18
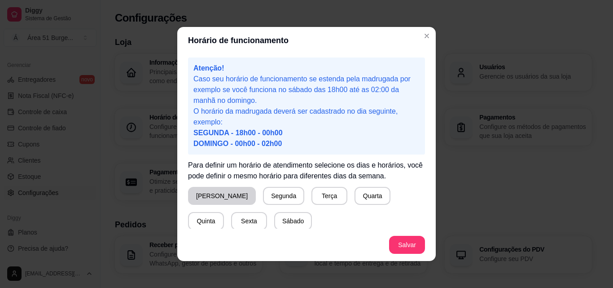
click at [210, 197] on button "[PERSON_NAME]" at bounding box center [222, 196] width 68 height 18
click at [210, 197] on button "[PERSON_NAME]" at bounding box center [221, 196] width 64 height 18
click at [210, 197] on button "[PERSON_NAME]" at bounding box center [222, 196] width 66 height 18
click at [210, 197] on button "[PERSON_NAME]" at bounding box center [221, 196] width 64 height 18
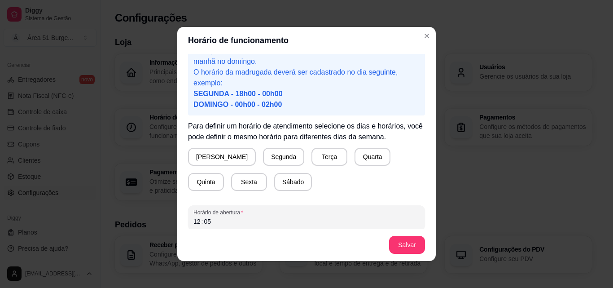
scroll to position [54, 0]
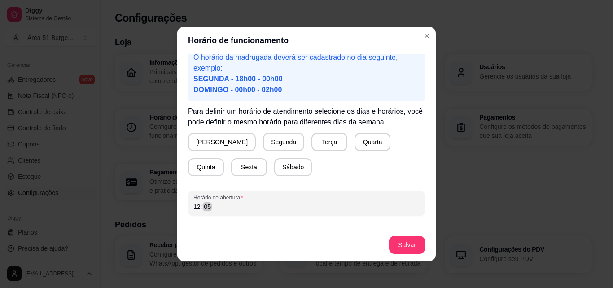
click at [216, 208] on div "12 : 05" at bounding box center [306, 206] width 226 height 11
click at [393, 245] on button "Salvar" at bounding box center [407, 245] width 35 height 18
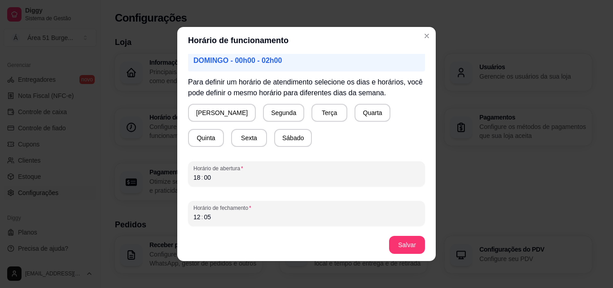
scroll to position [84, 0]
click at [279, 220] on div "Horário de fechamento 12 : 05" at bounding box center [306, 212] width 237 height 25
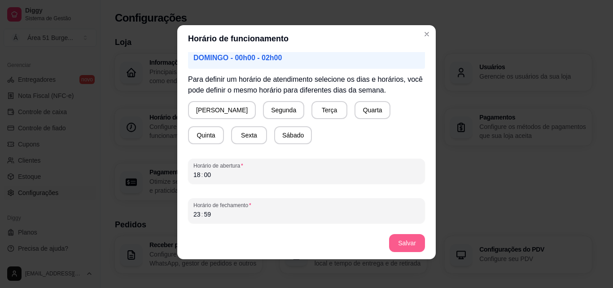
click at [405, 241] on button "Salvar" at bounding box center [407, 243] width 36 height 18
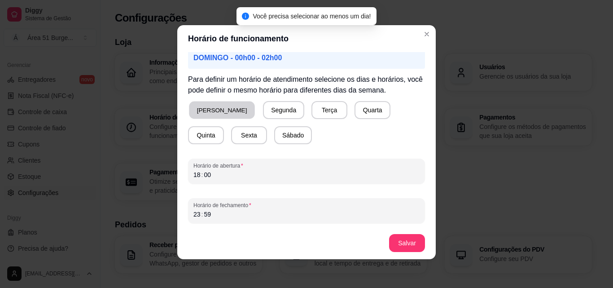
click at [217, 105] on button "[PERSON_NAME]" at bounding box center [222, 110] width 66 height 18
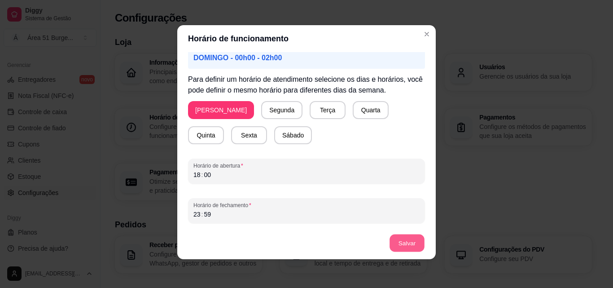
click at [401, 247] on button "Salvar" at bounding box center [407, 243] width 35 height 18
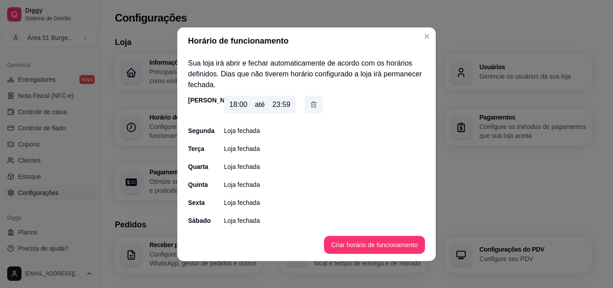
click at [251, 112] on div "18:00 até 23:59" at bounding box center [260, 105] width 72 height 18
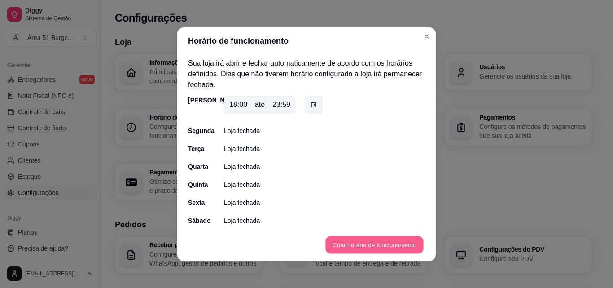
click at [355, 244] on button "Criar horário de funcionamento" at bounding box center [374, 245] width 98 height 18
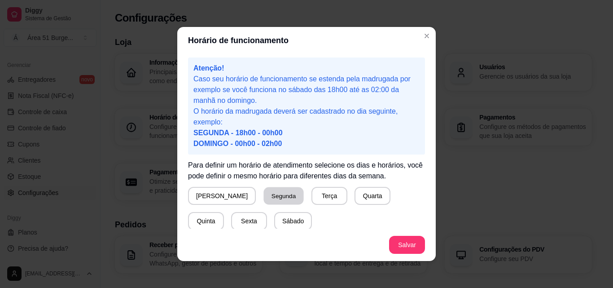
click at [270, 198] on button "Segunda" at bounding box center [284, 196] width 40 height 18
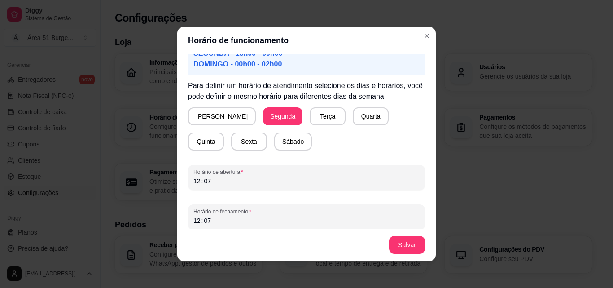
scroll to position [84, 0]
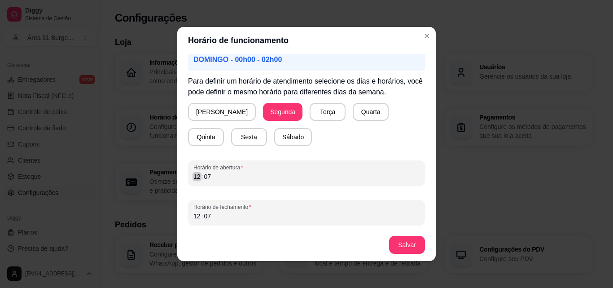
click at [194, 176] on div "12" at bounding box center [197, 176] width 9 height 9
click at [194, 215] on div "12" at bounding box center [197, 215] width 9 height 9
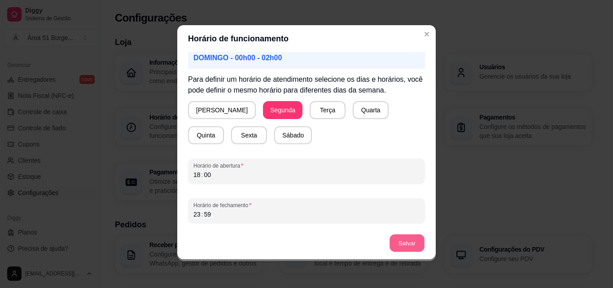
click at [407, 242] on button "Salvar" at bounding box center [407, 243] width 35 height 18
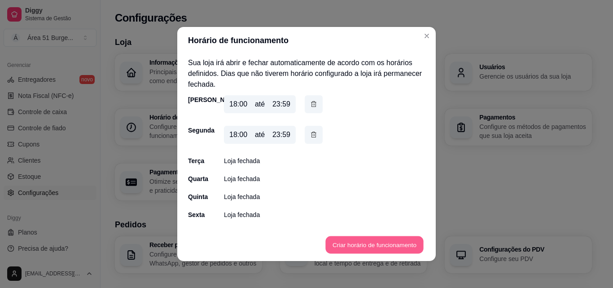
click at [343, 247] on button "Criar horário de funcionamento" at bounding box center [374, 245] width 98 height 18
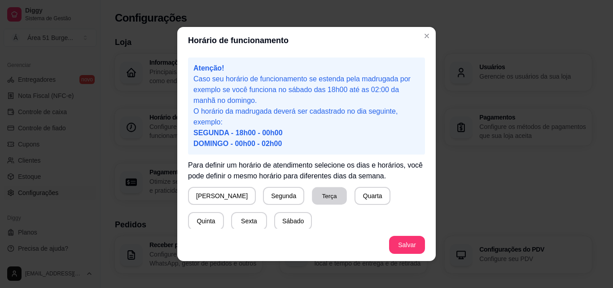
click at [312, 196] on button "Terça" at bounding box center [329, 196] width 35 height 18
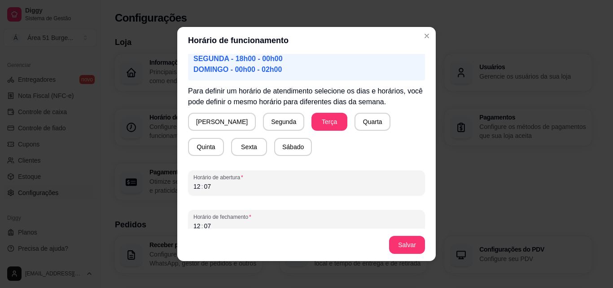
scroll to position [84, 0]
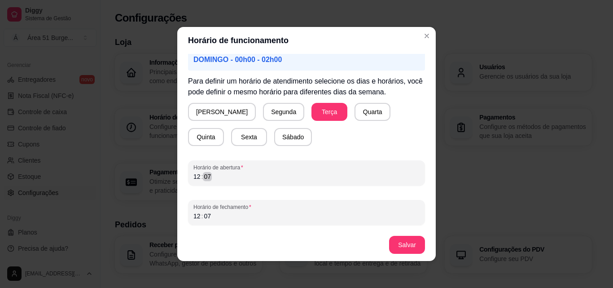
click at [234, 175] on div "12 : 07" at bounding box center [306, 176] width 226 height 11
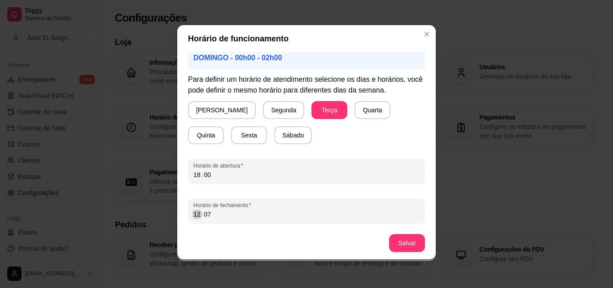
click at [188, 216] on div "Horário de fechamento 12 : 07" at bounding box center [306, 210] width 237 height 25
click at [412, 241] on button "Salvar" at bounding box center [407, 243] width 35 height 18
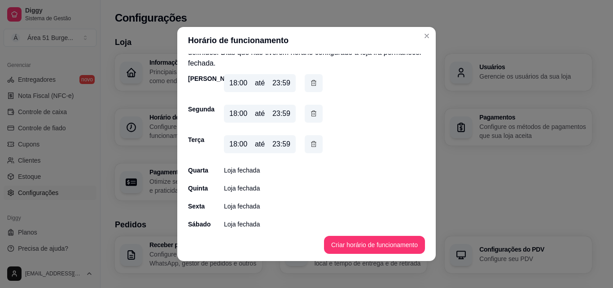
scroll to position [25, 0]
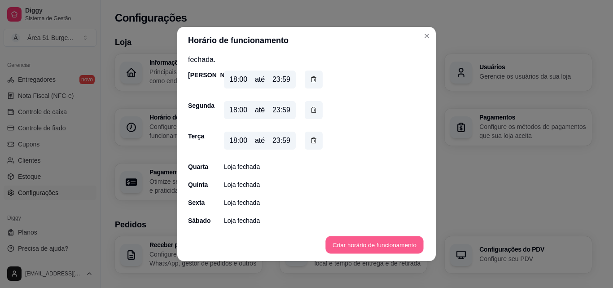
click at [359, 247] on button "Criar horário de funcionamento" at bounding box center [374, 245] width 98 height 18
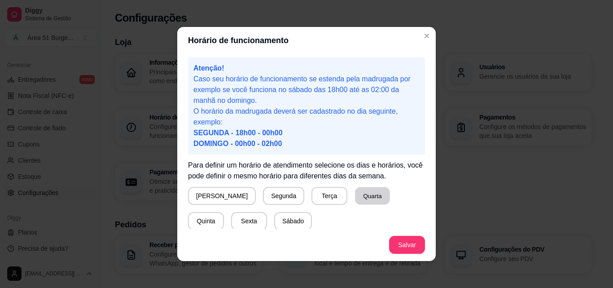
click at [355, 197] on button "Quarta" at bounding box center [372, 196] width 35 height 18
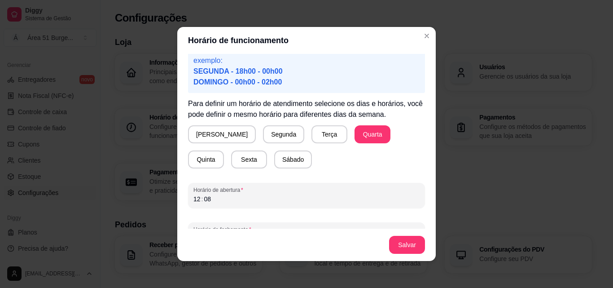
scroll to position [84, 0]
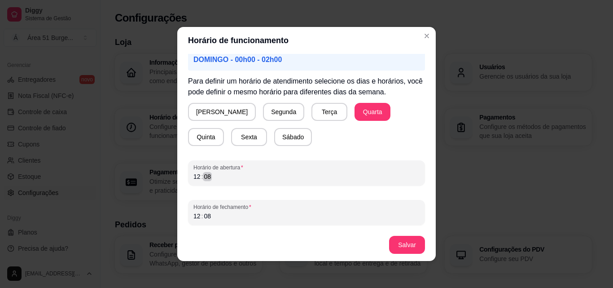
click at [208, 180] on div "12 : 08" at bounding box center [306, 176] width 226 height 11
click at [204, 214] on div "08" at bounding box center [207, 215] width 9 height 9
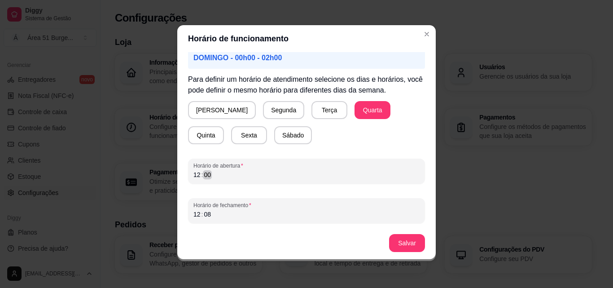
click at [211, 177] on div "12 : 00" at bounding box center [306, 174] width 226 height 11
click at [215, 212] on div "12 : 08" at bounding box center [306, 214] width 226 height 11
click at [412, 242] on button "Salvar" at bounding box center [407, 243] width 36 height 18
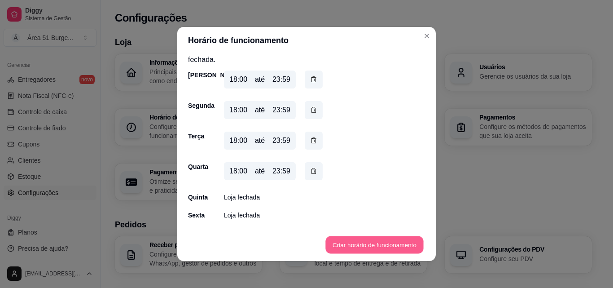
click at [382, 247] on button "Criar horário de funcionamento" at bounding box center [374, 245] width 98 height 18
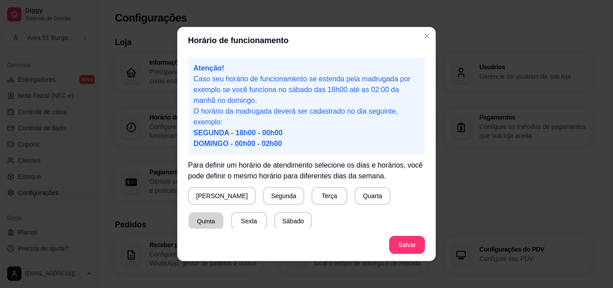
click at [224, 212] on button "Quinta" at bounding box center [205, 221] width 35 height 18
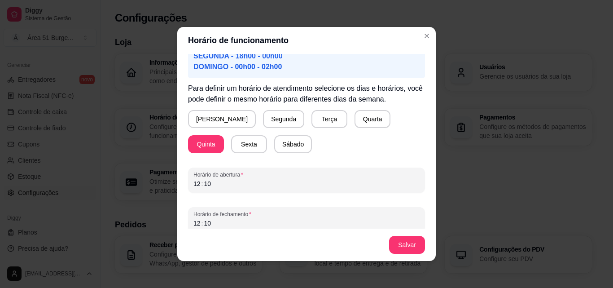
scroll to position [84, 0]
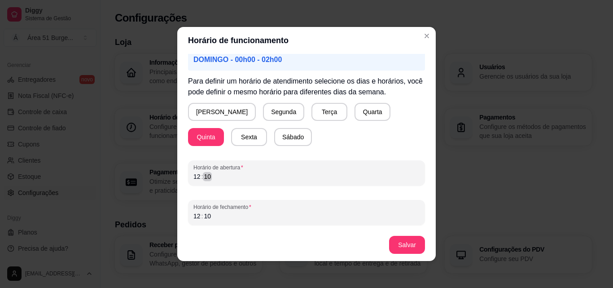
click at [203, 180] on div "10" at bounding box center [207, 176] width 9 height 9
click at [193, 176] on div "12" at bounding box center [197, 176] width 9 height 9
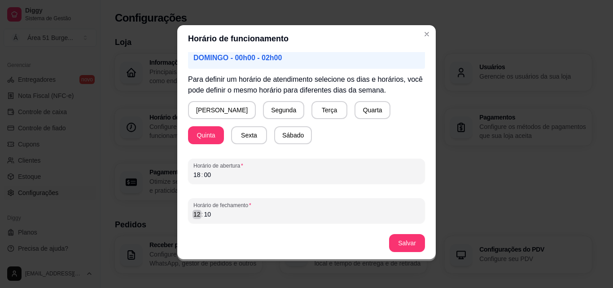
click at [193, 216] on div "12" at bounding box center [197, 214] width 9 height 9
click at [396, 246] on button "Salvar" at bounding box center [407, 243] width 35 height 18
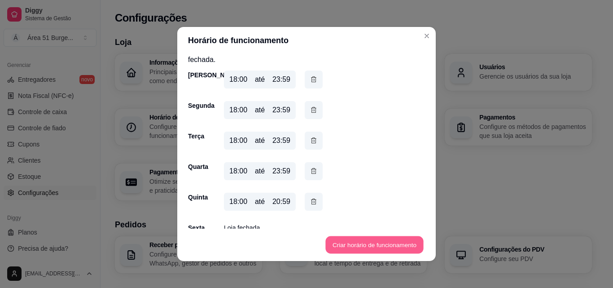
click at [373, 245] on button "Criar horário de funcionamento" at bounding box center [374, 245] width 98 height 18
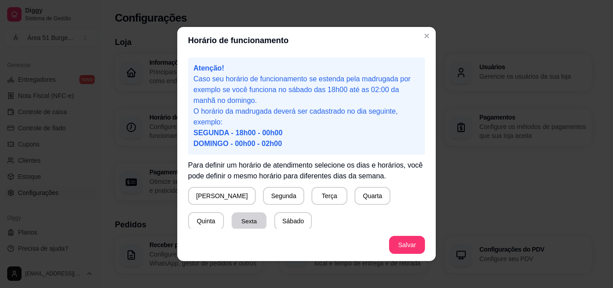
click at [232, 224] on button "Sexta" at bounding box center [249, 221] width 35 height 18
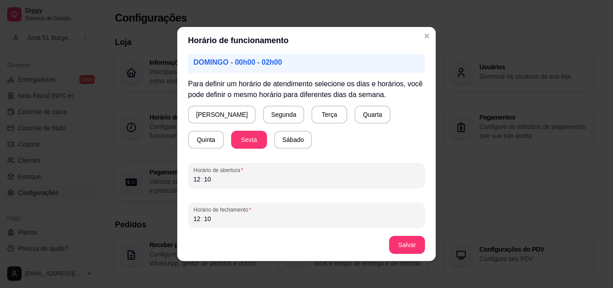
scroll to position [84, 0]
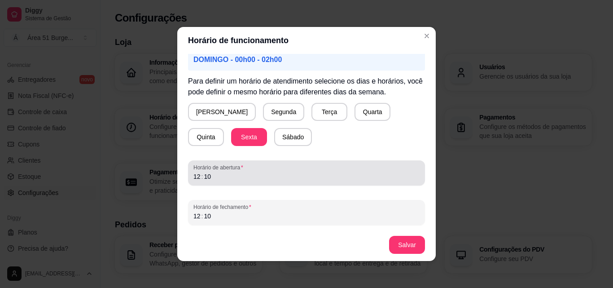
click at [321, 169] on span "Horário de abertura" at bounding box center [306, 167] width 226 height 7
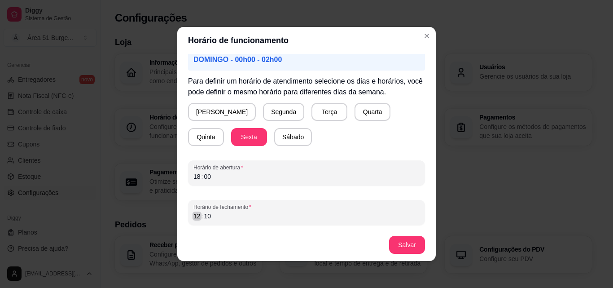
click at [196, 217] on div "12" at bounding box center [197, 215] width 9 height 9
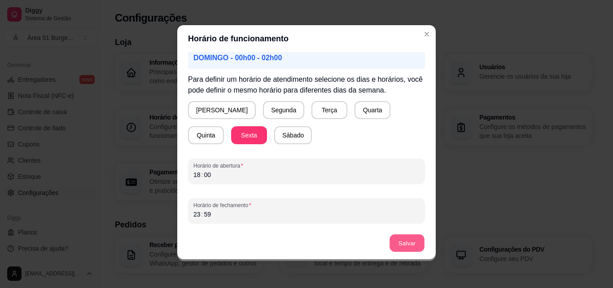
click at [407, 250] on button "Salvar" at bounding box center [407, 243] width 35 height 18
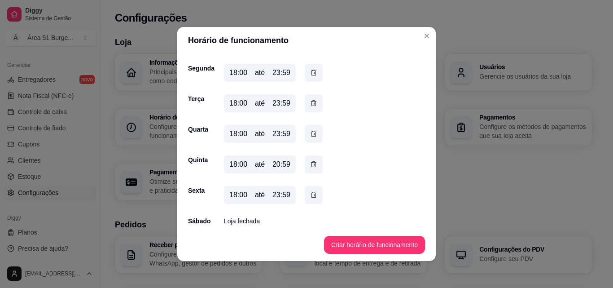
scroll to position [62, 0]
click at [374, 244] on button "Criar horário de funcionamento" at bounding box center [374, 245] width 101 height 18
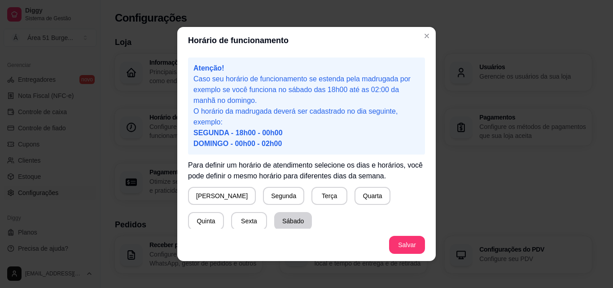
click at [274, 221] on button "Sábado" at bounding box center [293, 221] width 38 height 18
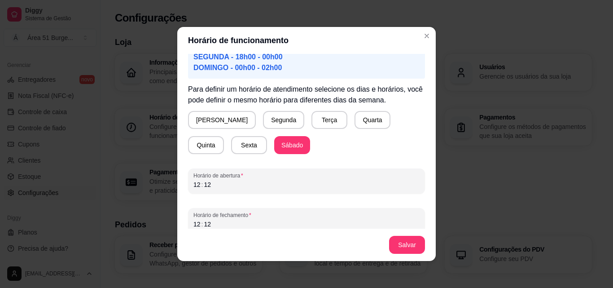
scroll to position [84, 0]
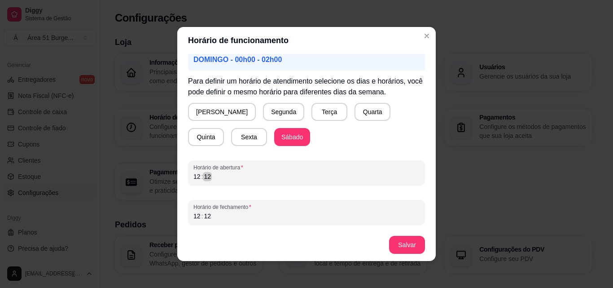
click at [210, 179] on div "12 : 12" at bounding box center [306, 176] width 226 height 11
click at [194, 224] on div "Atenção! Caso seu horário de funcionamento se estenda pela madrugada por exempl…" at bounding box center [306, 141] width 259 height 175
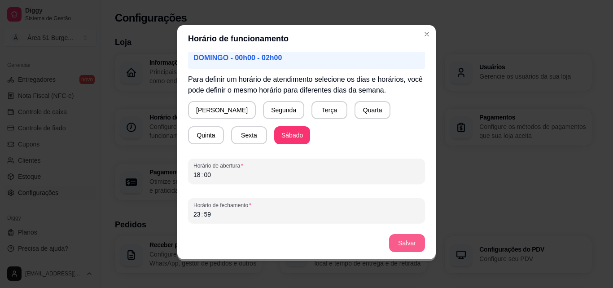
click at [391, 240] on button "Salvar" at bounding box center [407, 243] width 36 height 18
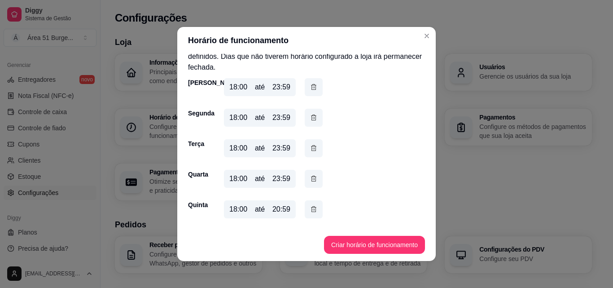
scroll to position [0, 0]
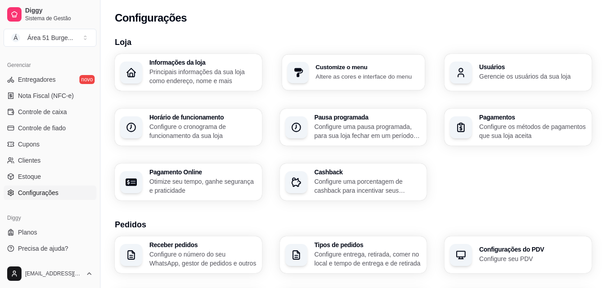
click at [363, 70] on h3 "Customize o menu" at bounding box center [368, 67] width 104 height 6
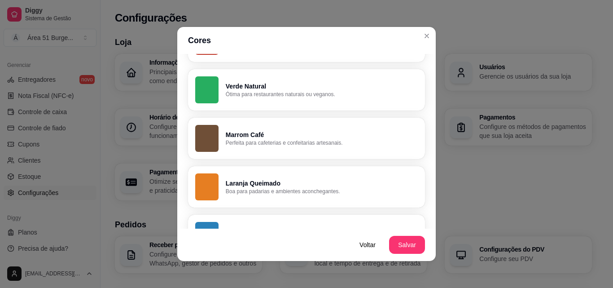
scroll to position [287, 0]
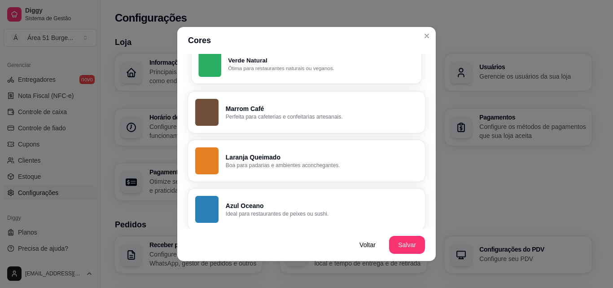
click at [302, 73] on button "Verde Natural Ótima para restaurantes naturais ou veganos." at bounding box center [307, 64] width 230 height 40
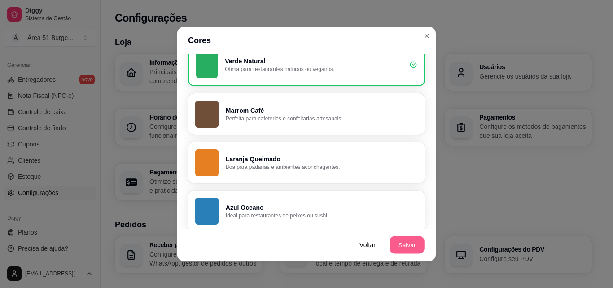
click at [408, 248] on button "Salvar" at bounding box center [407, 245] width 35 height 18
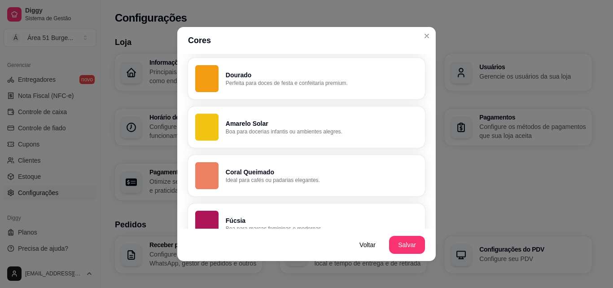
scroll to position [682, 0]
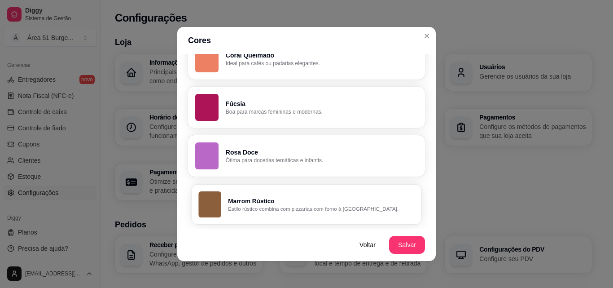
click at [298, 212] on p "Estilo rústico combina com pizzarias com forno à [GEOGRAPHIC_DATA]." at bounding box center [321, 208] width 186 height 7
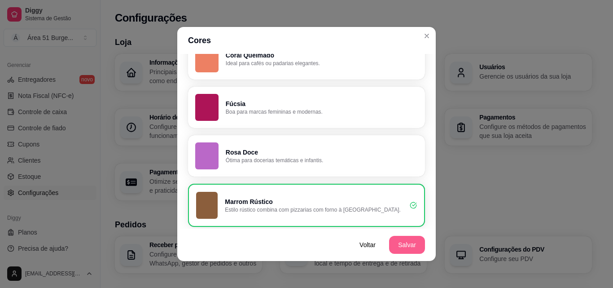
click at [405, 247] on button "Salvar" at bounding box center [407, 245] width 36 height 18
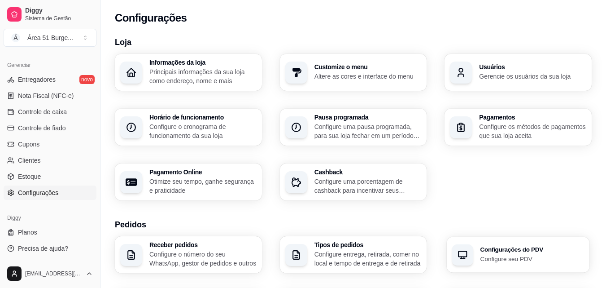
click at [500, 253] on div "Configurações do PDV Configure seu PDV" at bounding box center [533, 254] width 104 height 17
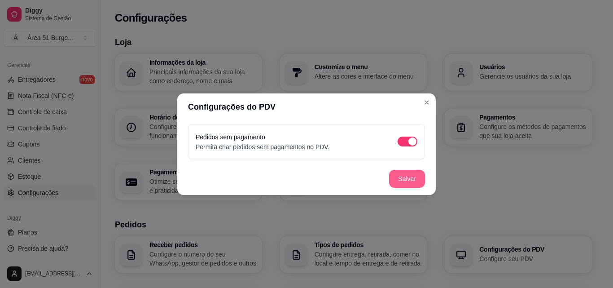
click at [391, 180] on button "Salvar" at bounding box center [407, 179] width 36 height 18
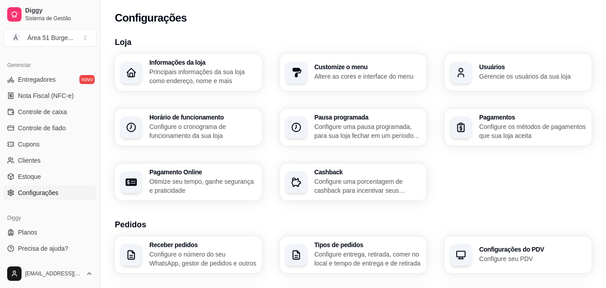
click at [423, 103] on div "Informações da loja Principais informações da sua loja como endereço, nome e ma…" at bounding box center [353, 127] width 477 height 146
click at [193, 70] on p "Principais informações da sua loja como endereço, nome e mais" at bounding box center [202, 76] width 107 height 18
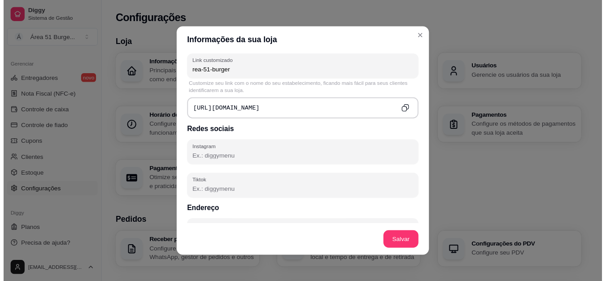
scroll to position [359, 0]
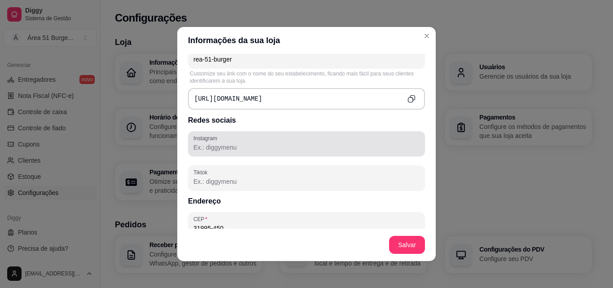
click at [272, 151] on input "Instagram" at bounding box center [306, 147] width 226 height 9
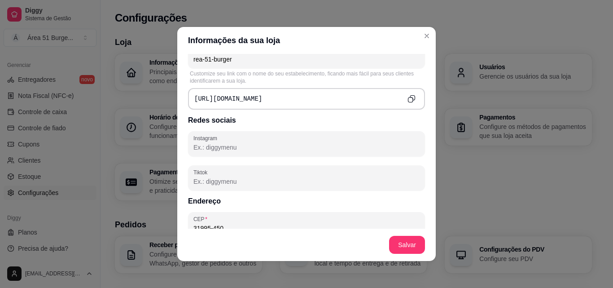
paste input "[URL][DOMAIN_NAME]"
type input "[URL][DOMAIN_NAME]"
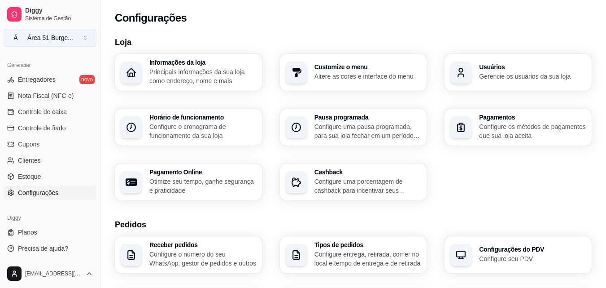
click at [13, 38] on span "Á" at bounding box center [15, 37] width 9 height 9
click at [72, 38] on button "Á Área 51 Burge ..." at bounding box center [50, 38] width 93 height 18
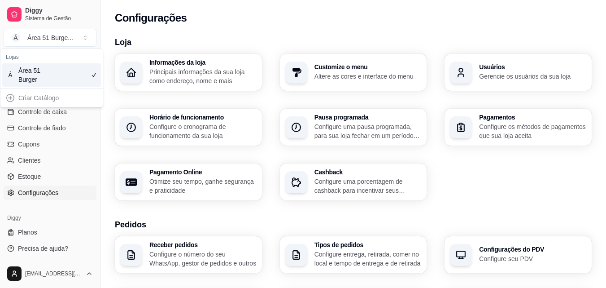
click at [64, 75] on div "Á Área 51 Burger" at bounding box center [51, 74] width 99 height 23
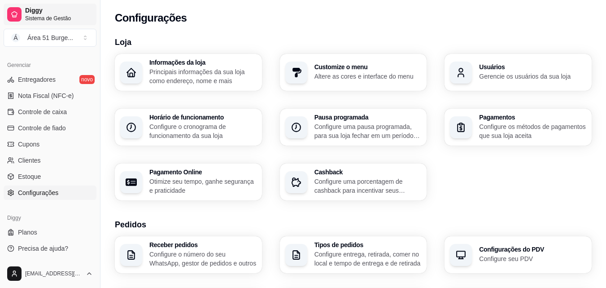
click at [26, 11] on span "Diggy" at bounding box center [59, 11] width 68 height 8
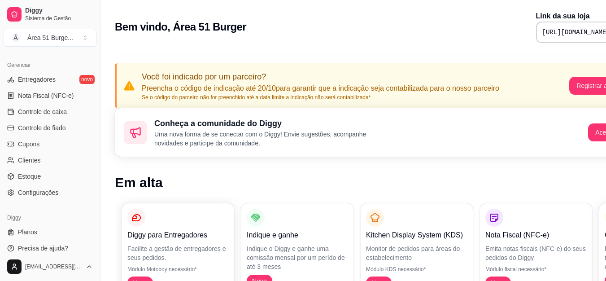
click at [536, 31] on div "[URL][DOMAIN_NAME]" at bounding box center [585, 33] width 98 height 22
click at [543, 29] on pre "[URL][DOMAIN_NAME]" at bounding box center [577, 32] width 68 height 9
click at [543, 31] on pre "[URL][DOMAIN_NAME]" at bounding box center [577, 32] width 68 height 9
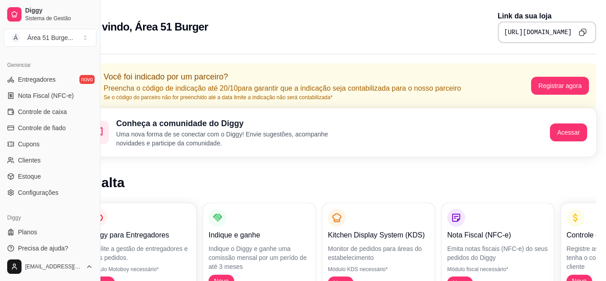
scroll to position [0, 40]
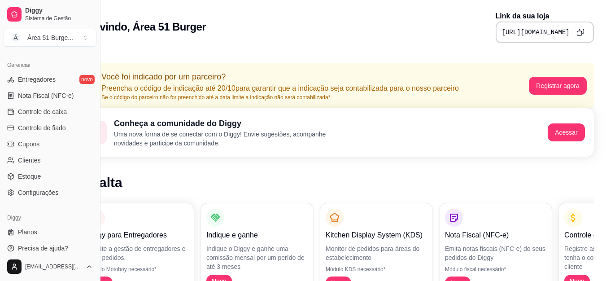
click at [577, 34] on icon "Copy to clipboard" at bounding box center [579, 33] width 5 height 5
